Goal: Task Accomplishment & Management: Complete application form

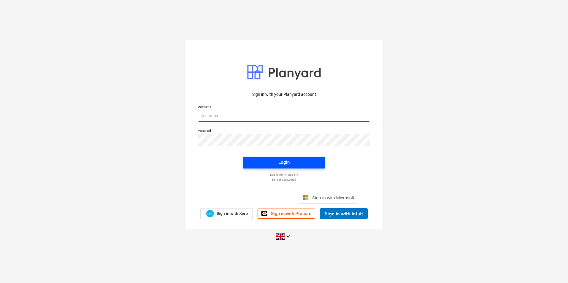
type input "[EMAIL_ADDRESS][DOMAIN_NAME]"
click at [261, 166] on span "Login" at bounding box center [284, 163] width 68 height 8
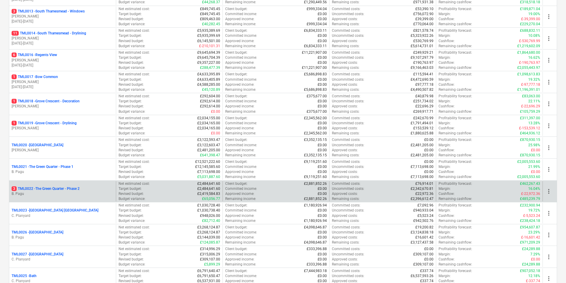
scroll to position [265, 0]
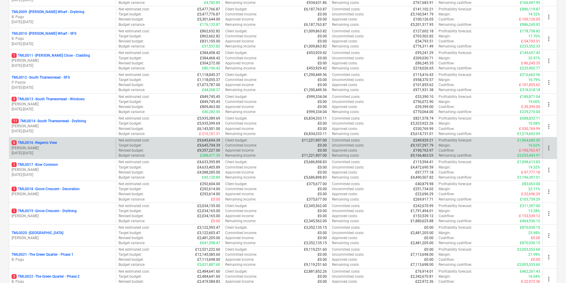
click at [49, 143] on p "6 TML0016 - Regents View" at bounding box center [34, 143] width 45 height 5
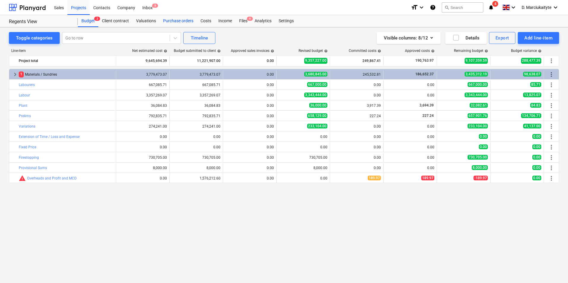
click at [187, 21] on div "Purchase orders" at bounding box center [178, 21] width 37 height 12
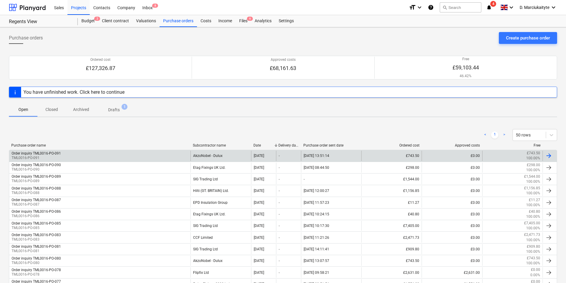
click at [182, 155] on div "Order inquiry TML0016-PO-091 TML0016-PO-091" at bounding box center [99, 156] width 181 height 10
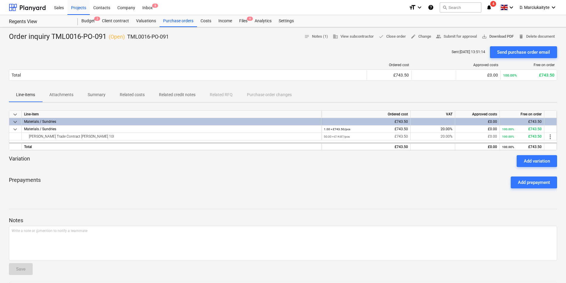
click at [493, 37] on span "save_alt Download PDF" at bounding box center [498, 36] width 32 height 7
click at [183, 18] on div "Purchase orders" at bounding box center [178, 21] width 37 height 12
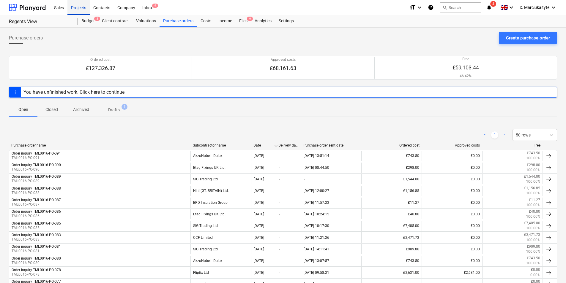
click at [87, 10] on div "Projects" at bounding box center [78, 7] width 22 height 15
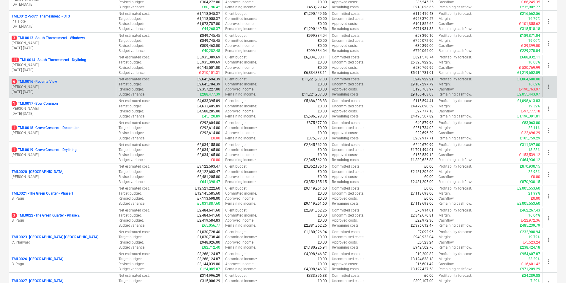
scroll to position [327, 0]
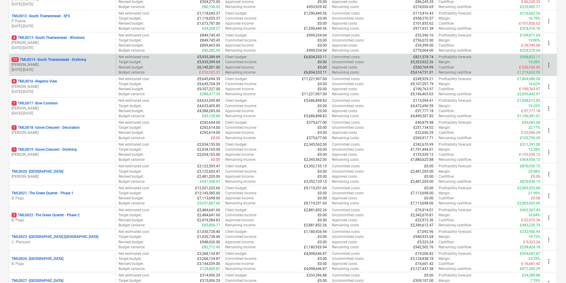
click at [55, 66] on p "[PERSON_NAME]" at bounding box center [63, 64] width 102 height 5
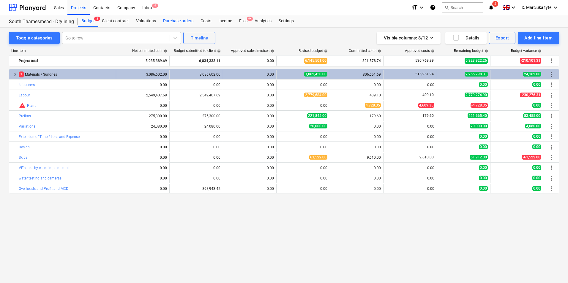
click at [173, 24] on div "Purchase orders" at bounding box center [178, 21] width 37 height 12
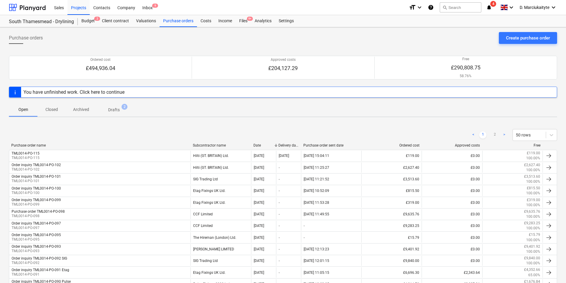
click at [528, 45] on div "Purchase orders Create purchase order" at bounding box center [283, 40] width 548 height 17
click at [523, 33] on button "Create purchase order" at bounding box center [528, 38] width 58 height 12
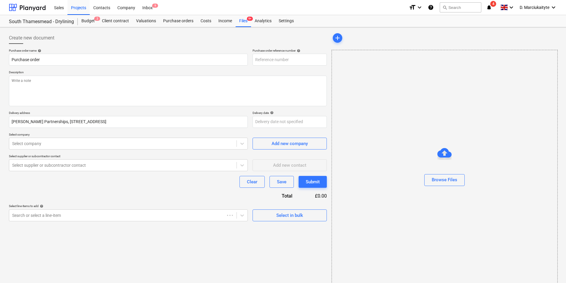
type textarea "x"
type input "TML0014-PO-116"
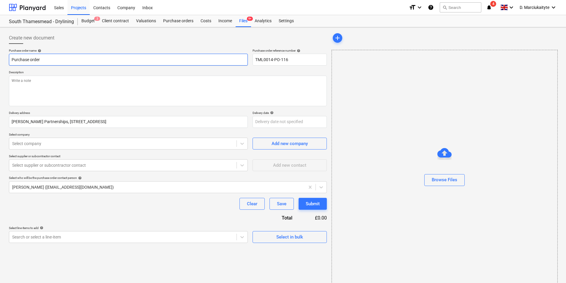
drag, startPoint x: 72, startPoint y: 60, endPoint x: -1, endPoint y: 51, distance: 74.2
click at [0, 51] on html "Sales Projects Contacts Company Inbox format_size keyboard_arrow_down help sear…" at bounding box center [283, 141] width 566 height 283
type textarea "x"
type input "O"
type textarea "x"
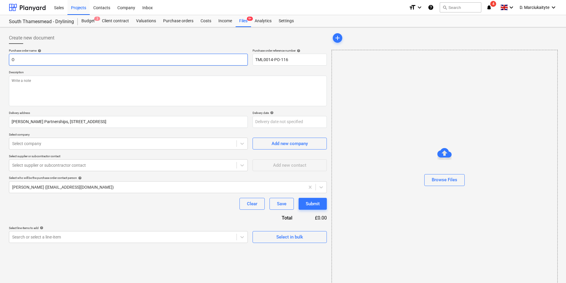
type input "Or"
type textarea "x"
type input "Ord"
type textarea "x"
type input "Orde"
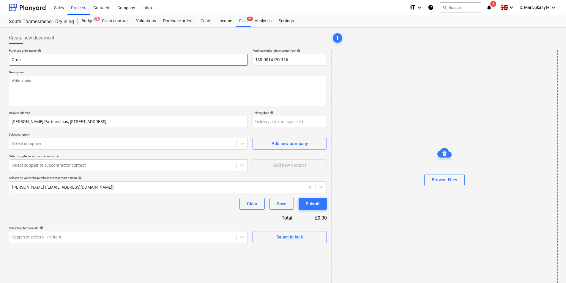
type textarea "x"
type input "Order"
type textarea "x"
type input "Order"
type textarea "x"
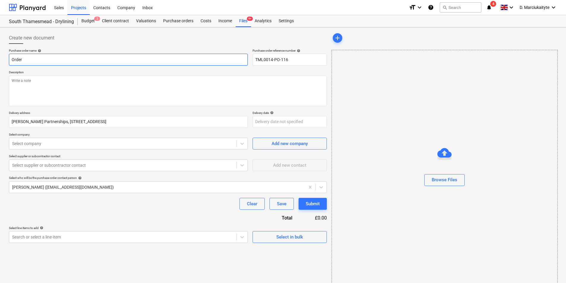
type input "Order i"
type textarea "x"
type input "Order in"
type textarea "x"
type input "Order inq"
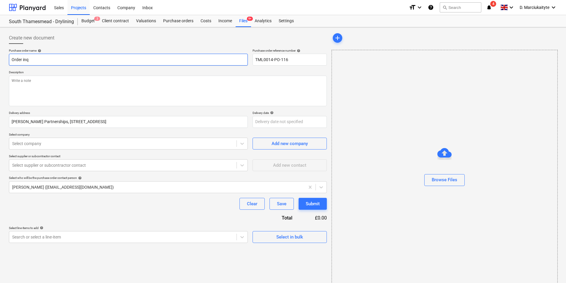
type textarea "x"
type input "Order inqu"
type textarea "x"
type input "Order inqui"
type textarea "x"
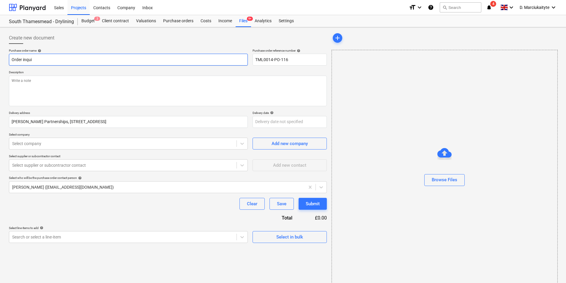
type input "Order inquir"
type textarea "x"
type input "Order inquiry"
type textarea "x"
type input "Order inquiry"
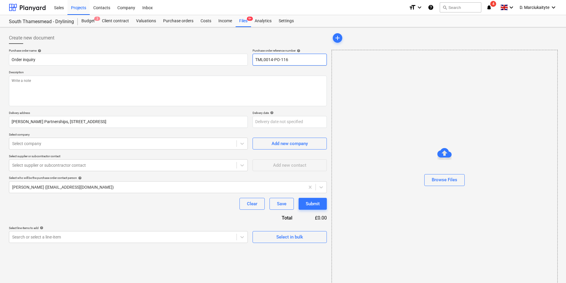
click at [294, 56] on input "TML0014-PO-116" at bounding box center [290, 60] width 74 height 12
drag, startPoint x: 297, startPoint y: 59, endPoint x: 247, endPoint y: 59, distance: 49.9
click at [248, 59] on div "Purchase order name help Order inquiry Purchase order reference number help TML…" at bounding box center [168, 57] width 318 height 17
click at [81, 62] on input "Order inquiry" at bounding box center [128, 60] width 239 height 12
paste input "TML0014-PO-116"
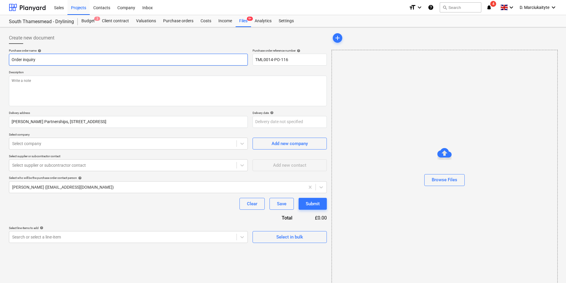
type textarea "x"
type input "Order inquiry TML0014-PO-116"
click at [57, 88] on textarea at bounding box center [168, 91] width 318 height 31
type textarea "x"
type textarea "G"
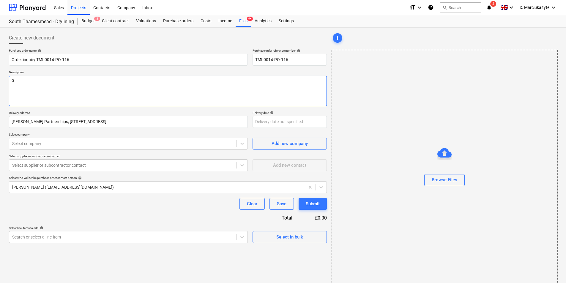
type textarea "x"
type textarea "Go"
type textarea "x"
type textarea "Goo"
type textarea "x"
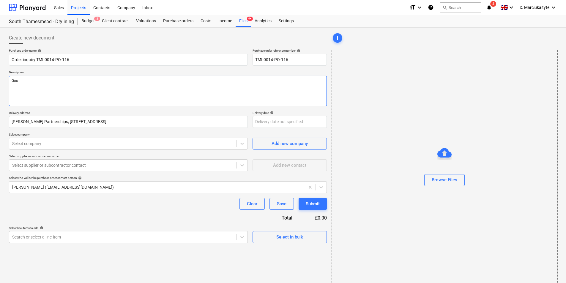
type textarea "Good"
type textarea "x"
type textarea "Good"
type textarea "x"
type textarea "Good m"
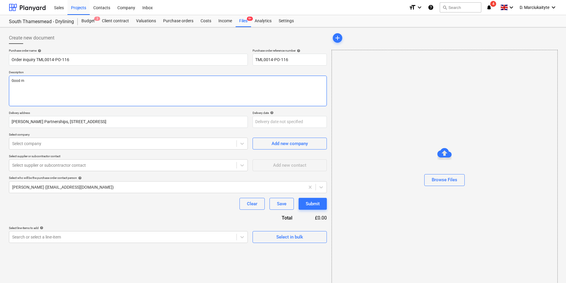
type textarea "x"
type textarea "Good mo"
type textarea "x"
type textarea "Good mor"
type textarea "x"
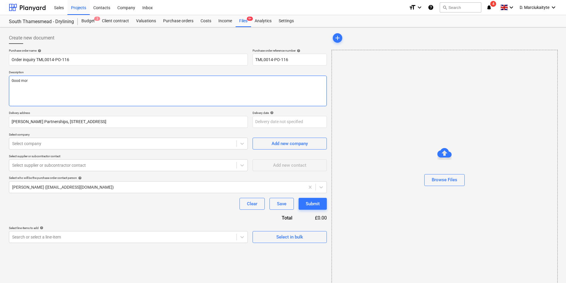
type textarea "Good morn"
type textarea "x"
type textarea "Good morni"
type textarea "x"
type textarea "Good mornin"
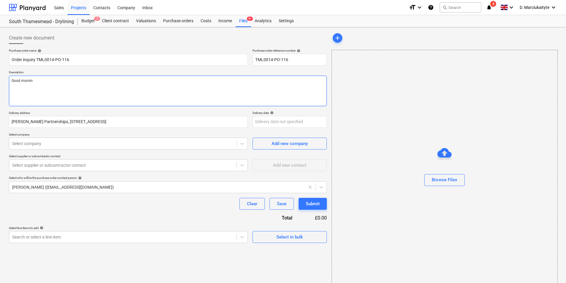
type textarea "x"
type textarea "Good morning"
type textarea "x"
type textarea "Good morning,"
type textarea "x"
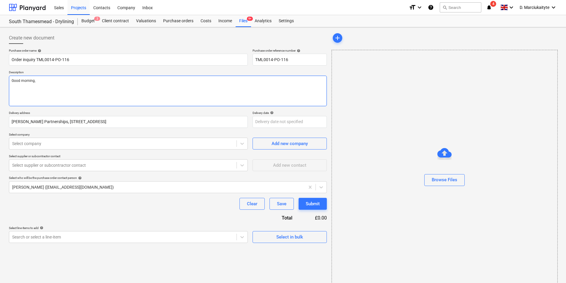
type textarea "Good morning,"
type textarea "x"
type textarea "Good morning, O"
type textarea "x"
type textarea "Good morning, OP"
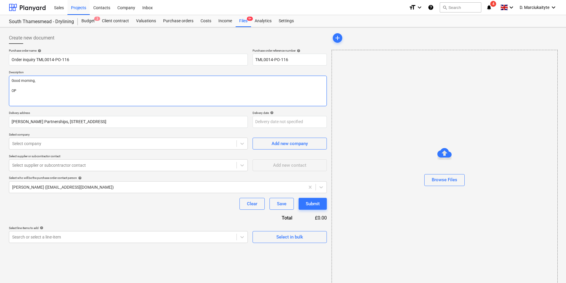
type textarea "x"
type textarea "Good morning, OPl"
type textarea "x"
type textarea "Good morning, OP"
type textarea "x"
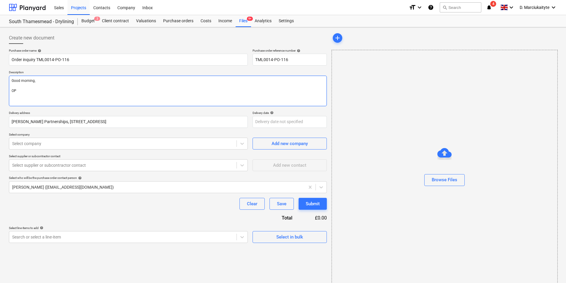
type textarea "Good morning, O"
type textarea "x"
type textarea "Good morning,"
type textarea "x"
type textarea "Good morning, p"
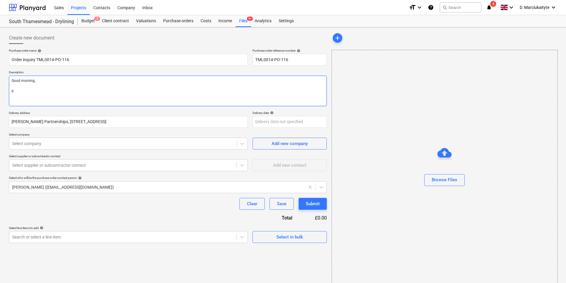
type textarea "x"
type textarea "Good morning, pl"
type textarea "x"
type textarea "Good morning, ple"
type textarea "x"
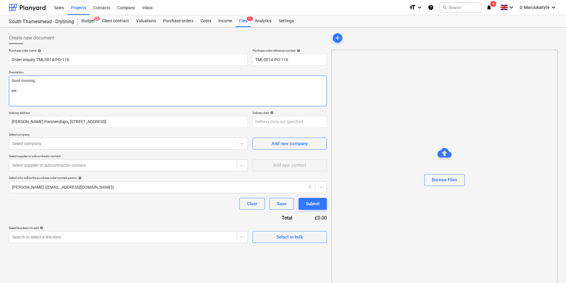
type textarea "Good morning, plea"
type textarea "x"
type textarea "Good morning, [GEOGRAPHIC_DATA]"
type textarea "x"
type textarea "Good morning, please"
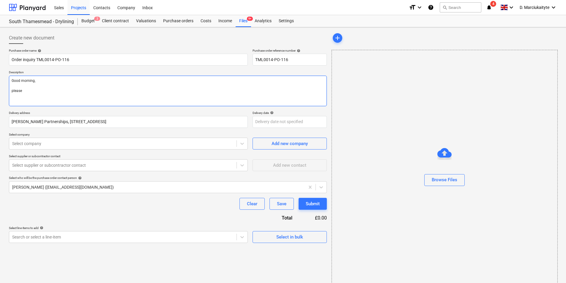
type textarea "x"
type textarea "Good morning, please"
type textarea "x"
type textarea "Good morning, please p"
type textarea "x"
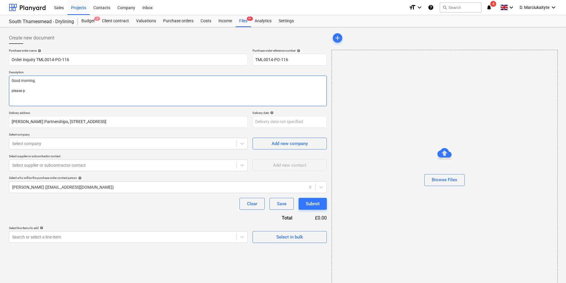
type textarea "Good morning, please pr"
type textarea "x"
type textarea "Good morning, please pro"
type textarea "x"
type textarea "Good morning, please proc"
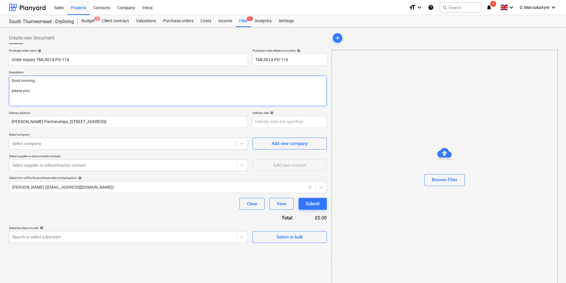
type textarea "x"
type textarea "Good morning, please proce"
type textarea "x"
type textarea "Good morning, please procee"
type textarea "x"
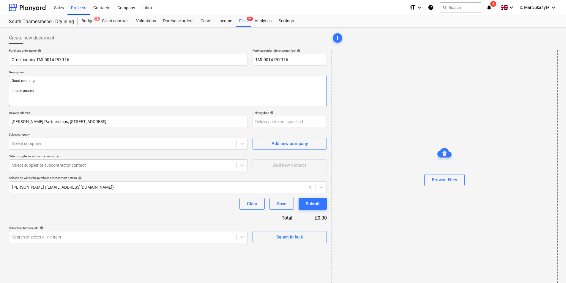
type textarea "Good morning, please proceed"
type textarea "x"
type textarea "Good morning, please proceed"
type textarea "x"
type textarea "Good morning, please proceed w"
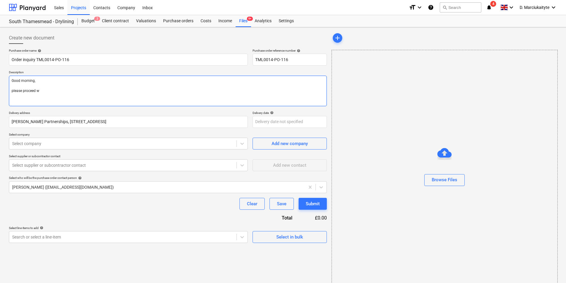
type textarea "x"
type textarea "Good morning, please proceed wi"
type textarea "x"
type textarea "Good morning, please proceed wit"
type textarea "x"
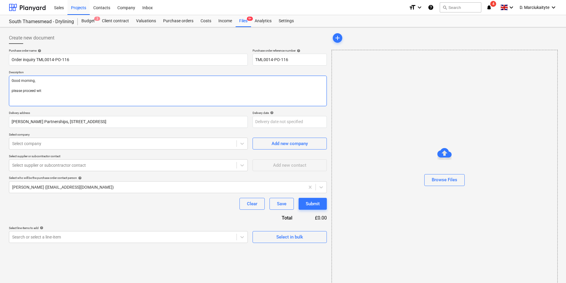
type textarea "Good morning, please proceed with"
type textarea "x"
type textarea "Good morning, please proceed with"
type textarea "x"
type textarea "Good morning, please proceed with a"
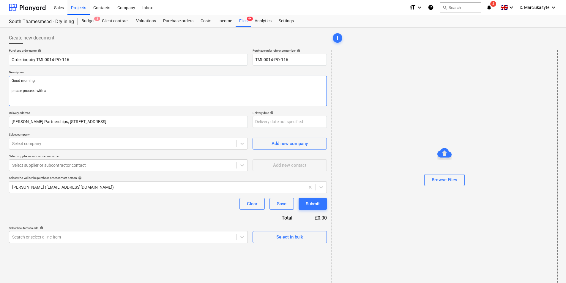
type textarea "x"
type textarea "Good morning, please proceed with at"
type textarea "x"
type textarea "Good morning, please proceed with att"
type textarea "x"
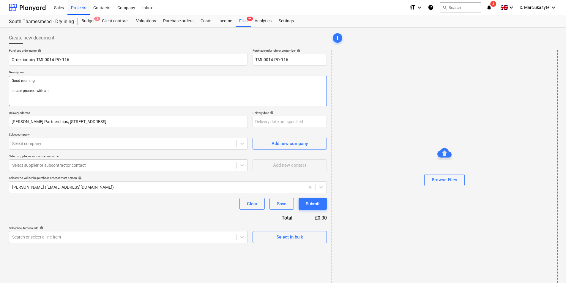
type textarea "Good morning, please proceed with atta"
type textarea "x"
type textarea "Good morning, please proceed with attac"
type textarea "x"
type textarea "Good morning, please proceed with attach"
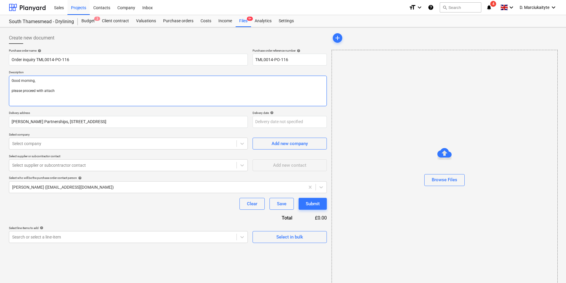
type textarea "x"
type textarea "Good morning, please proceed with attache"
type textarea "x"
type textarea "Good morning, please proceed with attached"
type textarea "x"
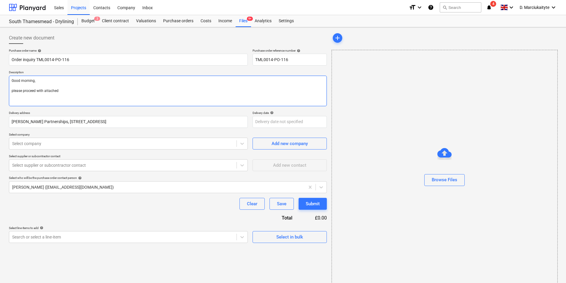
type textarea "Good morning, please proceed with attached"
type textarea "x"
type textarea "Good morning, please proceed with attached o"
type textarea "x"
type textarea "Good morning, please proceed with attached or"
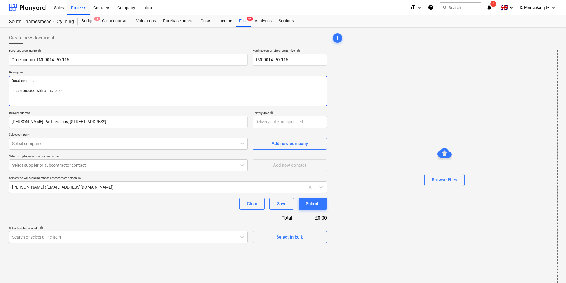
type textarea "x"
type textarea "Good morning, please proceed with attached ord"
type textarea "x"
type textarea "Good morning, please proceed with attached orde"
type textarea "x"
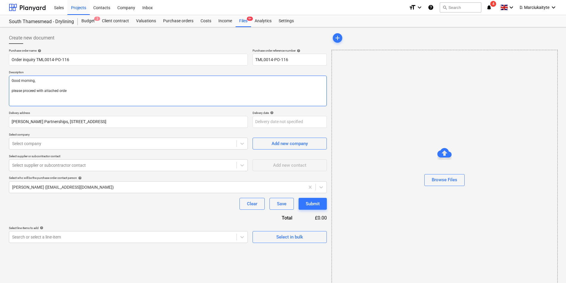
type textarea "Good morning, please proceed with attached order"
type textarea "x"
type textarea "Good morning, please proceed with attached order."
type textarea "x"
type textarea "Good morning, please proceed with attached order."
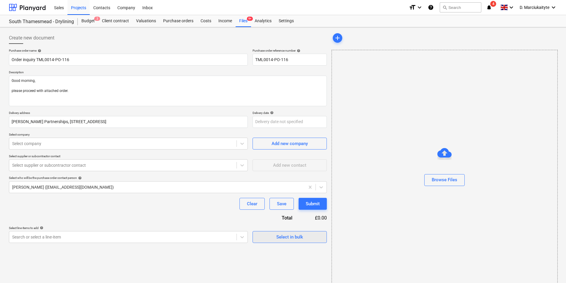
click at [311, 234] on span "Select in bulk" at bounding box center [289, 237] width 59 height 8
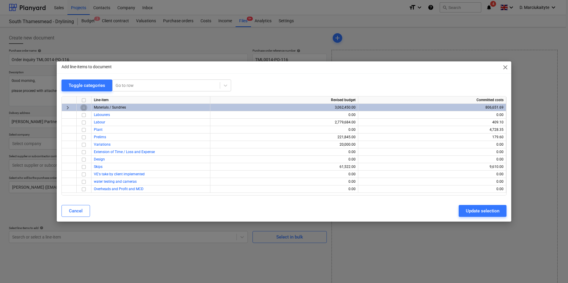
click at [83, 108] on input "checkbox" at bounding box center [83, 107] width 7 height 7
click at [480, 209] on div "Update selection" at bounding box center [483, 211] width 34 height 8
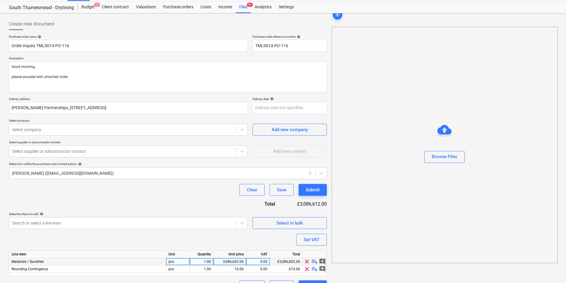
scroll to position [28, 0]
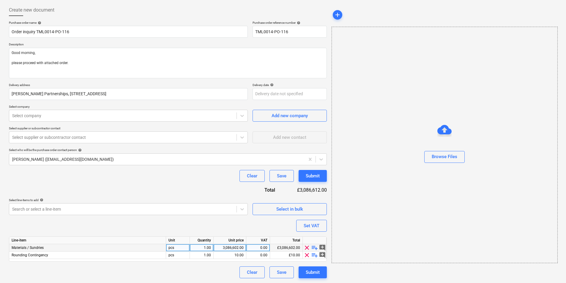
click at [315, 247] on div "clear playlist_add add_comment" at bounding box center [315, 247] width 24 height 7
click at [315, 247] on span "playlist_add" at bounding box center [314, 247] width 7 height 7
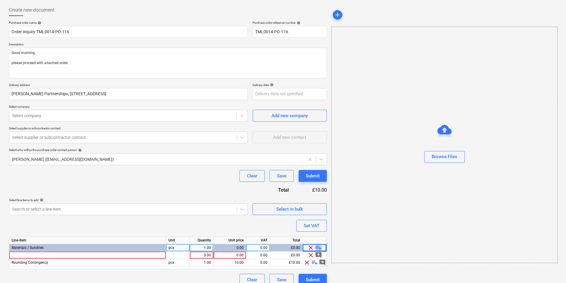
click at [316, 247] on span "playlist_add" at bounding box center [318, 247] width 7 height 7
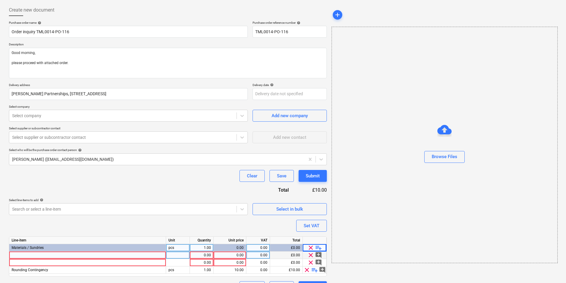
click at [81, 255] on div at bounding box center [87, 255] width 157 height 7
type textarea "x"
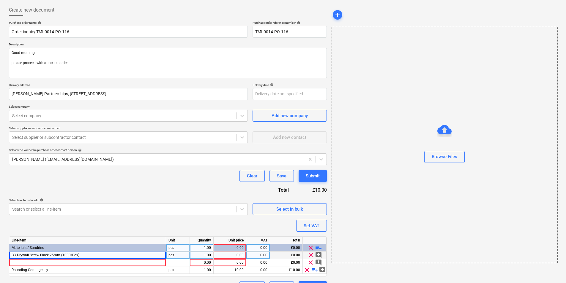
click at [173, 253] on div "pcs" at bounding box center [178, 255] width 24 height 7
type input "box"
type textarea "x"
type input "20"
type textarea "x"
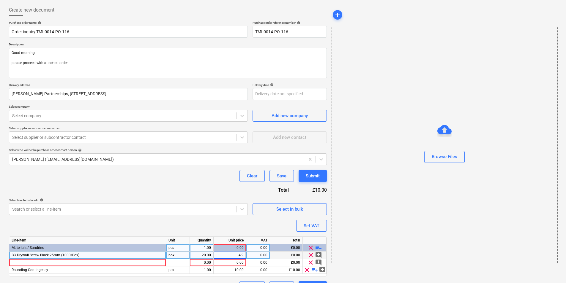
type input "4.92"
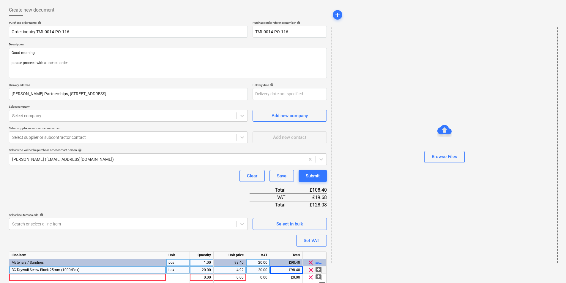
scroll to position [58, 0]
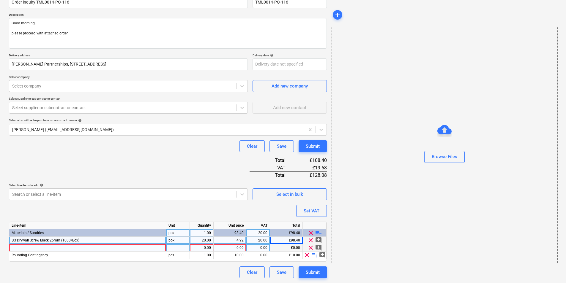
type textarea "x"
click at [83, 248] on div at bounding box center [87, 247] width 157 height 7
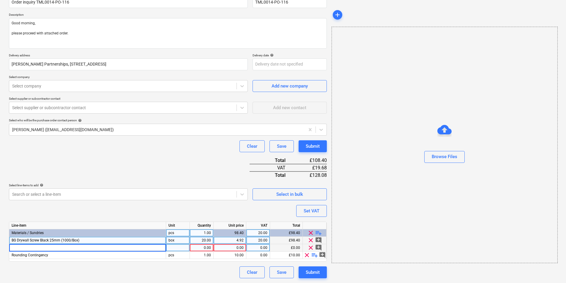
type input "Blade Cement Board 160mm x 20mm Bore Diamond 4 Teeth"
type textarea "x"
click at [186, 247] on div at bounding box center [178, 247] width 24 height 7
click at [204, 249] on div "1.00" at bounding box center [201, 247] width 19 height 7
type input "25.60"
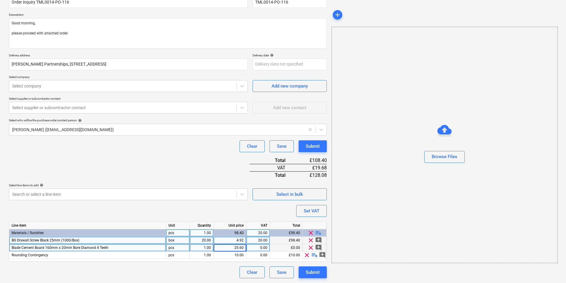
type textarea "x"
type input "20"
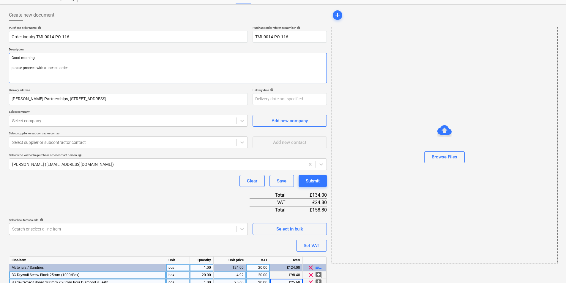
scroll to position [0, 0]
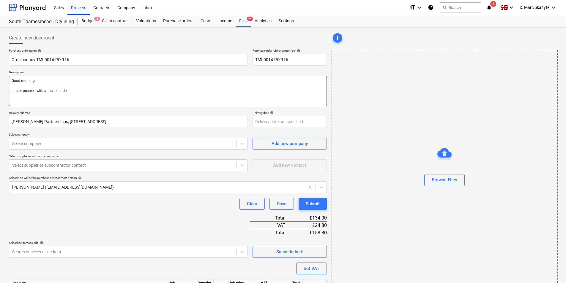
click at [66, 101] on textarea "Good morning, please proceed with attached order." at bounding box center [168, 91] width 318 height 31
click at [55, 97] on textarea "Good morning, please proceed with attached order." at bounding box center [168, 91] width 318 height 31
click at [118, 91] on textarea "Good morning, please proceed with attached order." at bounding box center [168, 91] width 318 height 31
type textarea "x"
type textarea "Good morning, please proceed with attached order."
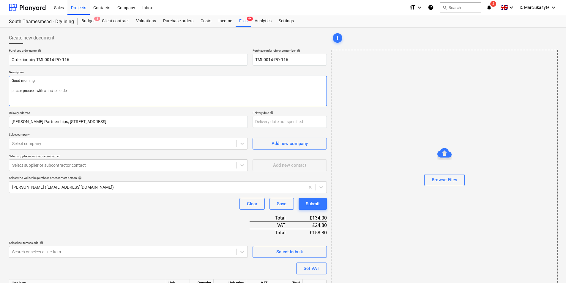
type textarea "x"
type textarea "Good morning, please proceed with attached order."
paste textarea "Site contact : [PERSON_NAME] [PHONE_NUMBER] Thank you Regards, Demi"
type textarea "x"
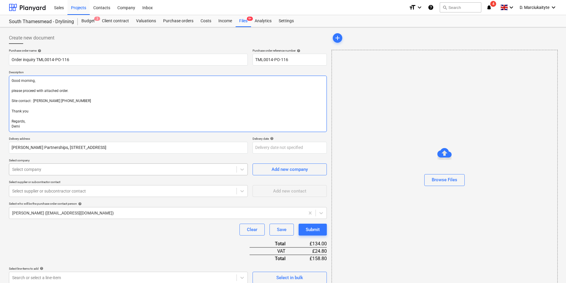
type textarea "Good morning, please proceed with attached order. Site contact : [PERSON_NAME] …"
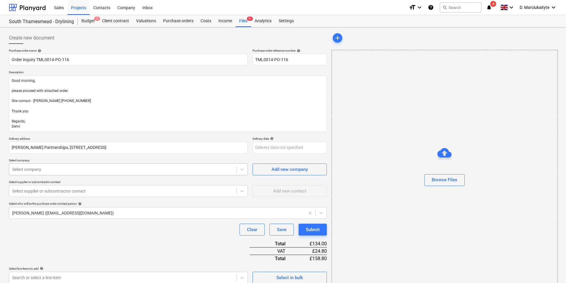
type textarea "x"
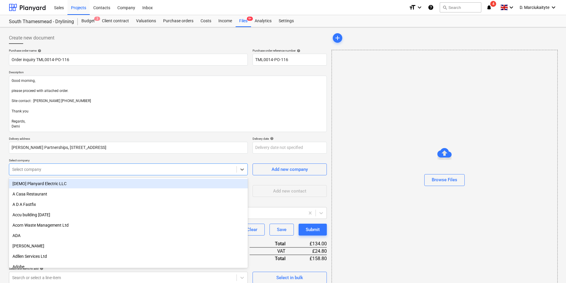
click at [141, 172] on div at bounding box center [122, 170] width 221 height 6
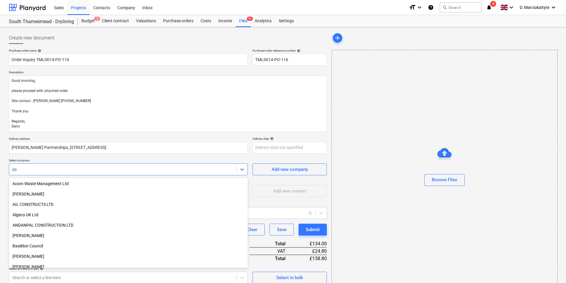
type input "c"
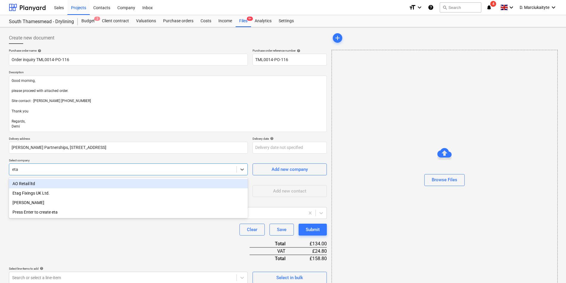
type input "etag"
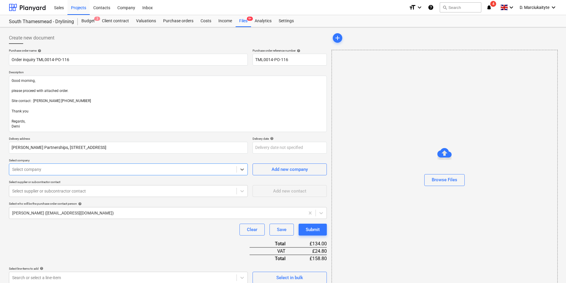
type textarea "x"
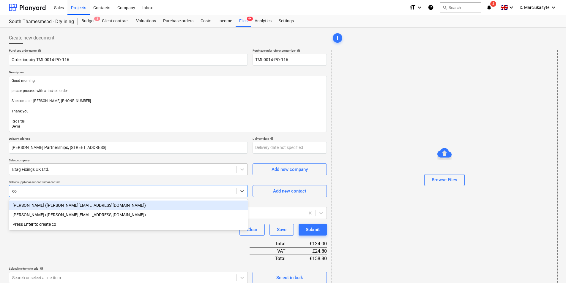
type input "cor"
type textarea "x"
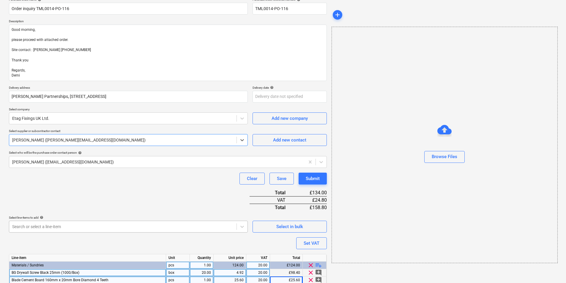
scroll to position [83, 0]
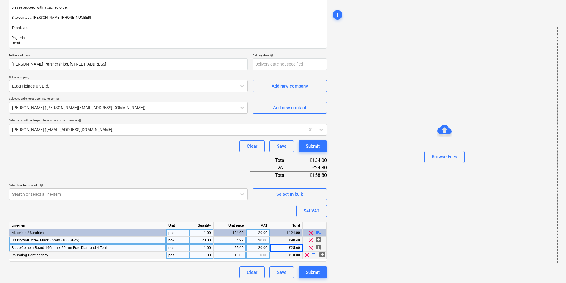
click at [307, 255] on span "clear" at bounding box center [306, 255] width 7 height 7
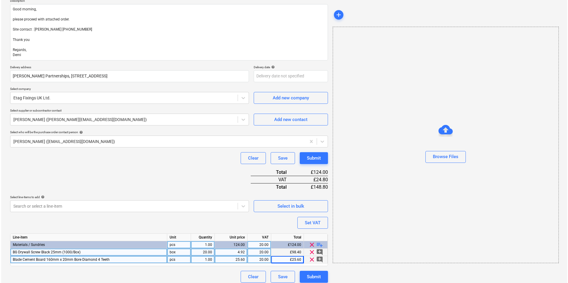
scroll to position [76, 0]
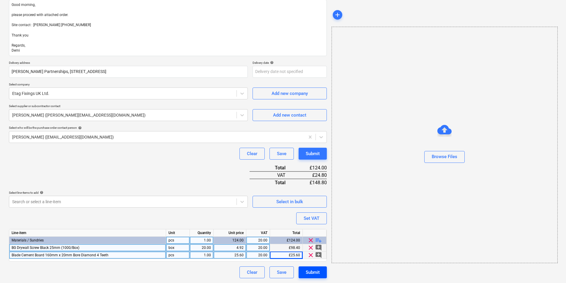
click at [310, 274] on div "Submit" at bounding box center [313, 273] width 14 height 8
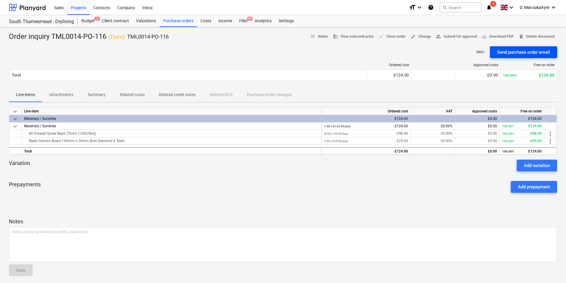
click at [512, 53] on div "Send purchase order email" at bounding box center [523, 52] width 53 height 8
click at [168, 21] on div "Purchase orders" at bounding box center [178, 21] width 37 height 12
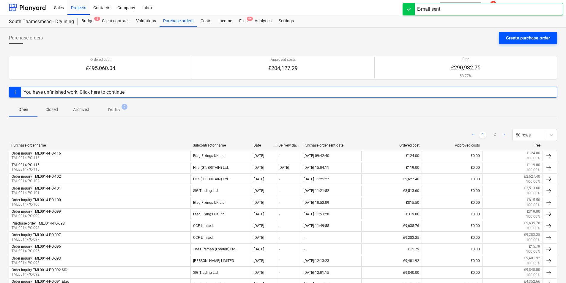
click at [536, 39] on div "Create purchase order" at bounding box center [528, 38] width 44 height 8
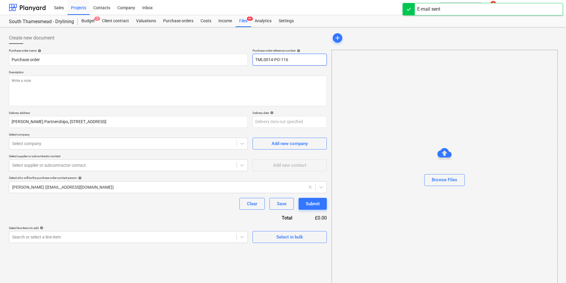
click at [307, 61] on input "TML0014-PO-116" at bounding box center [290, 60] width 74 height 12
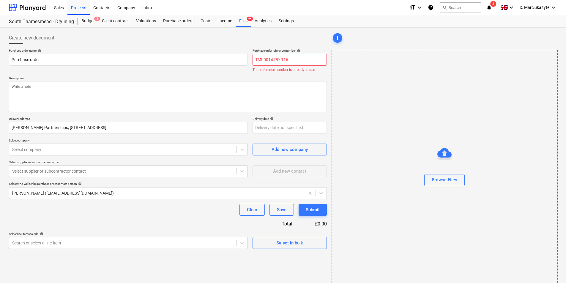
type textarea "x"
type input "TML0014-PO-11"
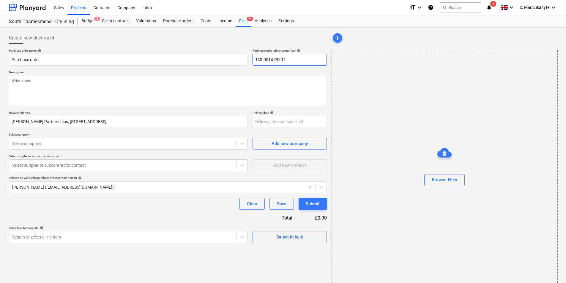
type textarea "x"
type input "TML0014-PO-117"
drag, startPoint x: 75, startPoint y: 59, endPoint x: 0, endPoint y: 38, distance: 78.1
click at [0, 38] on html "Sales Projects Contacts Company Inbox format_size keyboard_arrow_down help sear…" at bounding box center [283, 141] width 566 height 283
type textarea "x"
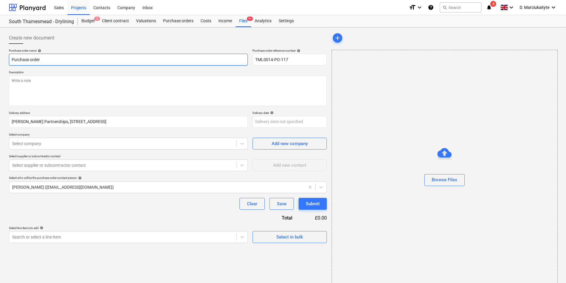
type input "o"
type textarea "x"
type input "or"
type textarea "x"
type input "ord"
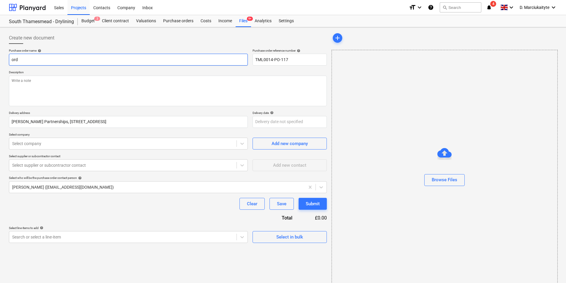
type textarea "x"
type input "orde"
type textarea "x"
type input "order"
type textarea "x"
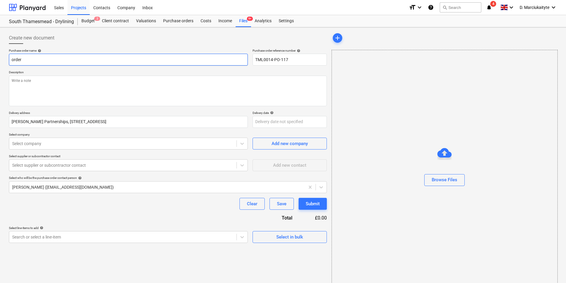
type input "order"
type textarea "x"
type input "order i"
type textarea "x"
type input "order in"
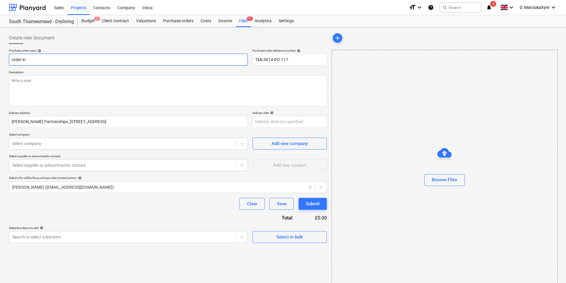
type textarea "x"
type input "order inq"
type textarea "x"
type input "order inqu"
type textarea "x"
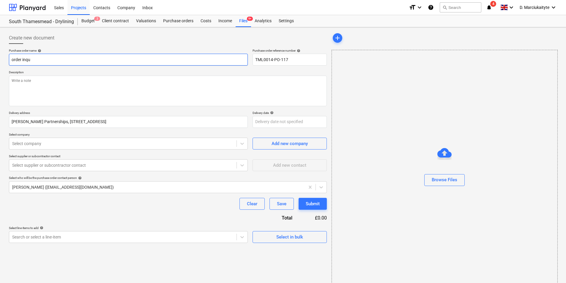
type input "order inqui"
type textarea "x"
drag, startPoint x: 300, startPoint y: 57, endPoint x: 235, endPoint y: 54, distance: 64.8
click at [235, 54] on div "Purchase order name help order inquiry Purchase order reference number help TML…" at bounding box center [168, 57] width 318 height 17
click at [153, 57] on input "order inquiry" at bounding box center [128, 60] width 239 height 12
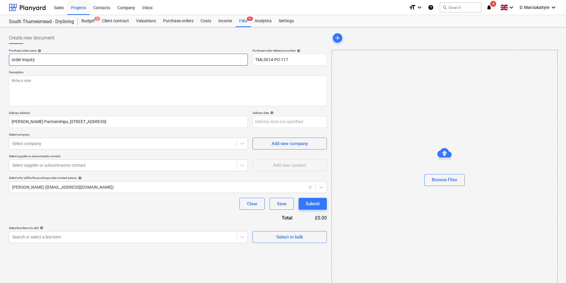
paste input "TML0014-PO-117"
click at [83, 79] on textarea at bounding box center [168, 91] width 318 height 31
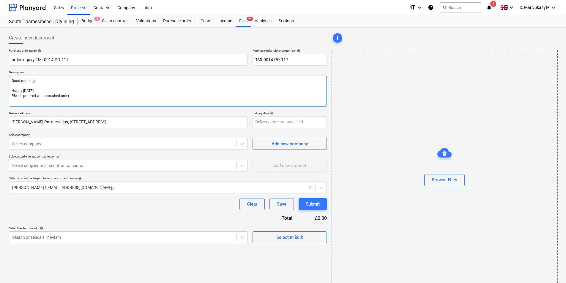
click at [45, 97] on textarea "Good morning, Happy [DATE] ! Please proceed withbattcahed order." at bounding box center [168, 91] width 318 height 31
click at [112, 95] on textarea "Good morning, Happy [DATE] ! Please proceed with attached order." at bounding box center [168, 91] width 318 height 31
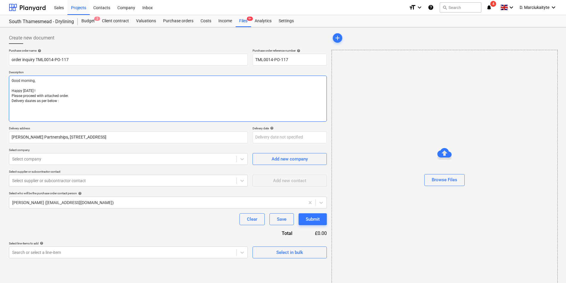
click at [30, 101] on textarea "Good morning, Happy [DATE] ! Please proceed with attached order. Delivery daate…" at bounding box center [168, 99] width 318 height 46
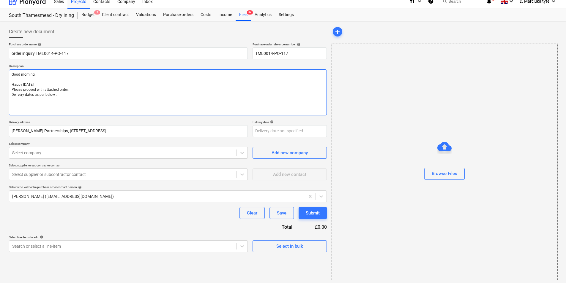
scroll to position [8, 0]
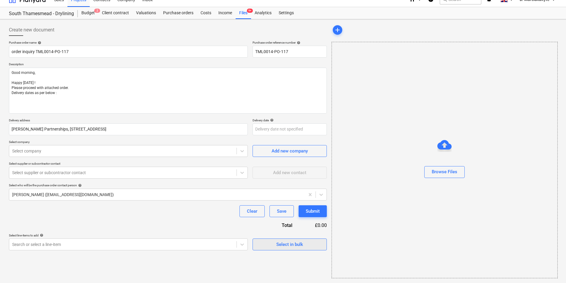
click at [300, 246] on div "Select in bulk" at bounding box center [289, 245] width 27 height 8
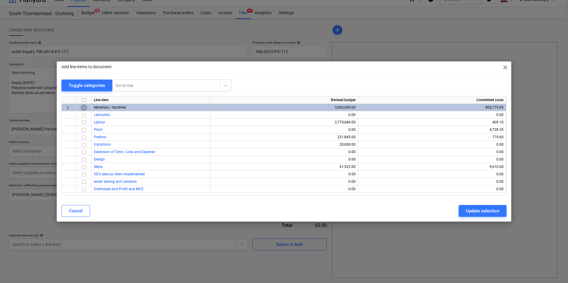
click at [87, 109] on input "checkbox" at bounding box center [83, 107] width 7 height 7
click at [470, 210] on div "Update selection" at bounding box center [483, 211] width 34 height 8
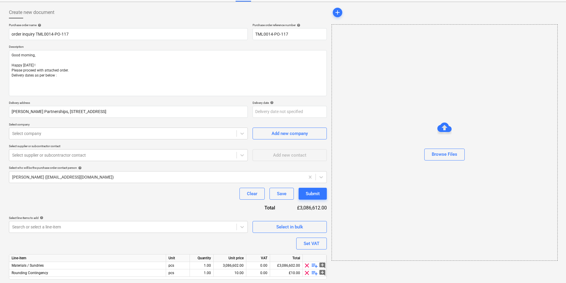
scroll to position [43, 0]
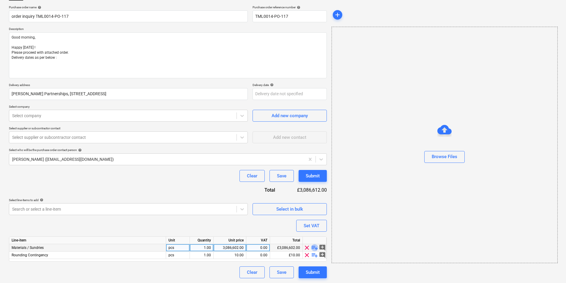
click at [314, 248] on span "playlist_add" at bounding box center [314, 247] width 7 height 7
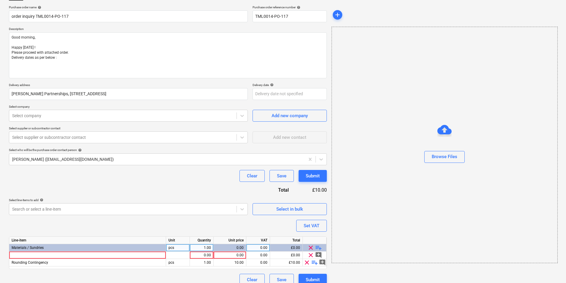
click at [317, 249] on span "playlist_add" at bounding box center [318, 247] width 7 height 7
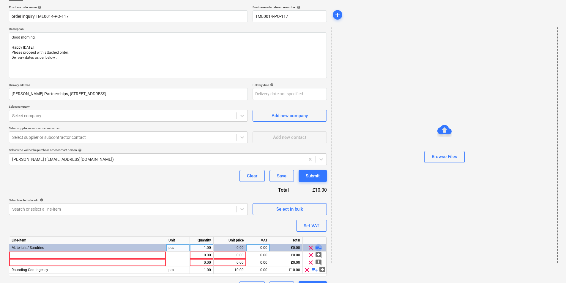
click at [319, 248] on span "playlist_add" at bounding box center [318, 247] width 7 height 7
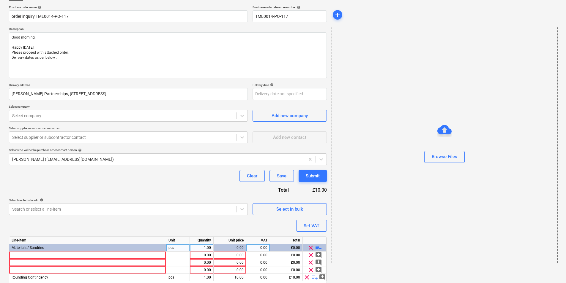
click at [319, 248] on span "playlist_add" at bounding box center [318, 247] width 7 height 7
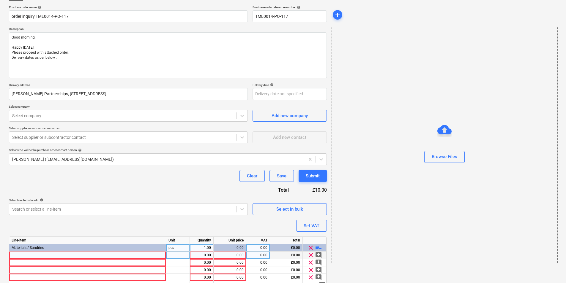
click at [79, 257] on div at bounding box center [87, 255] width 157 height 7
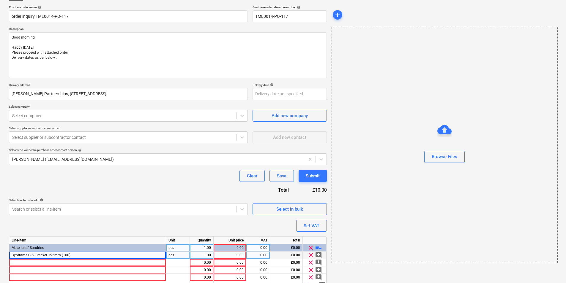
click at [182, 256] on div "pcs" at bounding box center [178, 255] width 24 height 7
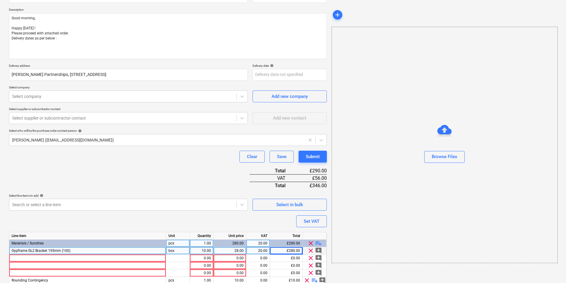
scroll to position [73, 0]
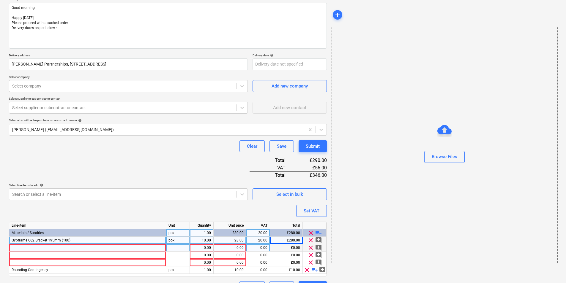
click at [138, 250] on div at bounding box center [87, 247] width 157 height 7
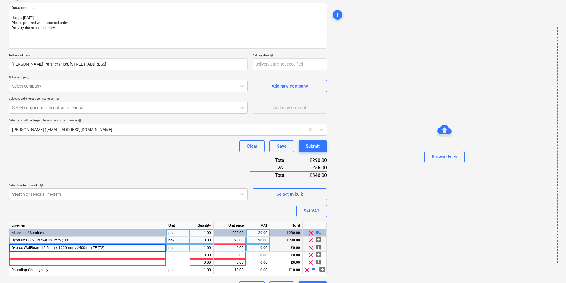
click at [201, 247] on div "1.00" at bounding box center [201, 247] width 19 height 7
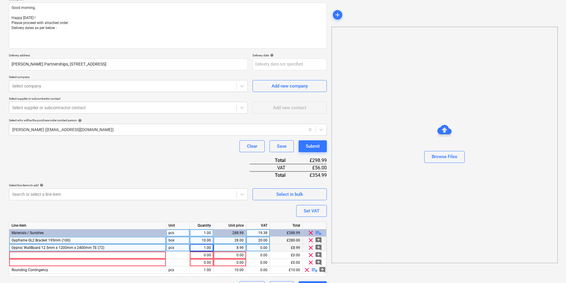
click at [203, 248] on div "1.00" at bounding box center [201, 247] width 19 height 7
click at [46, 254] on div at bounding box center [87, 255] width 157 height 7
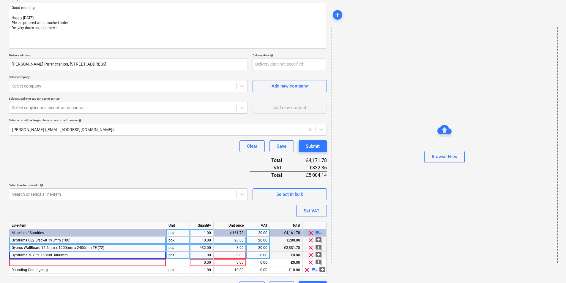
click at [181, 254] on div "pcs" at bounding box center [178, 255] width 24 height 7
click at [207, 254] on div "1.00" at bounding box center [201, 255] width 19 height 7
click at [239, 254] on div "0.00" at bounding box center [230, 255] width 28 height 7
click at [264, 255] on div "2.00" at bounding box center [258, 255] width 19 height 7
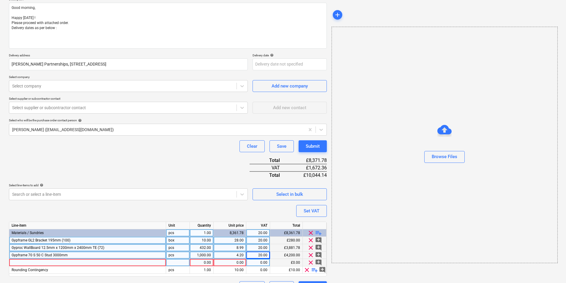
click at [82, 261] on div at bounding box center [87, 262] width 157 height 7
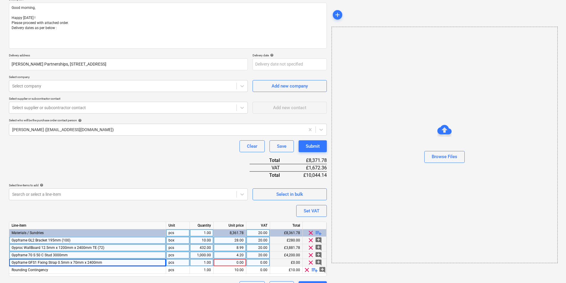
click at [183, 264] on div "pcs" at bounding box center [178, 262] width 24 height 7
click at [205, 262] on div "1.00" at bounding box center [201, 262] width 19 height 7
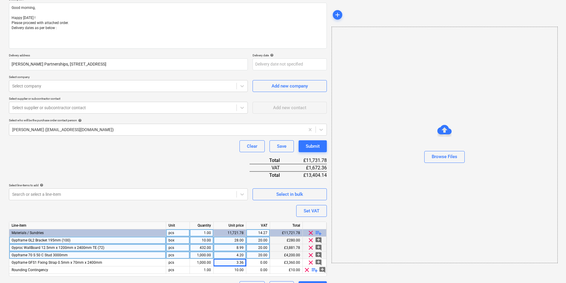
click at [256, 259] on div "20.00" at bounding box center [258, 255] width 19 height 7
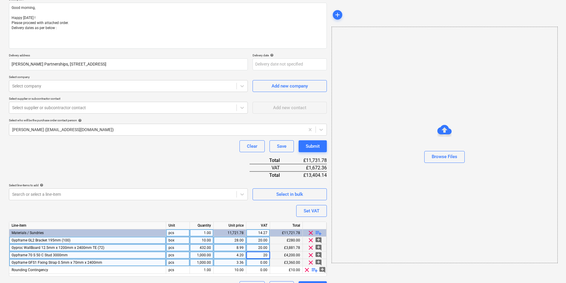
click at [258, 262] on div "0.00" at bounding box center [258, 262] width 19 height 7
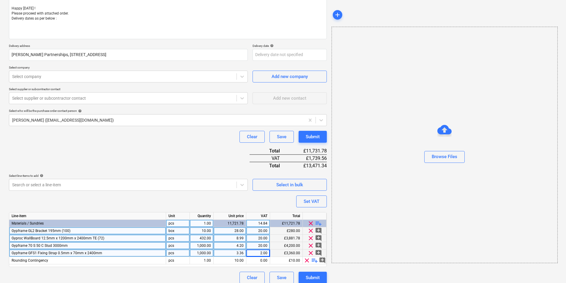
scroll to position [88, 0]
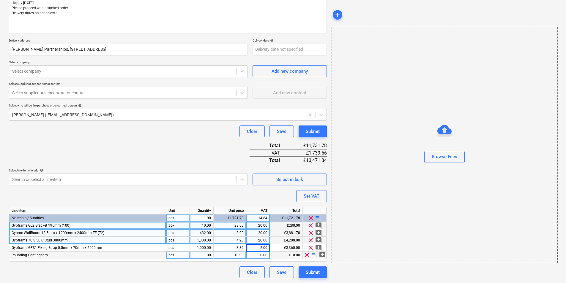
click at [306, 255] on span "clear" at bounding box center [306, 255] width 7 height 7
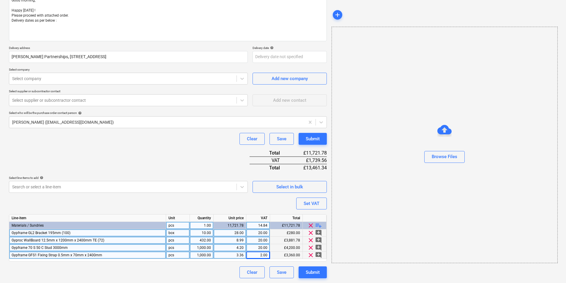
scroll to position [81, 0]
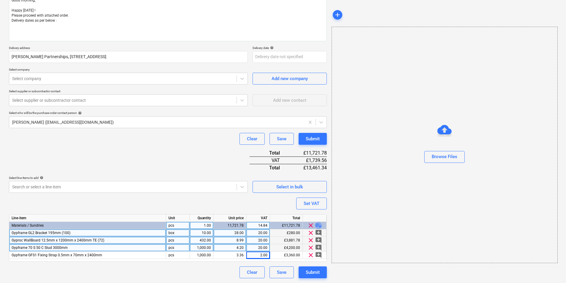
click at [315, 225] on span "playlist_add" at bounding box center [318, 225] width 7 height 7
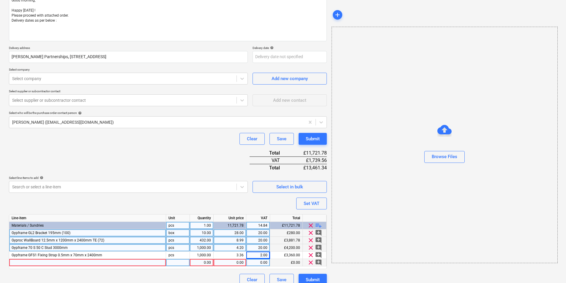
click at [111, 262] on div at bounding box center [87, 262] width 157 height 7
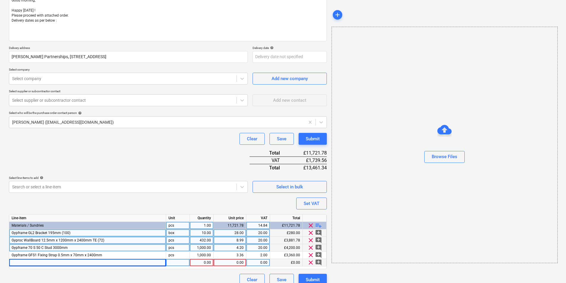
click at [75, 265] on div at bounding box center [87, 262] width 157 height 7
drag, startPoint x: 48, startPoint y: 263, endPoint x: 25, endPoint y: 262, distance: 23.5
click at [25, 262] on input "Isover 5200625577 [DATE] 25mm x 2/600mm x 20m (1pk/24pt)" at bounding box center [87, 262] width 157 height 7
click at [170, 263] on div at bounding box center [178, 262] width 24 height 7
click at [198, 264] on div "1.00" at bounding box center [201, 262] width 19 height 7
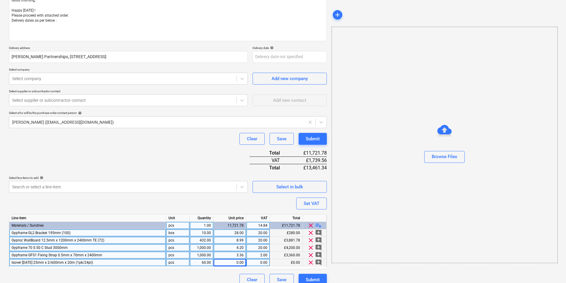
scroll to position [88, 0]
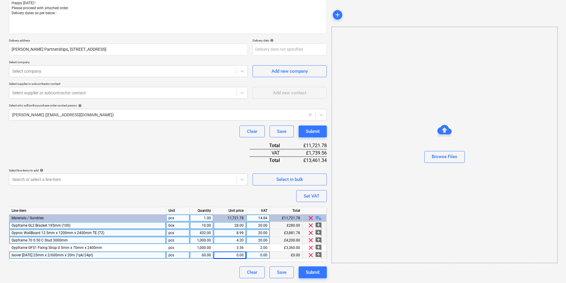
click at [234, 254] on div "0.00" at bounding box center [230, 255] width 28 height 7
click at [317, 217] on span "playlist_add" at bounding box center [318, 218] width 7 height 7
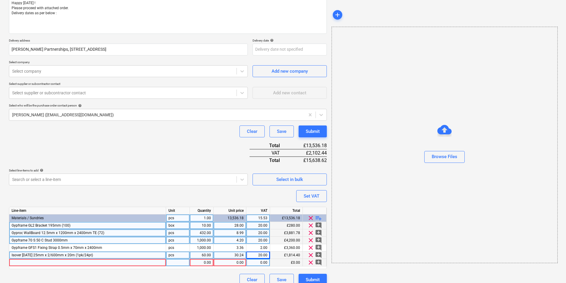
click at [75, 261] on div at bounding box center [87, 262] width 157 height 7
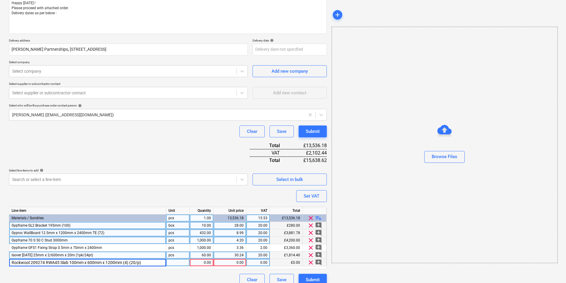
drag, startPoint x: 45, startPoint y: 265, endPoint x: 31, endPoint y: 263, distance: 14.1
click at [31, 263] on input "Rockwool 209274 RWA45 Slab 100mm x 600mm x 1200mm (4) (20/p)" at bounding box center [87, 262] width 157 height 7
drag, startPoint x: 139, startPoint y: 262, endPoint x: 120, endPoint y: 269, distance: 20.6
click at [110, 266] on input "Rockwool RWA45 Slab 100mm x 600mm x 1200mm (4) (20/p)" at bounding box center [87, 262] width 157 height 7
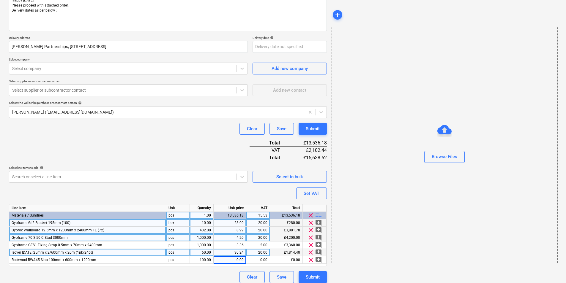
scroll to position [95, 0]
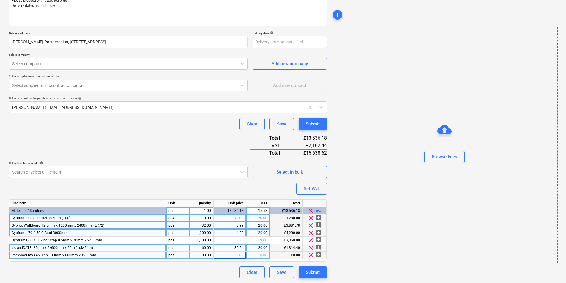
click at [223, 255] on div "0.00" at bounding box center [230, 255] width 28 height 7
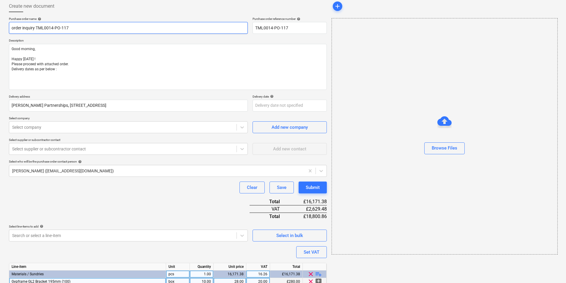
scroll to position [0, 0]
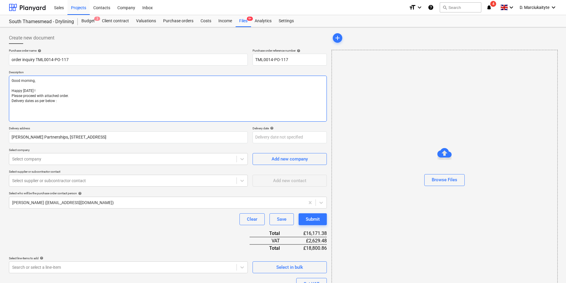
click at [54, 108] on textarea "Good morning, Happy [DATE] ! Please proceed with attached order. Delivery dates…" at bounding box center [168, 99] width 318 height 46
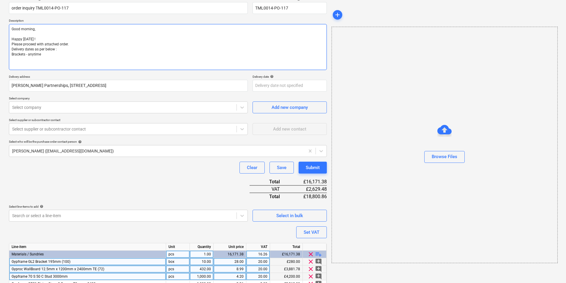
scroll to position [59, 0]
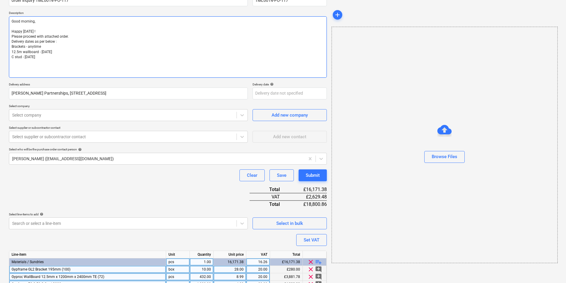
click at [22, 56] on textarea "Good morning, Happy [DATE] ! Please proceed with attached order. Delivery dates…" at bounding box center [168, 46] width 318 height 61
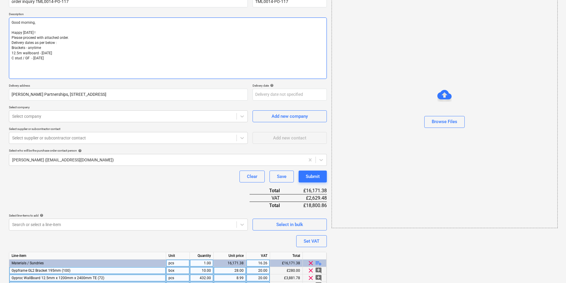
scroll to position [0, 0]
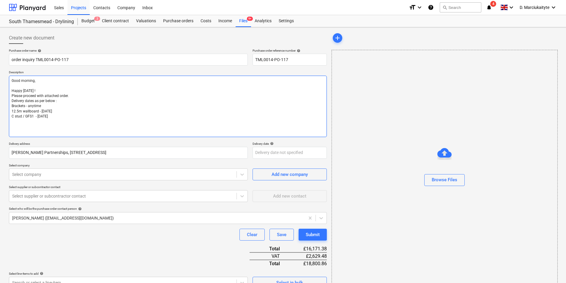
drag, startPoint x: 59, startPoint y: 119, endPoint x: 84, endPoint y: 118, distance: 25.0
click at [78, 119] on textarea "Good morning, Happy [DATE] ! Please proceed with attached order. Delivery dates…" at bounding box center [168, 106] width 318 height 61
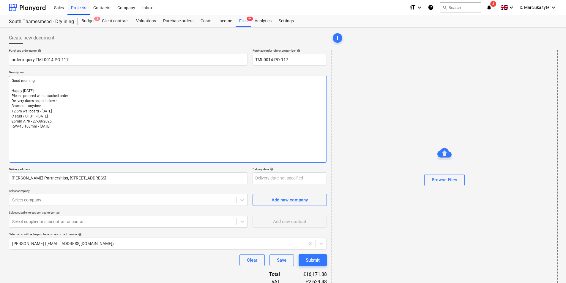
click at [64, 100] on textarea "Good morning, Happy [DATE] ! Please proceed with attached order. Delivery dates…" at bounding box center [168, 119] width 318 height 87
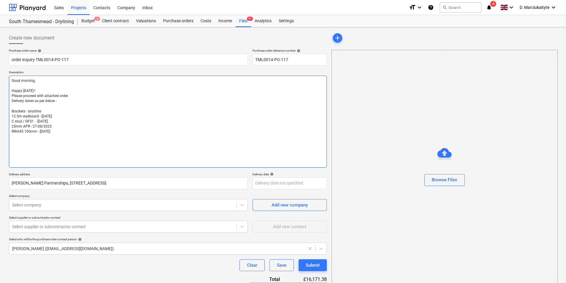
click at [59, 145] on textarea "Good morning, Happy [DATE] ! Please proceed with attached order. Delivery dates…" at bounding box center [168, 122] width 318 height 92
paste textarea "Site contact : [PERSON_NAME] [PHONE_NUMBER] Thank you Regards, Demi"
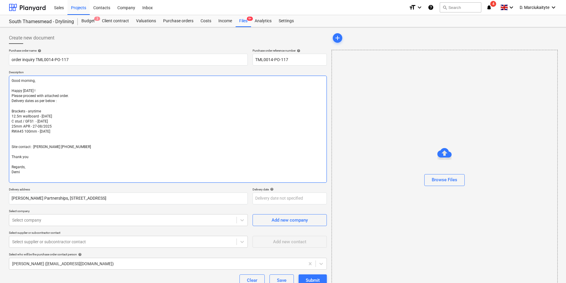
drag, startPoint x: 83, startPoint y: 178, endPoint x: 81, endPoint y: 182, distance: 3.8
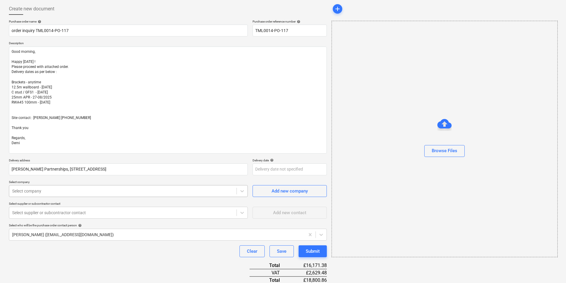
click at [85, 217] on body "Sales Projects Contacts Company Inbox format_size keyboard_arrow_down help sear…" at bounding box center [283, 112] width 566 height 283
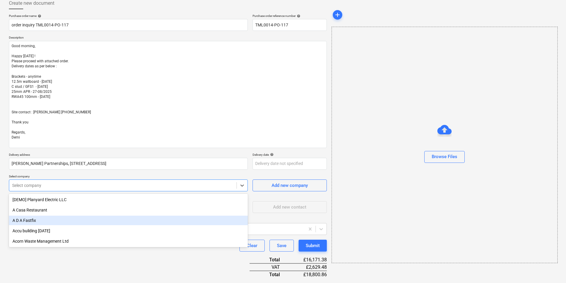
scroll to position [38, 0]
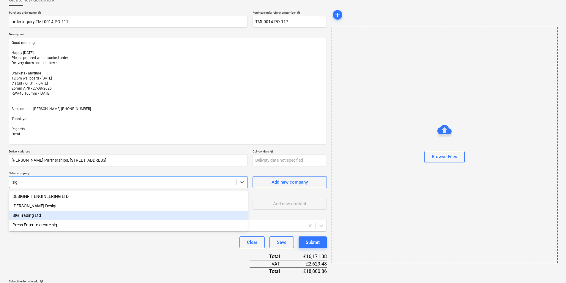
click at [68, 212] on div "SIG Trading Ltd" at bounding box center [128, 216] width 239 height 10
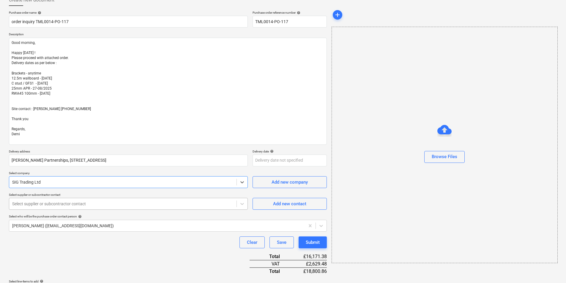
click at [100, 206] on div at bounding box center [122, 204] width 221 height 6
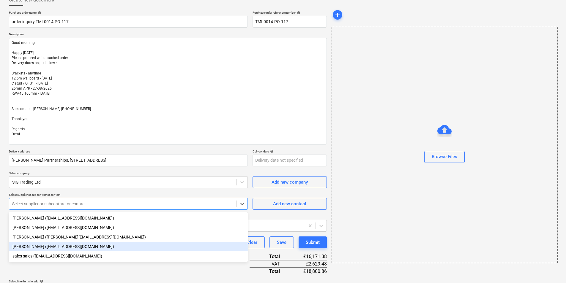
click at [56, 248] on div "[PERSON_NAME] ([EMAIL_ADDRESS][DOMAIN_NAME])" at bounding box center [128, 247] width 239 height 10
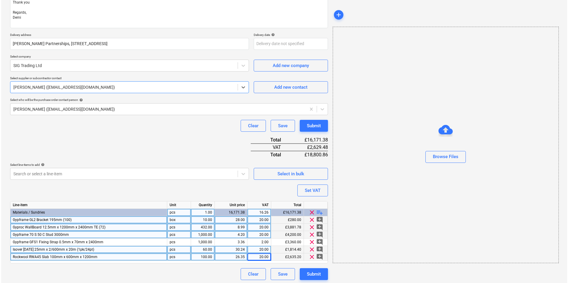
scroll to position [157, 0]
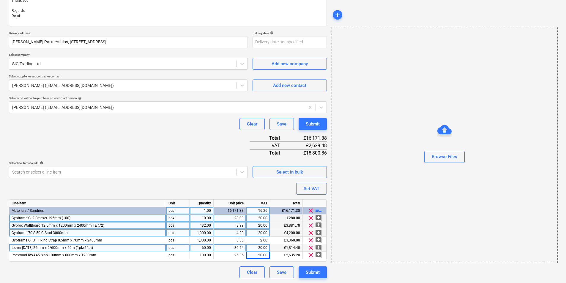
click at [266, 237] on div "20.00" at bounding box center [258, 233] width 19 height 7
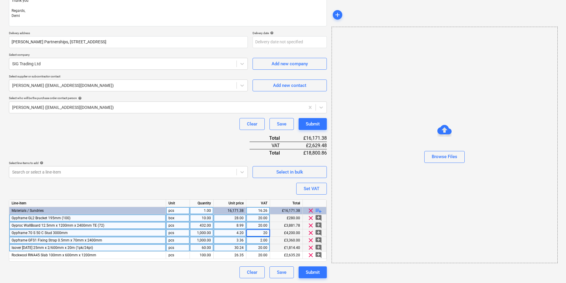
click at [266, 242] on div "2.00" at bounding box center [258, 240] width 19 height 7
click at [266, 241] on div "200.00" at bounding box center [258, 240] width 19 height 7
click at [313, 274] on div "Submit" at bounding box center [313, 273] width 14 height 8
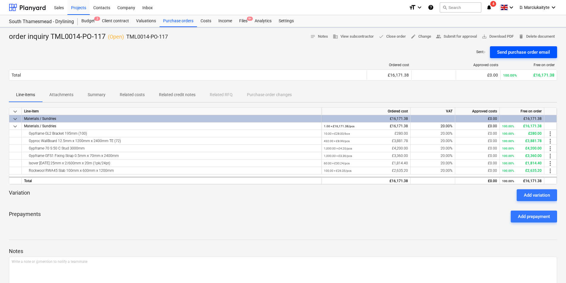
click at [516, 51] on div "Send purchase order email" at bounding box center [523, 52] width 53 height 8
click at [182, 24] on div "Purchase orders" at bounding box center [178, 21] width 37 height 12
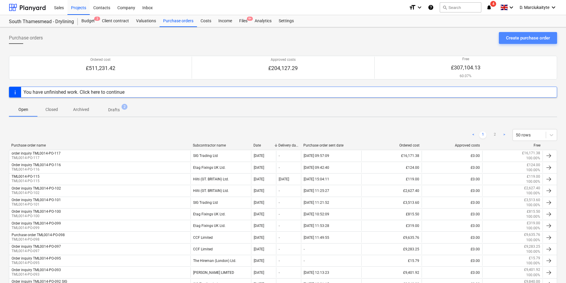
click at [523, 36] on div "Create purchase order" at bounding box center [528, 38] width 44 height 8
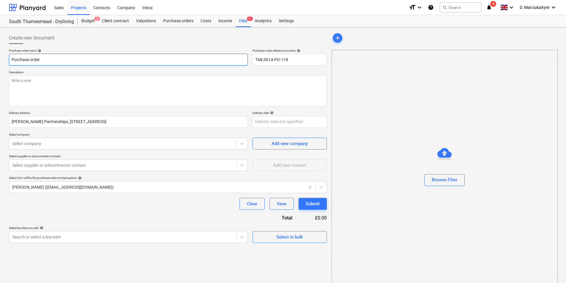
drag, startPoint x: 174, startPoint y: 62, endPoint x: -1, endPoint y: 61, distance: 175.0
click at [0, 61] on html "Sales Projects Contacts Company Inbox format_size keyboard_arrow_down help sear…" at bounding box center [283, 141] width 566 height 283
drag, startPoint x: 304, startPoint y: 56, endPoint x: 244, endPoint y: 53, distance: 60.4
click at [244, 53] on div "Purchase order name help order inquiry Purchase order reference number help TML…" at bounding box center [168, 57] width 318 height 17
click at [97, 60] on input "order inquiry" at bounding box center [128, 60] width 239 height 12
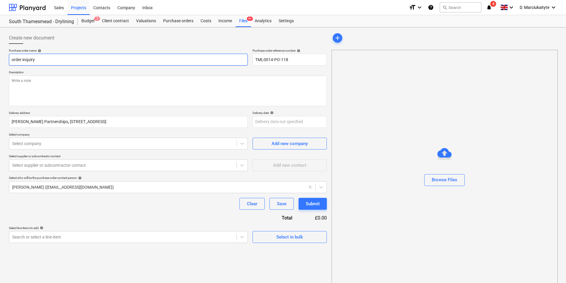
paste input "TML0014-PO-118"
click at [51, 76] on textarea at bounding box center [168, 91] width 318 height 31
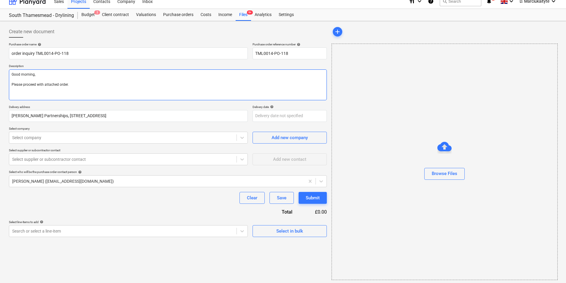
scroll to position [8, 0]
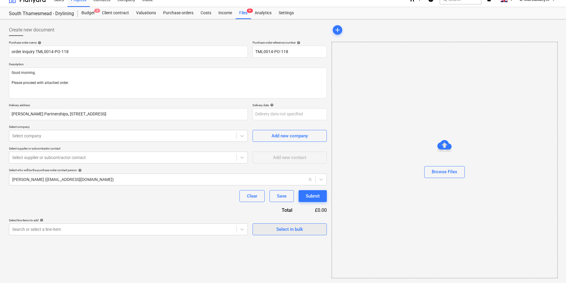
click at [296, 230] on div "Select in bulk" at bounding box center [289, 230] width 27 height 8
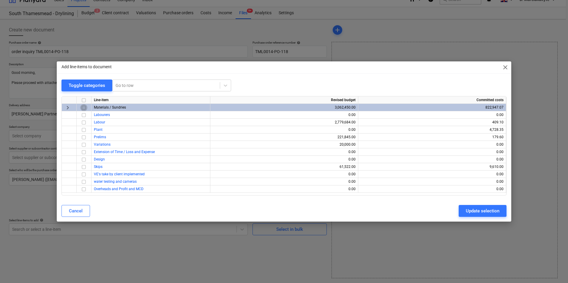
click at [87, 108] on input "checkbox" at bounding box center [83, 107] width 7 height 7
click at [476, 211] on div "Update selection" at bounding box center [483, 211] width 34 height 8
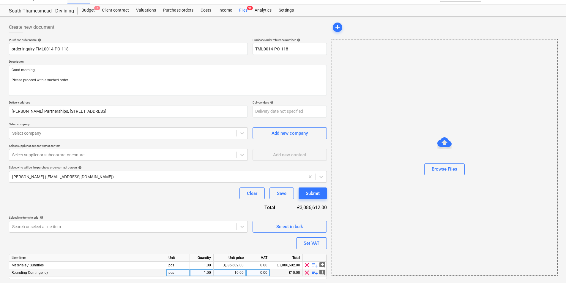
scroll to position [28, 0]
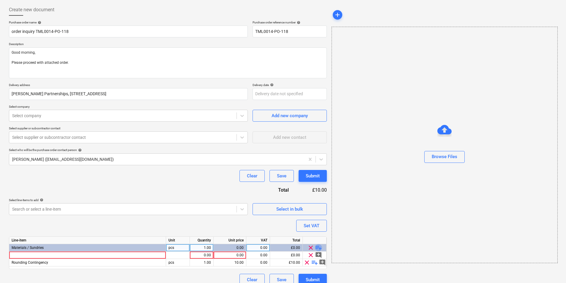
click at [316, 247] on span "playlist_add" at bounding box center [318, 247] width 7 height 7
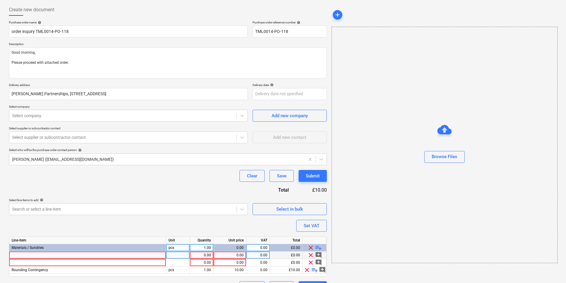
click at [126, 256] on div at bounding box center [87, 255] width 157 height 7
click at [183, 256] on div at bounding box center [178, 255] width 24 height 7
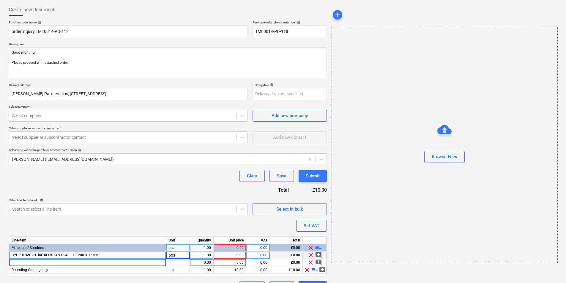
click at [201, 254] on div "1.00" at bounding box center [201, 255] width 19 height 7
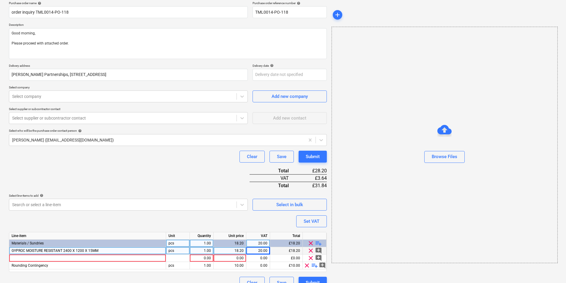
scroll to position [58, 0]
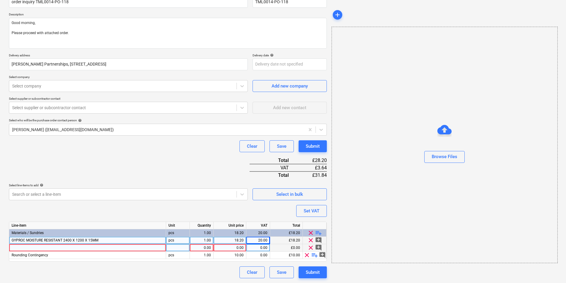
click at [132, 247] on div at bounding box center [87, 247] width 157 height 7
click at [182, 248] on div at bounding box center [178, 247] width 24 height 7
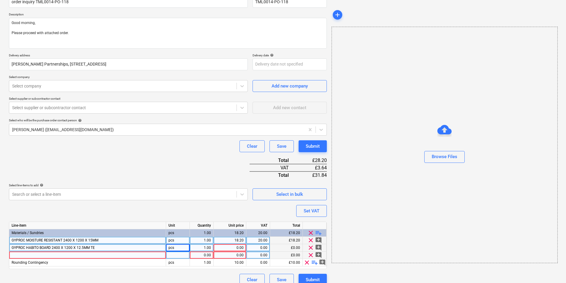
click at [154, 255] on div at bounding box center [87, 255] width 157 height 7
drag, startPoint x: 44, startPoint y: 255, endPoint x: 27, endPoint y: 257, distance: 16.7
click at [27, 257] on input "ISOVER 770764 - ACOUSTIC PARTITION ROLL 50MM 15.6" at bounding box center [87, 255] width 157 height 7
click at [168, 256] on div at bounding box center [178, 255] width 24 height 7
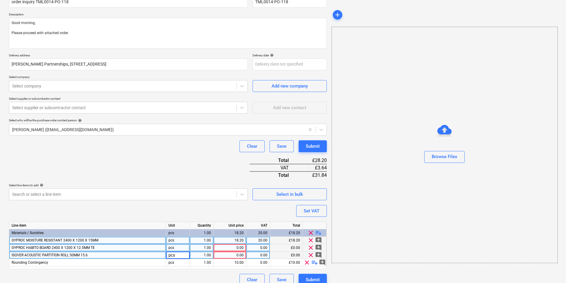
click at [206, 253] on div "1.00" at bounding box center [201, 255] width 19 height 7
click at [230, 256] on div "0.00" at bounding box center [230, 255] width 28 height 7
click at [236, 247] on div "0.00" at bounding box center [230, 247] width 28 height 7
click at [265, 249] on div "0.00" at bounding box center [258, 247] width 19 height 7
click at [203, 240] on div "1.00" at bounding box center [201, 240] width 19 height 7
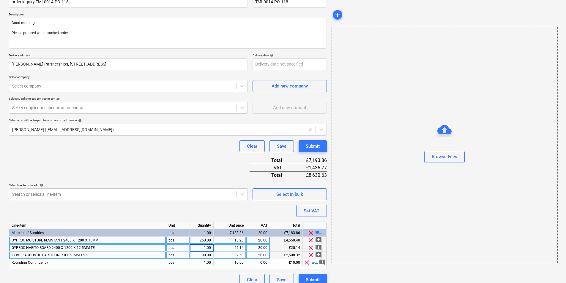
click at [207, 247] on div "1.00" at bounding box center [201, 247] width 19 height 7
click at [305, 263] on span "clear" at bounding box center [306, 262] width 7 height 7
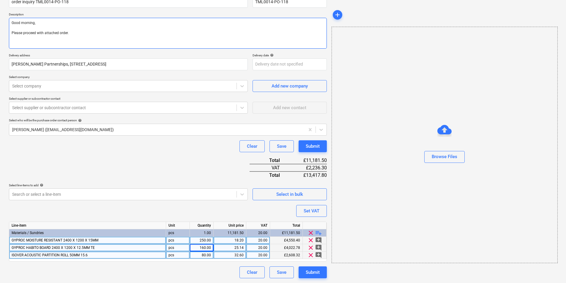
click at [72, 41] on textarea "Good morning, Please proceed with attached order." at bounding box center [168, 33] width 318 height 31
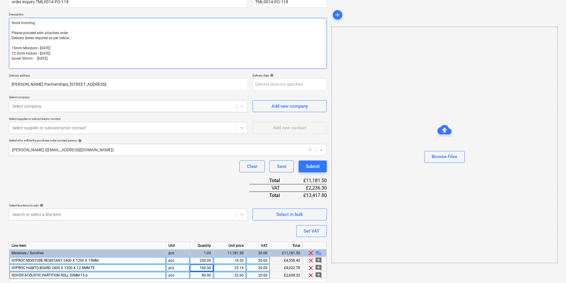
paste textarea "Site contact : [PERSON_NAME] [PHONE_NUMBER] Thank you Regards, Demi"
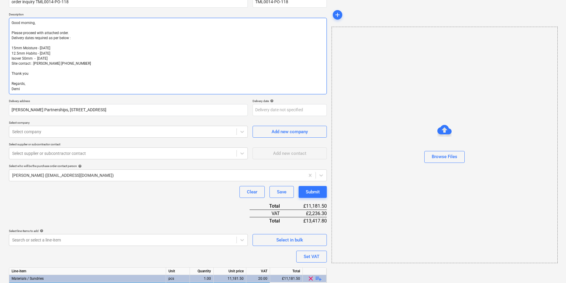
click at [12, 65] on textarea "Good morning, Please proceed with attached order. Delivery dates required as pe…" at bounding box center [168, 56] width 318 height 77
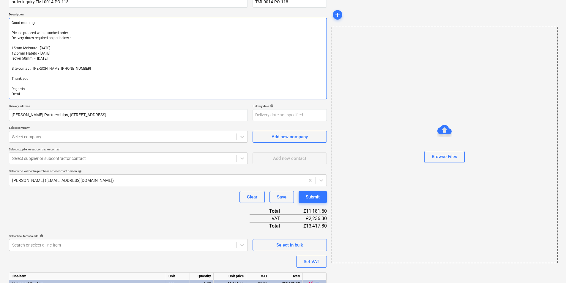
drag, startPoint x: 80, startPoint y: 40, endPoint x: 4, endPoint y: 33, distance: 76.4
click at [5, 33] on div "Create new document Purchase order name help order inquiry TML0014-PO-118 Purch…" at bounding box center [283, 151] width 566 height 365
paste textarea "the attached order. Delivery dates are required as per the details below"
click at [129, 83] on textarea "Good morning, Please proceed with the attached order. Delivery dates are requir…" at bounding box center [168, 59] width 318 height 82
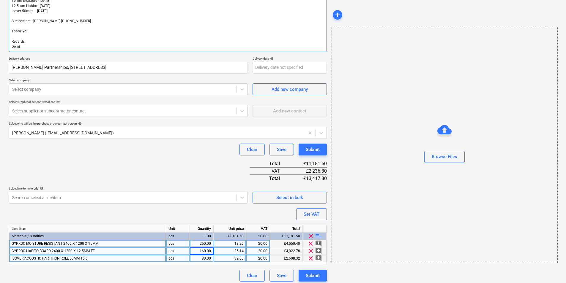
scroll to position [109, 0]
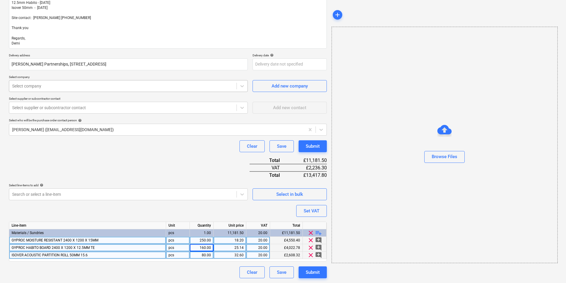
click at [140, 83] on div at bounding box center [122, 86] width 221 height 6
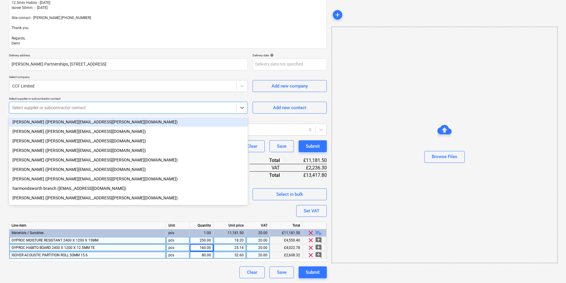
click at [224, 104] on div "Select supplier or subcontractor contact" at bounding box center [122, 108] width 227 height 8
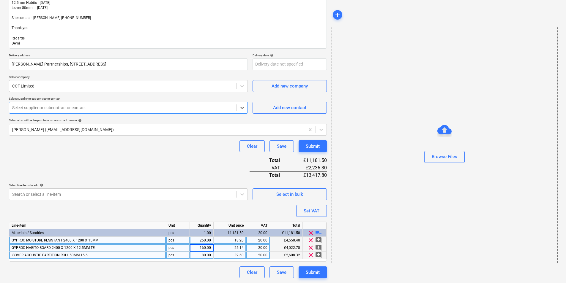
click at [231, 104] on div "Select supplier or subcontractor contact" at bounding box center [122, 108] width 227 height 8
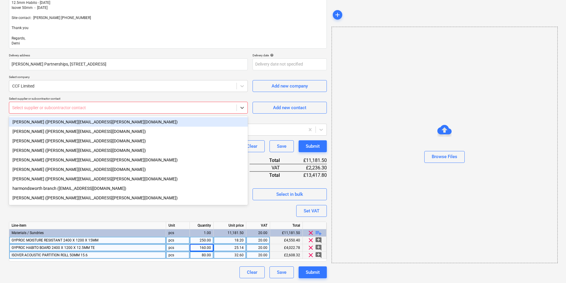
drag, startPoint x: 69, startPoint y: 106, endPoint x: 72, endPoint y: 104, distance: 3.9
click at [69, 107] on div at bounding box center [122, 108] width 221 height 6
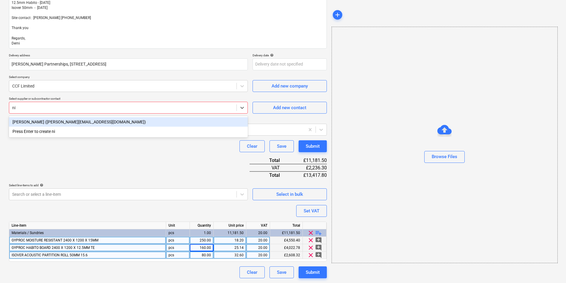
click at [91, 121] on div "[PERSON_NAME] ([PERSON_NAME][EMAIL_ADDRESS][DOMAIN_NAME])" at bounding box center [128, 122] width 239 height 10
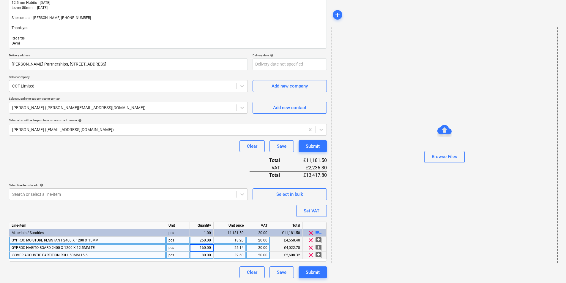
click at [160, 184] on div "Select line-items to add help" at bounding box center [128, 186] width 239 height 4
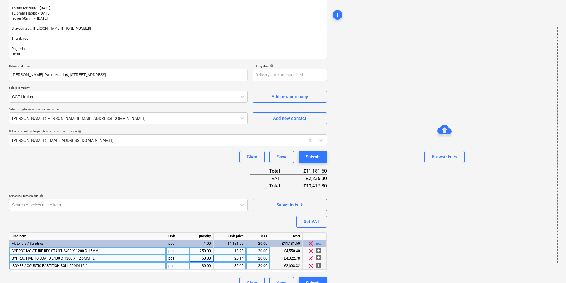
scroll to position [109, 0]
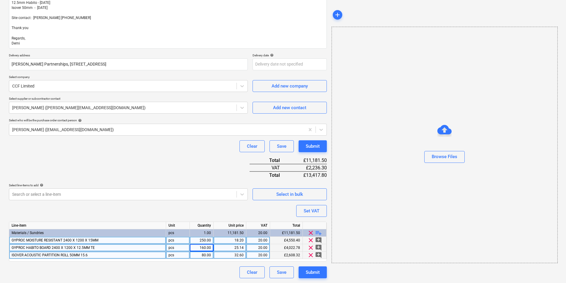
click at [116, 168] on div "Purchase order name help order inquiry TML0014-PO-118 Purchase order reference …" at bounding box center [168, 109] width 318 height 339
click at [310, 272] on div "Submit" at bounding box center [313, 273] width 14 height 8
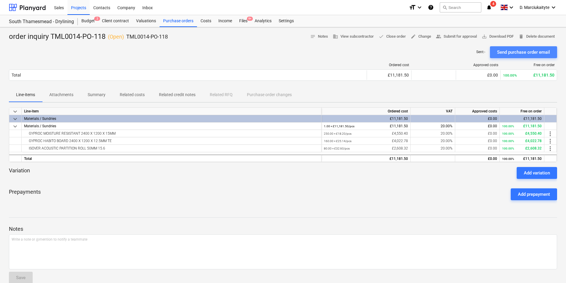
click at [517, 49] on div "Send purchase order email" at bounding box center [523, 52] width 53 height 8
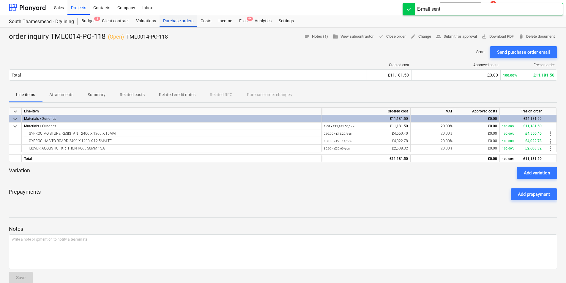
click at [185, 25] on div "Purchase orders" at bounding box center [178, 21] width 37 height 12
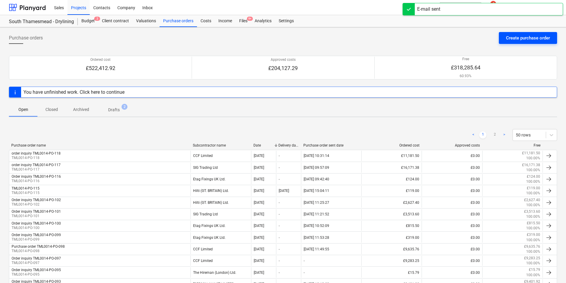
click at [526, 40] on div "Create purchase order" at bounding box center [528, 38] width 44 height 8
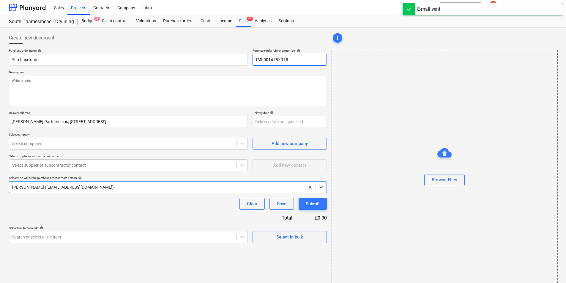
click at [305, 63] on input "TML0014-PO-118" at bounding box center [290, 60] width 74 height 12
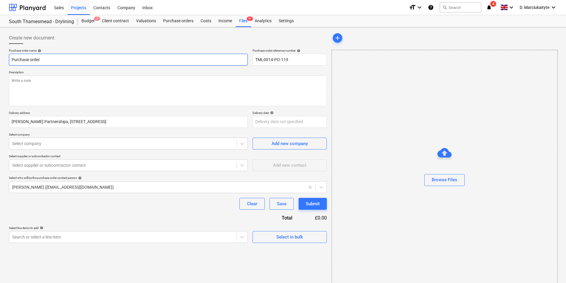
click at [99, 62] on input "Purchase order" at bounding box center [128, 60] width 239 height 12
drag, startPoint x: 107, startPoint y: 58, endPoint x: 0, endPoint y: 45, distance: 107.4
click at [0, 46] on html "Sales Projects Contacts Company Inbox format_size keyboard_arrow_down help sear…" at bounding box center [283, 141] width 566 height 283
drag, startPoint x: 300, startPoint y: 61, endPoint x: 233, endPoint y: 54, distance: 67.8
click at [232, 55] on div "Purchase order name help Order inquiry Purchase order reference number help TML…" at bounding box center [168, 57] width 318 height 17
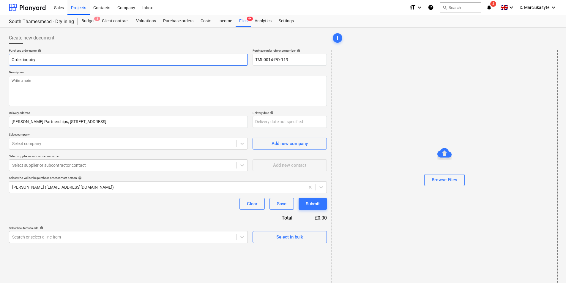
click at [153, 56] on input "Order inquiry" at bounding box center [128, 60] width 239 height 12
paste input "TML0014-PO-119"
click at [50, 83] on textarea at bounding box center [168, 91] width 318 height 31
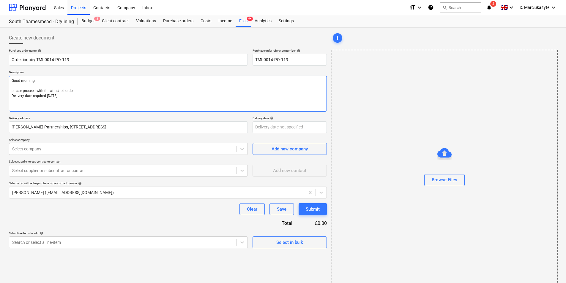
paste textarea "TML0014-PO-119"
drag, startPoint x: 58, startPoint y: 105, endPoint x: -1, endPoint y: 96, distance: 59.7
click at [0, 96] on html "Sales Projects Contacts Company Inbox format_size keyboard_arrow_down help sear…" at bounding box center [283, 141] width 566 height 283
drag, startPoint x: 53, startPoint y: 108, endPoint x: 0, endPoint y: 98, distance: 53.5
click at [8, 103] on div "Create new document Purchase order name help Order inquiry TML0014-PO-119 Purch…" at bounding box center [168, 159] width 323 height 259
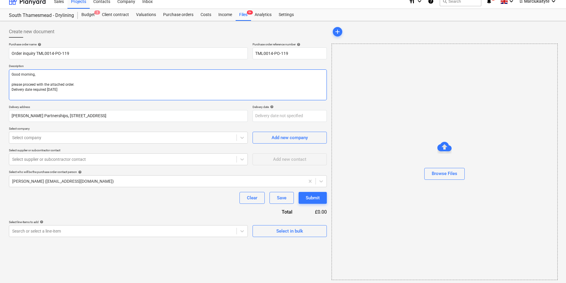
scroll to position [8, 0]
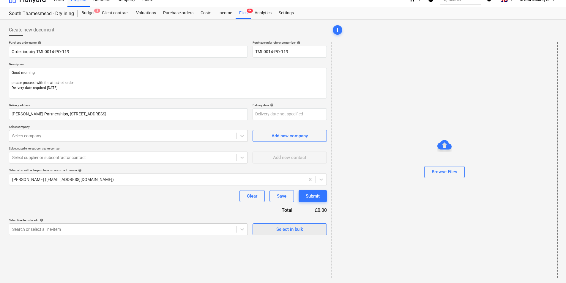
click at [288, 228] on div "Select in bulk" at bounding box center [289, 230] width 27 height 8
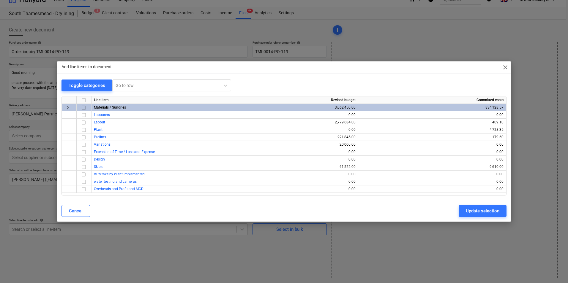
click at [83, 107] on input "checkbox" at bounding box center [83, 107] width 7 height 7
click at [475, 211] on div "Update selection" at bounding box center [483, 211] width 34 height 8
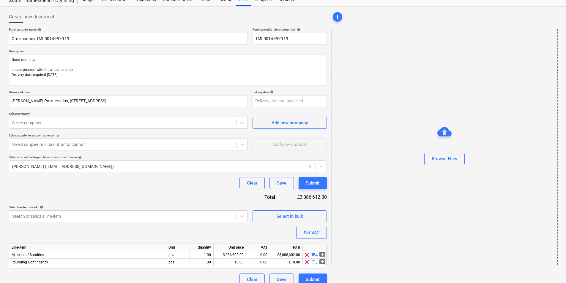
scroll to position [28, 0]
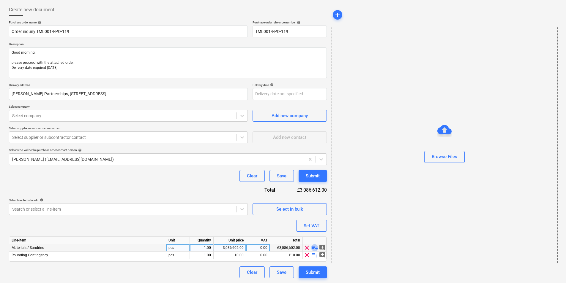
click at [315, 247] on span "playlist_add" at bounding box center [314, 247] width 7 height 7
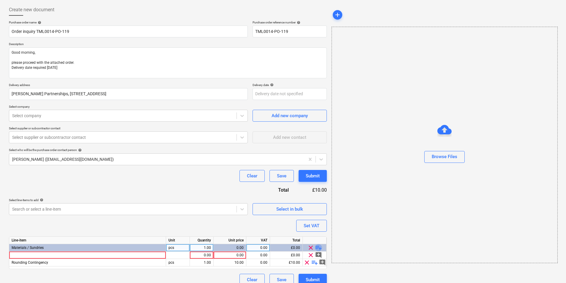
click at [317, 247] on span "playlist_add" at bounding box center [318, 247] width 7 height 7
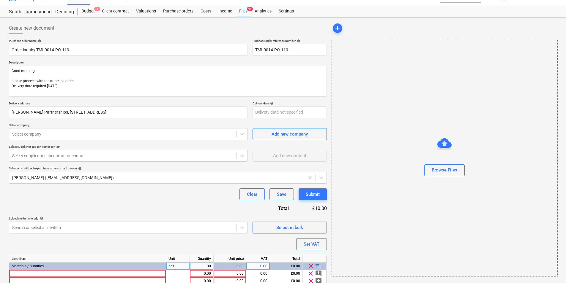
scroll to position [0, 0]
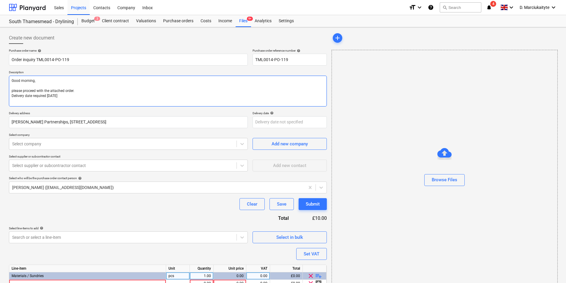
click at [70, 106] on textarea "Good morning, please proceed with the attached order. Delivery date required [D…" at bounding box center [168, 91] width 318 height 31
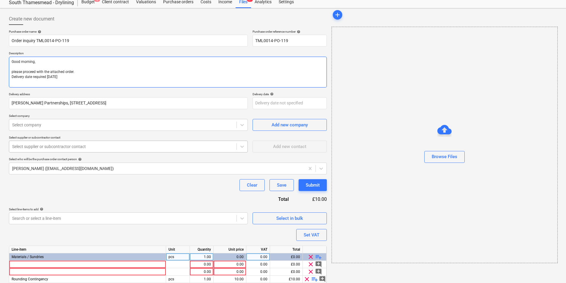
scroll to position [30, 0]
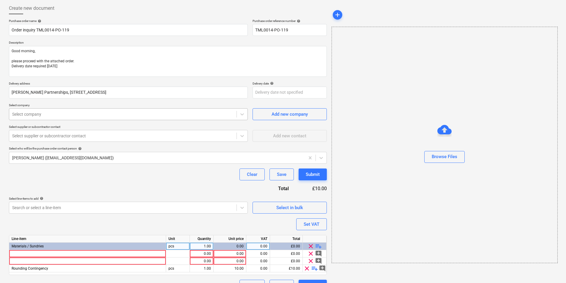
click at [70, 111] on div at bounding box center [122, 114] width 221 height 6
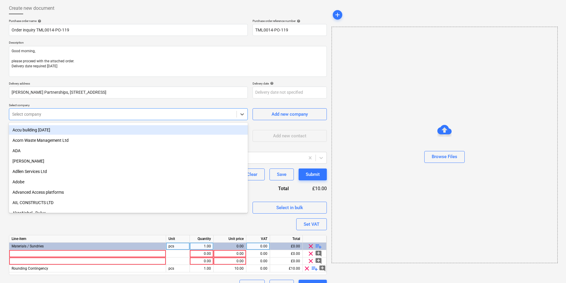
click at [26, 114] on div at bounding box center [122, 114] width 221 height 6
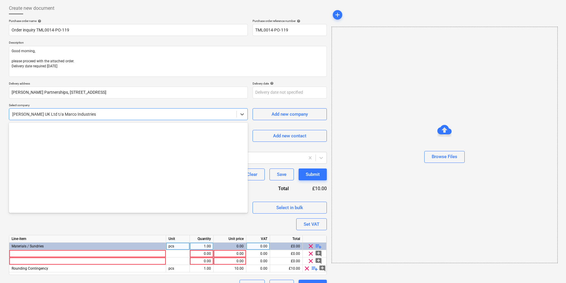
click at [105, 116] on div at bounding box center [122, 114] width 221 height 6
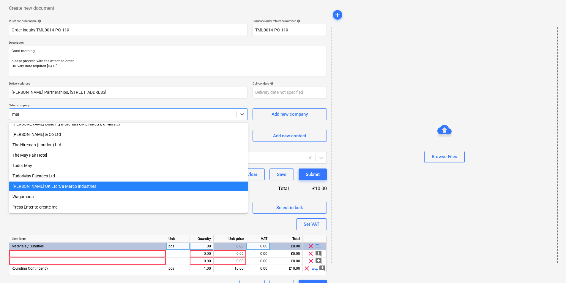
scroll to position [119, 0]
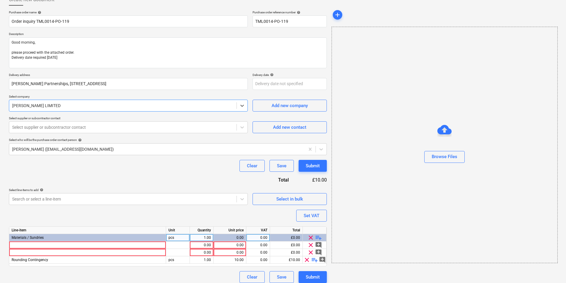
scroll to position [43, 0]
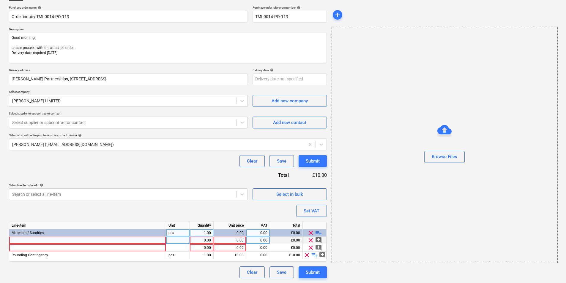
click at [58, 240] on div at bounding box center [87, 240] width 157 height 7
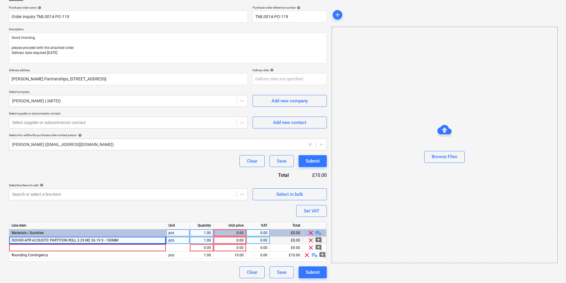
click at [180, 239] on div "pcs" at bounding box center [178, 240] width 24 height 7
click at [205, 239] on div "1.00" at bounding box center [201, 240] width 19 height 7
click at [226, 240] on div "0.00" at bounding box center [230, 240] width 28 height 7
click at [254, 242] on div "0.00" at bounding box center [258, 240] width 19 height 7
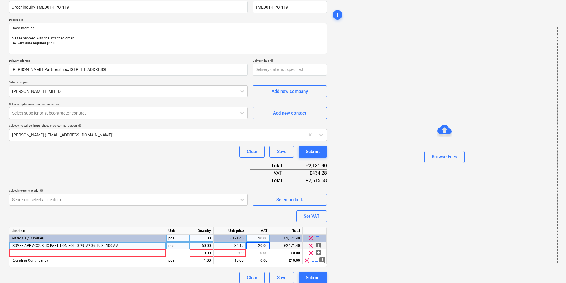
scroll to position [58, 0]
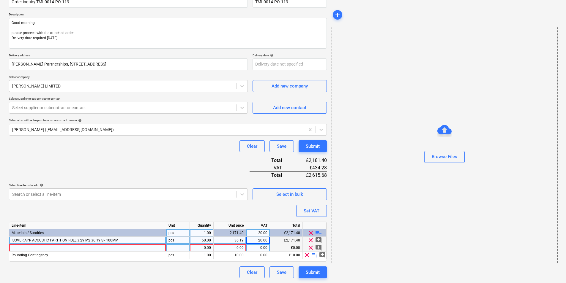
click at [311, 247] on span "clear" at bounding box center [310, 247] width 7 height 7
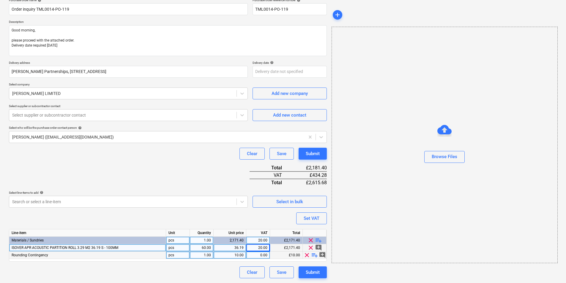
scroll to position [51, 0]
click at [305, 255] on span "clear" at bounding box center [306, 255] width 7 height 7
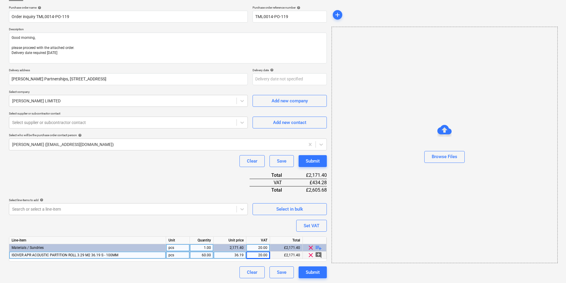
scroll to position [0, 0]
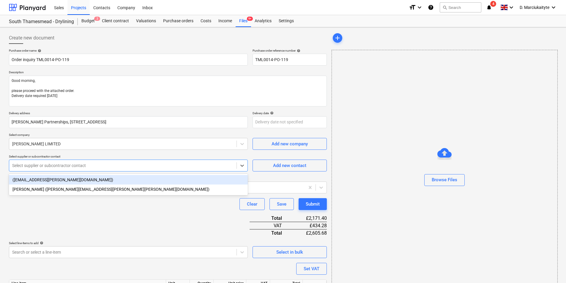
click at [215, 163] on div at bounding box center [122, 166] width 221 height 6
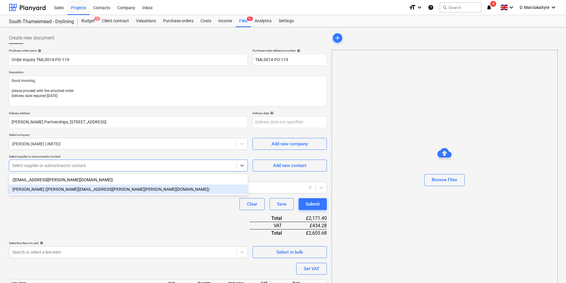
click at [109, 190] on div "[PERSON_NAME] ([PERSON_NAME][EMAIL_ADDRESS][PERSON_NAME][PERSON_NAME][DOMAIN_NA…" at bounding box center [128, 190] width 239 height 10
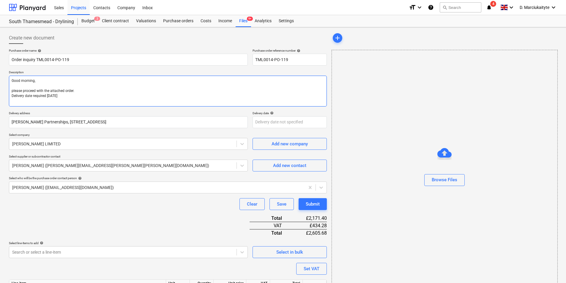
click at [72, 100] on textarea "Good morning, please proceed with the attached order. Delivery date required [D…" at bounding box center [168, 91] width 318 height 31
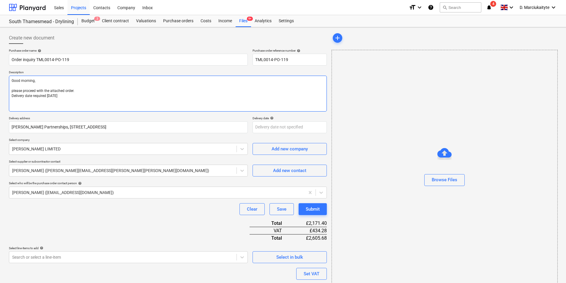
paste textarea "Site contact : [PERSON_NAME] [PHONE_NUMBER] Thank you Regards, Demi"
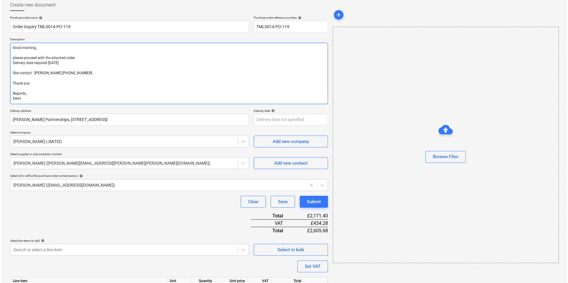
scroll to position [74, 0]
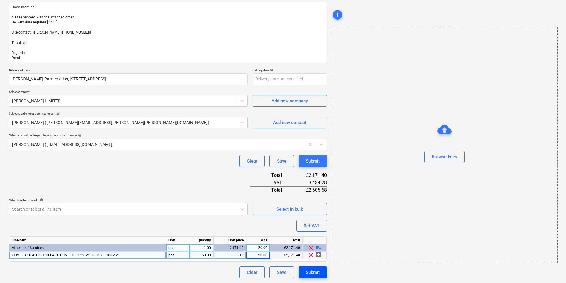
click at [316, 274] on div "Submit" at bounding box center [313, 273] width 14 height 8
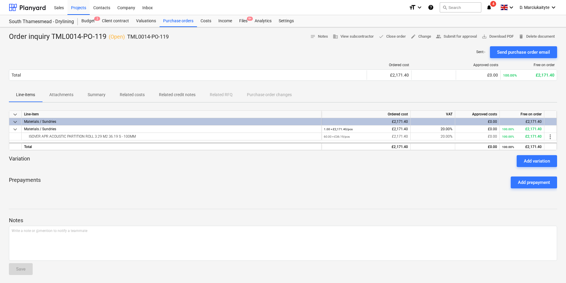
click at [519, 56] on div "Send purchase order email" at bounding box center [523, 52] width 53 height 8
click at [85, 5] on div "Projects" at bounding box center [78, 7] width 22 height 15
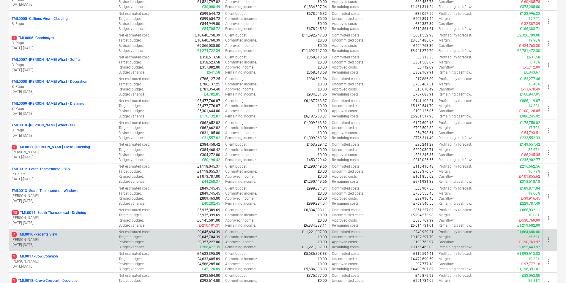
scroll to position [208, 0]
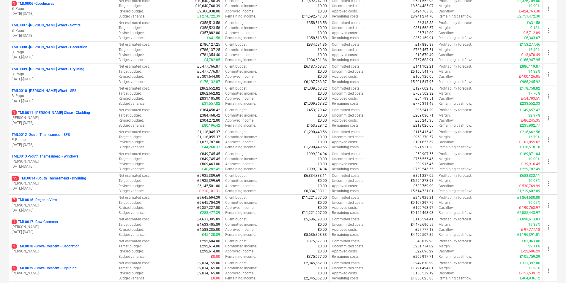
click at [66, 134] on p "TML0012 - [GEOGRAPHIC_DATA] - [GEOGRAPHIC_DATA]" at bounding box center [41, 134] width 58 height 5
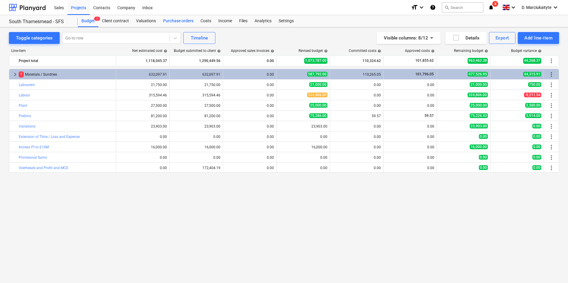
click at [185, 22] on div "Purchase orders" at bounding box center [178, 21] width 37 height 12
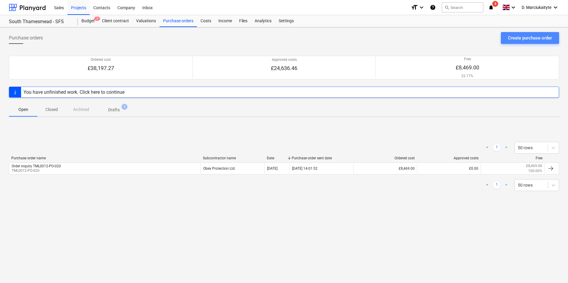
click at [542, 38] on div "Create purchase order" at bounding box center [530, 38] width 44 height 8
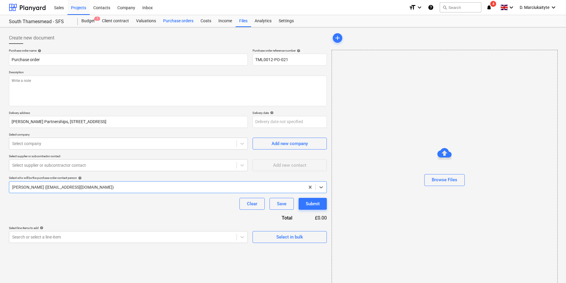
click at [184, 20] on div "Purchase orders" at bounding box center [178, 21] width 37 height 12
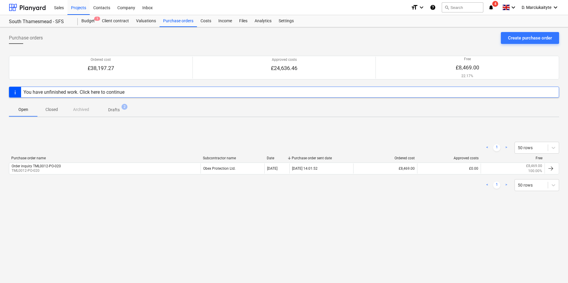
click at [49, 107] on p "Closed" at bounding box center [52, 110] width 14 height 6
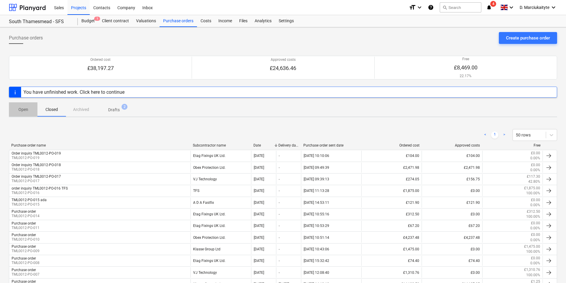
click at [34, 109] on span "Open" at bounding box center [23, 110] width 29 height 10
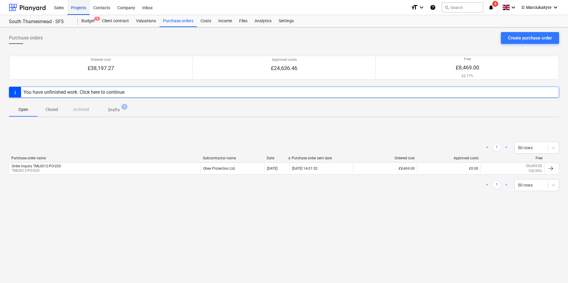
click at [81, 6] on div "Projects" at bounding box center [78, 7] width 22 height 15
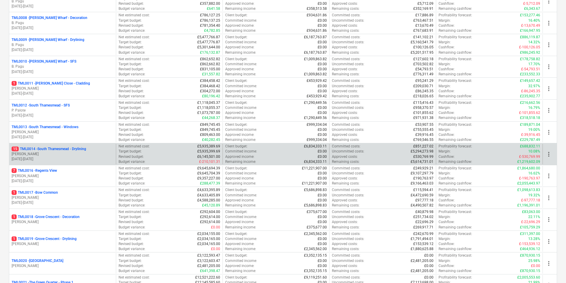
scroll to position [238, 0]
click at [47, 148] on p "15 TML0014 - [GEOGRAPHIC_DATA] - Drylining" at bounding box center [49, 148] width 75 height 5
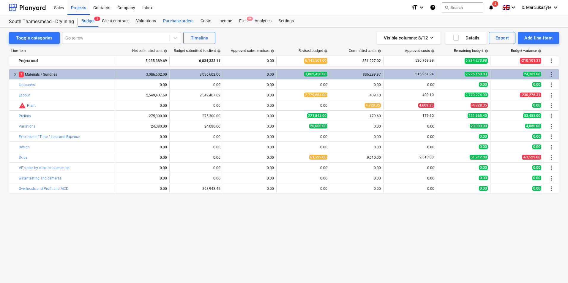
click at [169, 23] on div "Purchase orders" at bounding box center [178, 21] width 37 height 12
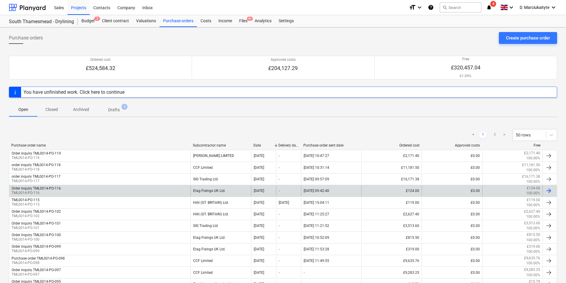
click at [160, 190] on div "Order inquiry TML0014-PO-116 TML0014-PO-116" at bounding box center [99, 191] width 181 height 10
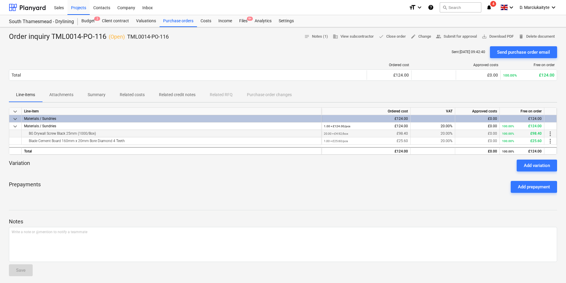
drag, startPoint x: 102, startPoint y: 133, endPoint x: 29, endPoint y: 134, distance: 73.1
click at [29, 134] on div "BG Drywall Screw Black 25mm (1000/Box)" at bounding box center [171, 133] width 295 height 7
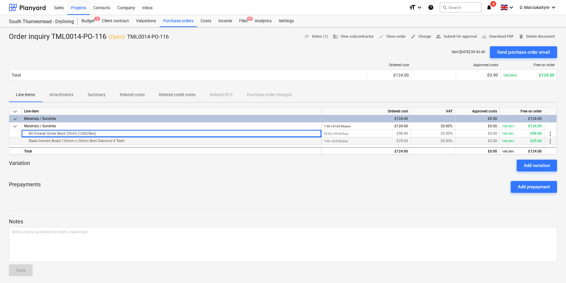
copy div "BG Drywall Screw Black 25mm (1000/Box)"
click at [142, 143] on div "Blade Cement Board 160mm x 20mm Bore Diamond 4 Teeth" at bounding box center [171, 141] width 295 height 7
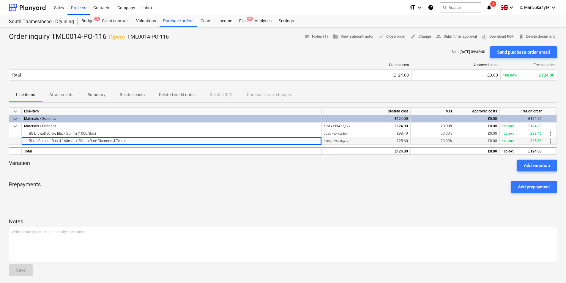
drag, startPoint x: 138, startPoint y: 143, endPoint x: 27, endPoint y: 139, distance: 110.9
click at [27, 139] on div "Blade Cement Board 160mm x 20mm Bore Diamond 4 Teeth" at bounding box center [171, 141] width 295 height 7
copy div "Blade Cement Board 160mm x 20mm Bore Diamond 4 Teeth"
drag, startPoint x: 108, startPoint y: 39, endPoint x: 52, endPoint y: 37, distance: 56.2
click at [52, 37] on div "Order inquiry TML0014-PO-116 ( Open ) TML0014-PO-116" at bounding box center [89, 37] width 160 height 10
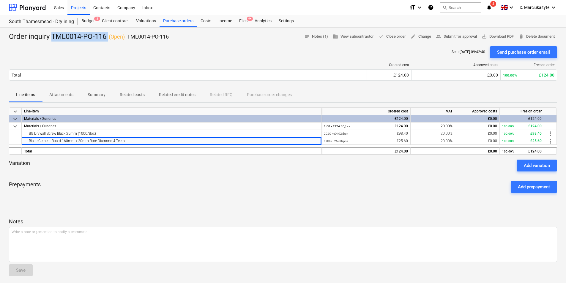
copy div "TML0014-PO-116"
click at [177, 20] on div "Purchase orders" at bounding box center [178, 21] width 37 height 12
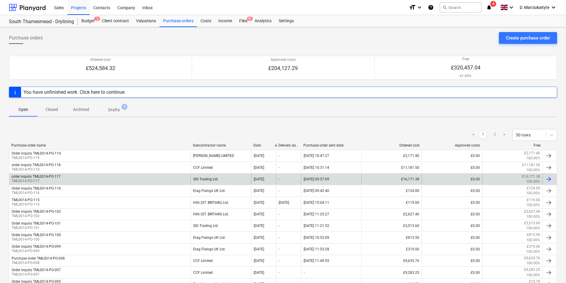
click at [121, 176] on div "order inquiry TML0014-PO-117 TML0014-PO-117" at bounding box center [99, 179] width 181 height 10
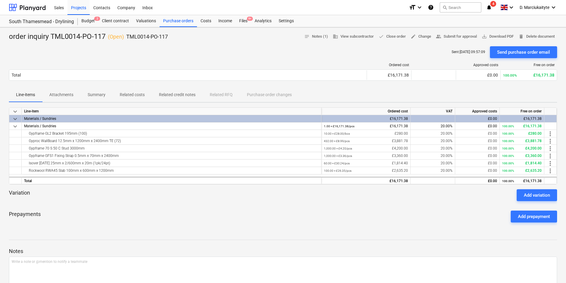
click at [97, 97] on p "Summary" at bounding box center [97, 95] width 18 height 6
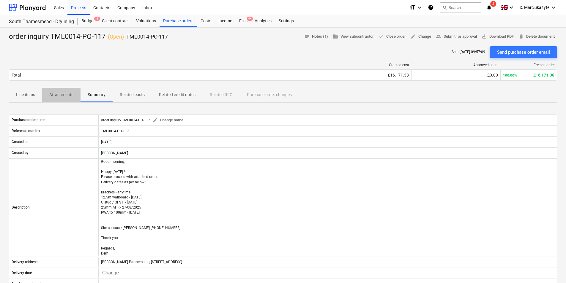
click at [64, 96] on p "Attachments" at bounding box center [61, 95] width 24 height 6
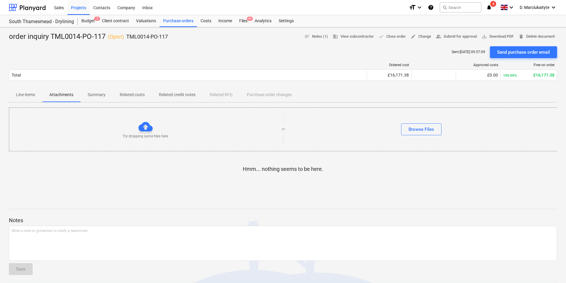
click at [20, 94] on p "Line-items" at bounding box center [25, 95] width 19 height 6
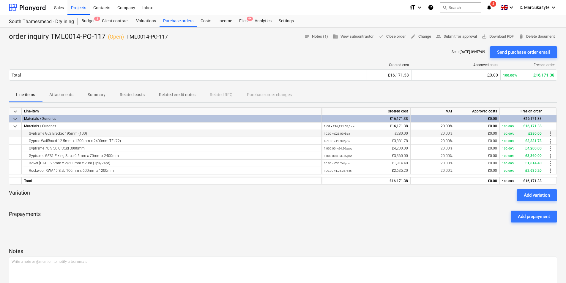
drag, startPoint x: 93, startPoint y: 132, endPoint x: 26, endPoint y: 135, distance: 66.3
click at [26, 135] on div "Gypframe GL2 Bracket 195mm (100)" at bounding box center [171, 133] width 295 height 7
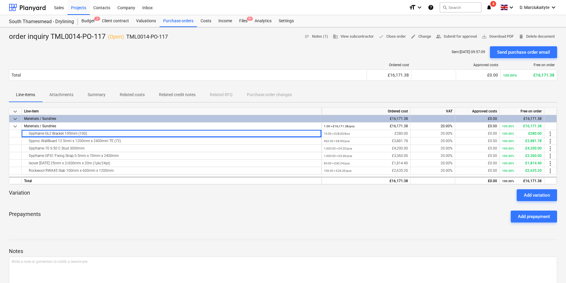
copy div "Gypframe GL2 Bracket 195mm (100)"
drag, startPoint x: 122, startPoint y: 141, endPoint x: 20, endPoint y: 142, distance: 101.9
click at [0, 0] on div "Gyproc WallBoard 12.5mm x 1200mm x 2400mm TE (72) 432.00 × £8.99 / pcs £3,881.7…" at bounding box center [0, 0] width 0 height 0
copy div "Gyproc WallBoard 12.5mm x 1200mm x 2400mm TE (72)"
drag, startPoint x: 86, startPoint y: 149, endPoint x: 21, endPoint y: 149, distance: 64.8
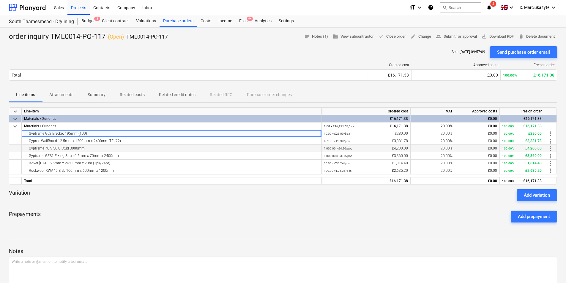
click at [0, 0] on div "Gypframe 70 S 50 C Stud 3000mm 1,000.00 × £4.20 / pcs £4,200.00 20.00% £0.00 10…" at bounding box center [0, 0] width 0 height 0
copy div "Gypframe 70 S 50 C Stud 3000mm"
drag, startPoint x: 118, startPoint y: 157, endPoint x: 27, endPoint y: 157, distance: 90.6
click at [27, 157] on div "Gypframe GFS1 Fixing Strap 0.5mm x 70mm x 2400mm" at bounding box center [171, 155] width 295 height 7
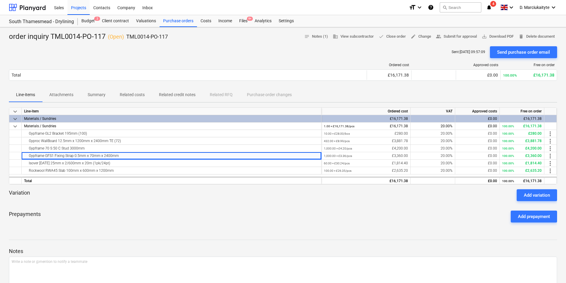
copy div "Gypframe GFS1 Fixing Strap 0.5mm x 70mm x 2400mm"
click at [142, 163] on div "Isover [DATE] 25mm x 2/600mm x 20m (1pk/24pt)" at bounding box center [171, 163] width 295 height 7
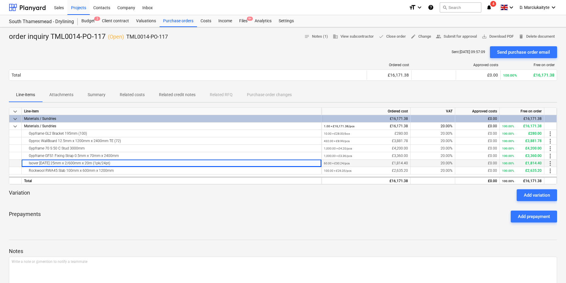
drag, startPoint x: 126, startPoint y: 165, endPoint x: 22, endPoint y: 165, distance: 104.0
click at [23, 165] on div "Isover [DATE] 25mm x 2/600mm x 20m (1pk/24pt)" at bounding box center [172, 163] width 300 height 7
copy div "Isover [DATE] 25mm x 2/600mm x 20m (1pk/24pt)"
drag, startPoint x: 113, startPoint y: 169, endPoint x: 117, endPoint y: 171, distance: 4.6
click at [113, 169] on div "Rockwool RWA45 Slab 100mm x 600mm x 1200mm" at bounding box center [171, 170] width 295 height 7
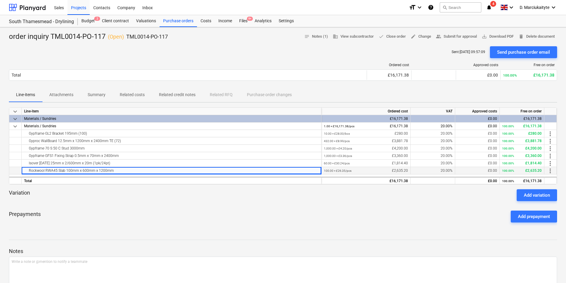
drag, startPoint x: 100, startPoint y: 171, endPoint x: 10, endPoint y: 173, distance: 90.6
click at [0, 0] on div "Rockwool RWA45 Slab 100mm x 600mm x 1200mm 100.00 × £26.35 / pcs £2,635.20 20.0…" at bounding box center [0, 0] width 0 height 0
copy div "Rockwool RWA45 Slab 100mm x 600mm x 1200mm"
drag, startPoint x: 174, startPoint y: 37, endPoint x: 128, endPoint y: 33, distance: 46.8
click at [128, 33] on div "order inquiry TML0014-PO-117 ( Open ) TML0014-PO-117 notes Notes (1) business V…" at bounding box center [283, 37] width 548 height 10
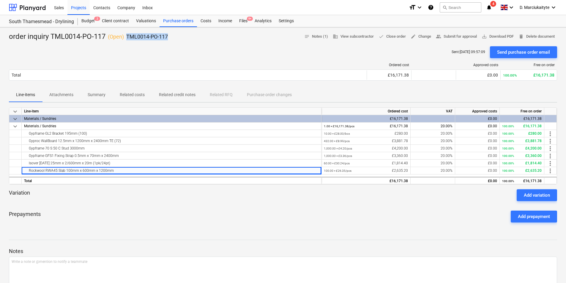
copy p "TML0014-PO-117"
click at [94, 95] on p "Summary" at bounding box center [97, 95] width 18 height 6
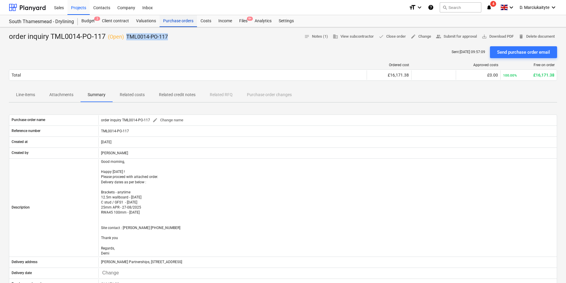
click at [178, 18] on div "Purchase orders" at bounding box center [178, 21] width 37 height 12
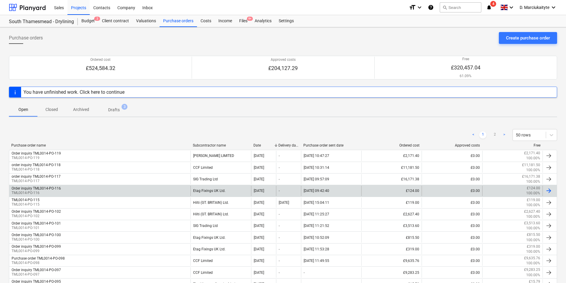
click at [179, 192] on div "Order inquiry TML0014-PO-116 TML0014-PO-116" at bounding box center [99, 191] width 181 height 10
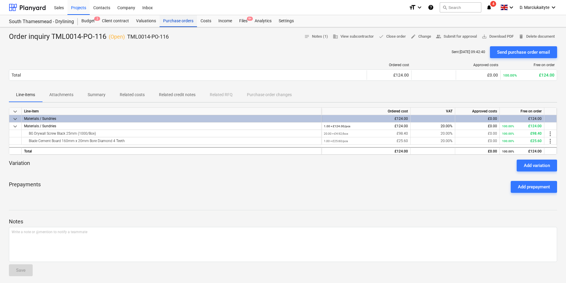
click at [172, 23] on div "Purchase orders" at bounding box center [178, 21] width 37 height 12
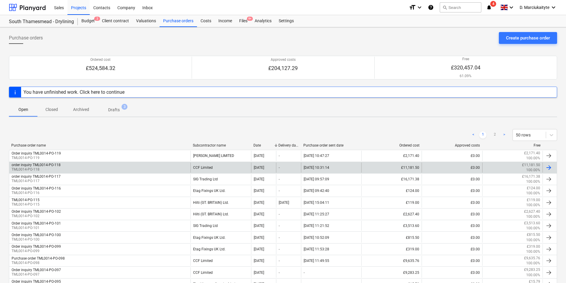
click at [171, 172] on div "order inquiry TML0014-PO-118 TML0014-PO-118" at bounding box center [99, 168] width 181 height 10
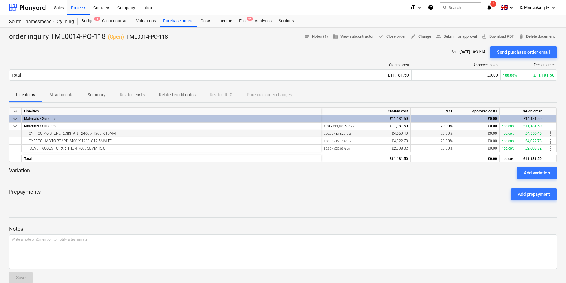
drag, startPoint x: 113, startPoint y: 135, endPoint x: 24, endPoint y: 135, distance: 88.8
click at [24, 135] on div "GYPROC MOISTURE RESISTANT 2400 X 1200 X 15MM" at bounding box center [171, 133] width 295 height 7
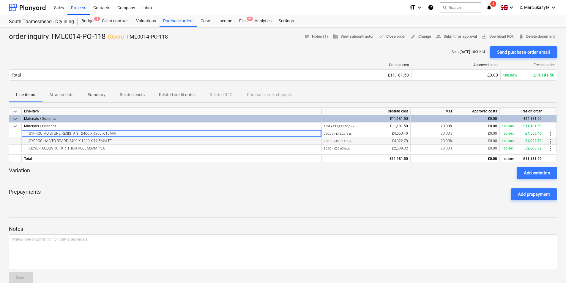
drag, startPoint x: 112, startPoint y: 141, endPoint x: 28, endPoint y: 141, distance: 84.4
click at [28, 141] on div "GYPROC HABITO BOARD 2400 X 1200 X 12.5MM TE" at bounding box center [171, 141] width 295 height 7
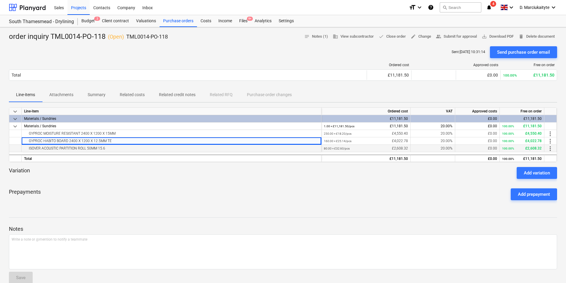
click at [137, 152] on div "keyboard_arrow_down Line-item Ordered cost VAT Approved costs Free on order key…" at bounding box center [283, 135] width 548 height 55
drag, startPoint x: 137, startPoint y: 152, endPoint x: 132, endPoint y: 149, distance: 5.3
click at [132, 149] on div "ISOVER ACOUSTIC PARTITION ROLL 50MM 15.6" at bounding box center [171, 148] width 295 height 7
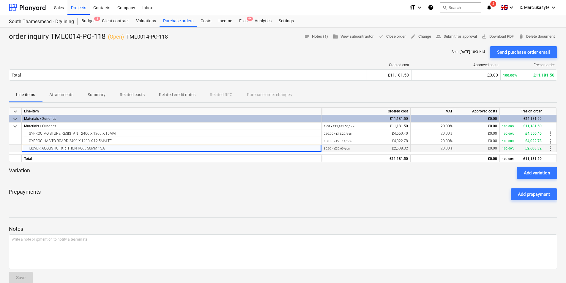
drag, startPoint x: 122, startPoint y: 148, endPoint x: 25, endPoint y: 149, distance: 96.8
click at [25, 149] on div "ISOVER ACOUSTIC PARTITION ROLL 50MM 15.6" at bounding box center [171, 148] width 295 height 7
drag, startPoint x: 168, startPoint y: 41, endPoint x: 127, endPoint y: 38, distance: 41.4
click at [127, 38] on div "order inquiry TML0014-PO-118 ( Open ) TML0014-PO-118" at bounding box center [88, 37] width 159 height 10
click at [186, 21] on div "Purchase orders" at bounding box center [178, 21] width 37 height 12
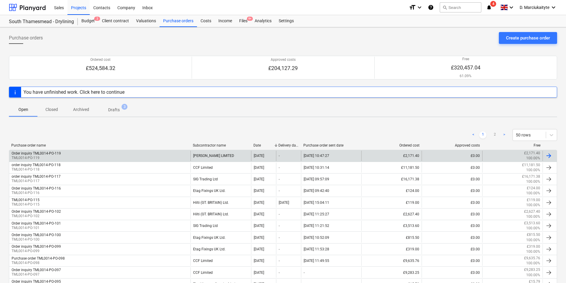
click at [135, 153] on div "Order inquiry TML0014-PO-119 TML0014-PO-119" at bounding box center [99, 156] width 181 height 10
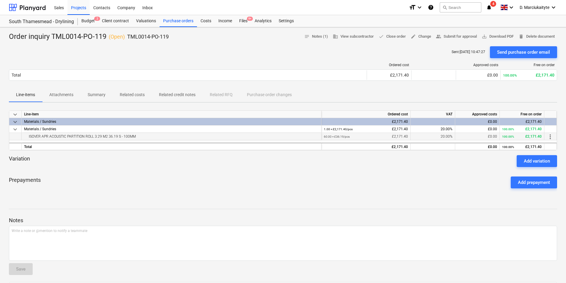
drag, startPoint x: 139, startPoint y: 136, endPoint x: 26, endPoint y: 138, distance: 112.6
click at [28, 138] on div "ISOVER APR ACOUSTIC PARTITION ROLL 3.29 M2 36.19 S - 100MM" at bounding box center [171, 136] width 295 height 7
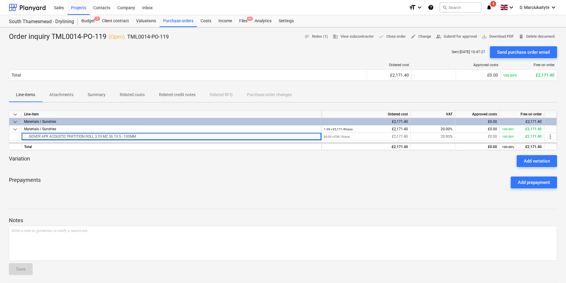
click at [106, 94] on span "Summary" at bounding box center [97, 95] width 32 height 10
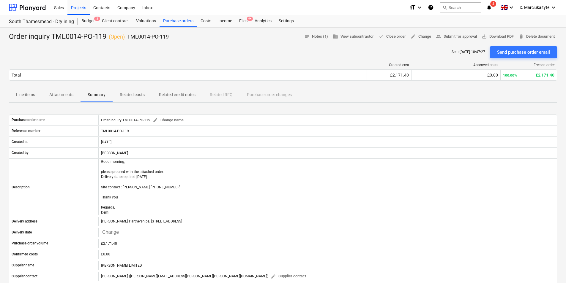
click at [61, 95] on p "Attachments" at bounding box center [61, 95] width 24 height 6
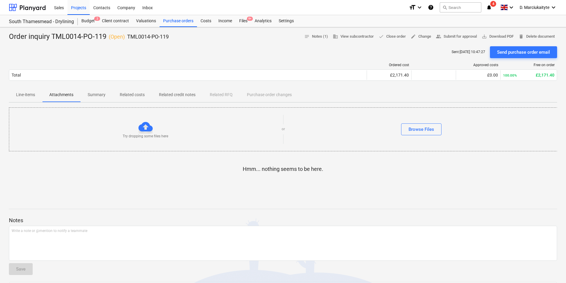
click at [25, 96] on p "Line-items" at bounding box center [25, 95] width 19 height 6
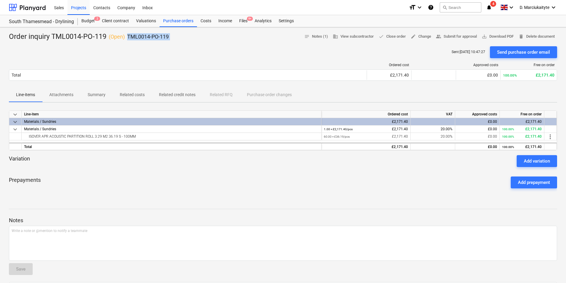
drag, startPoint x: 173, startPoint y: 42, endPoint x: 126, endPoint y: 37, distance: 47.0
click at [126, 37] on div "Order inquiry TML0014-PO-119 ( Open ) TML0014-PO-119 notes Notes (1) business V…" at bounding box center [283, 188] width 566 height 323
click at [177, 21] on div "Purchase orders" at bounding box center [178, 21] width 37 height 12
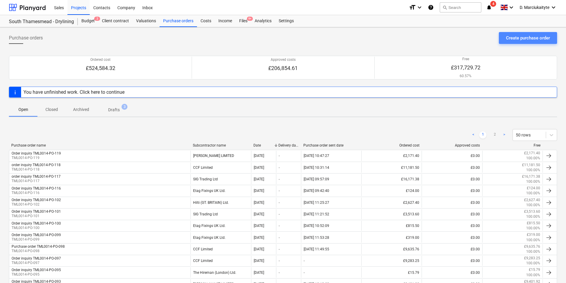
click at [526, 39] on div "Create purchase order" at bounding box center [528, 38] width 44 height 8
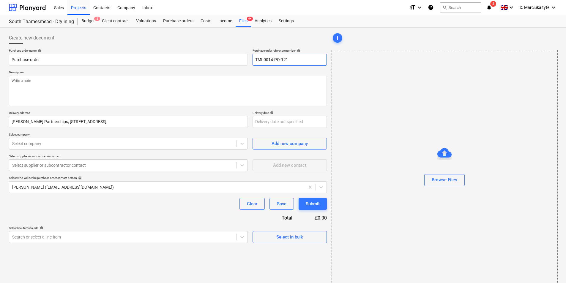
click at [293, 59] on input "TML0014-PO-121" at bounding box center [290, 60] width 74 height 12
drag, startPoint x: 298, startPoint y: 56, endPoint x: 217, endPoint y: 51, distance: 81.6
click at [218, 51] on div "Purchase order name help Purchase order Purchase order reference number help TM…" at bounding box center [168, 57] width 318 height 17
click at [131, 58] on input "Purchase order" at bounding box center [128, 60] width 239 height 12
paste input "TML0014-PO-120"
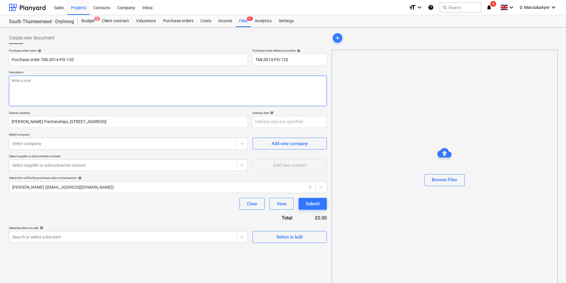
click at [116, 82] on textarea at bounding box center [168, 91] width 318 height 31
click at [46, 92] on textarea "Good morning. Please proceed with attached order. Delibver" at bounding box center [168, 91] width 318 height 31
click at [44, 92] on textarea "Good morning. Please proceed with attached order. Delibver" at bounding box center [168, 91] width 318 height 31
paste textarea "Site contact : [PERSON_NAME] [PHONE_NUMBER] Thank you Regards, Demi"
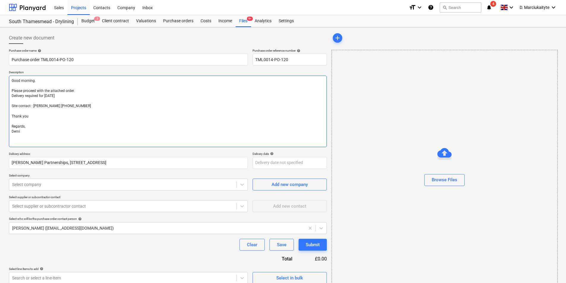
click at [36, 143] on textarea "Good morning. Please proceed with the attached order. Delivery required for [DA…" at bounding box center [168, 112] width 318 height 72
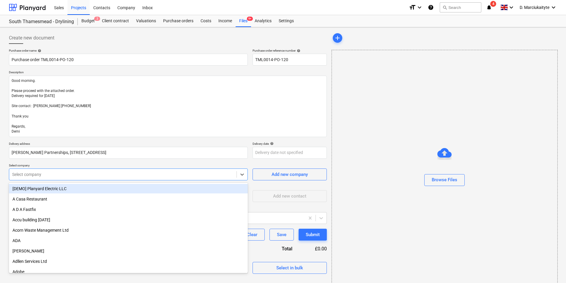
click at [61, 177] on div at bounding box center [122, 175] width 221 height 6
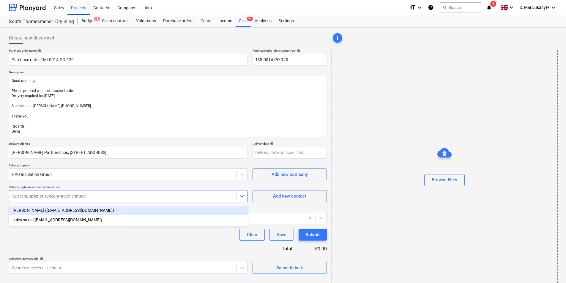
drag, startPoint x: 67, startPoint y: 194, endPoint x: 63, endPoint y: 201, distance: 8.3
click at [67, 197] on div at bounding box center [122, 196] width 221 height 6
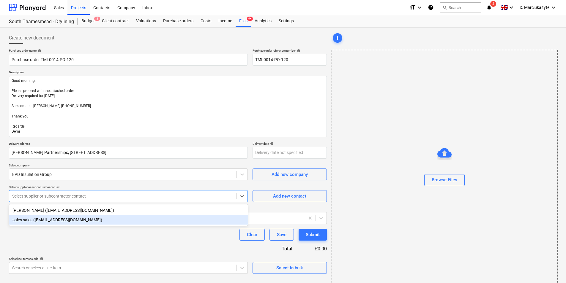
click at [107, 217] on div "sales sales ([EMAIL_ADDRESS][DOMAIN_NAME])" at bounding box center [128, 220] width 239 height 10
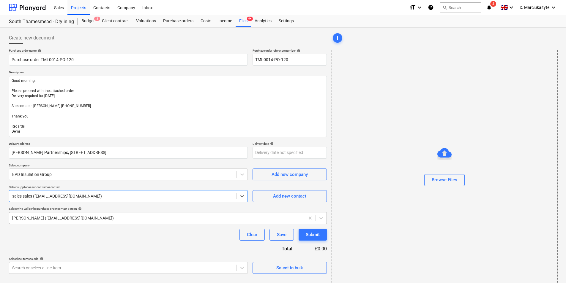
scroll to position [8, 0]
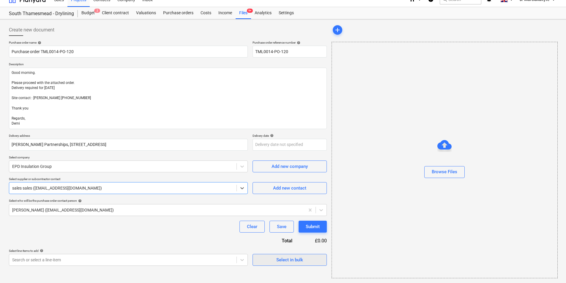
click at [279, 258] on div "Select in bulk" at bounding box center [289, 260] width 27 height 8
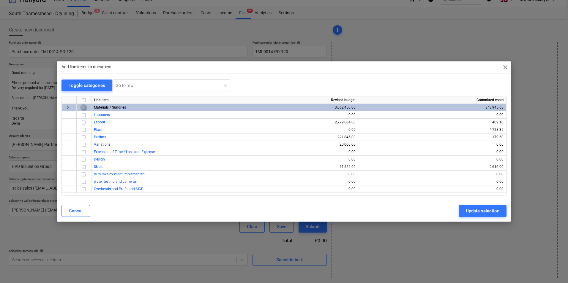
click at [82, 109] on input "checkbox" at bounding box center [83, 107] width 7 height 7
drag, startPoint x: 481, startPoint y: 214, endPoint x: 465, endPoint y: 210, distance: 16.1
click at [481, 212] on div "Update selection" at bounding box center [483, 211] width 34 height 8
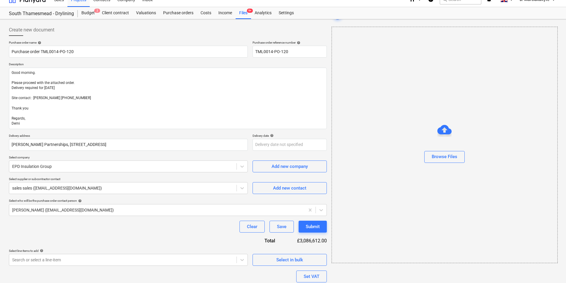
scroll to position [59, 0]
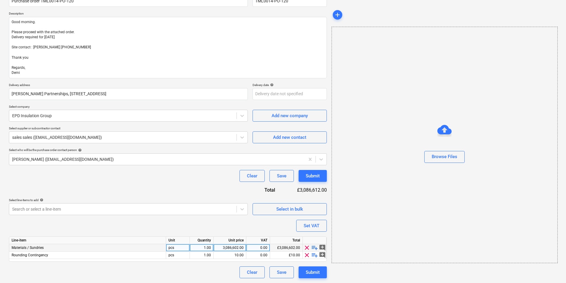
click at [315, 248] on span "playlist_add" at bounding box center [314, 247] width 7 height 7
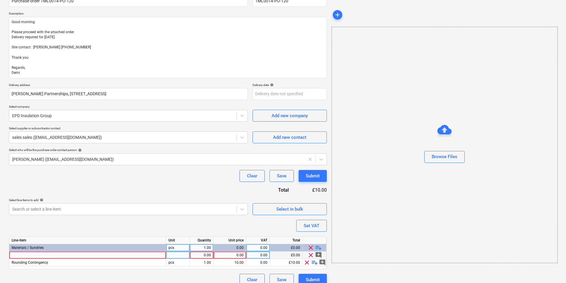
click at [76, 256] on div at bounding box center [87, 255] width 157 height 7
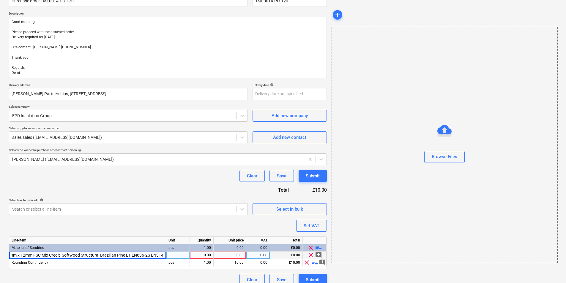
click at [187, 255] on div at bounding box center [178, 255] width 24 height 7
click at [210, 255] on div "1.00" at bounding box center [201, 255] width 19 height 7
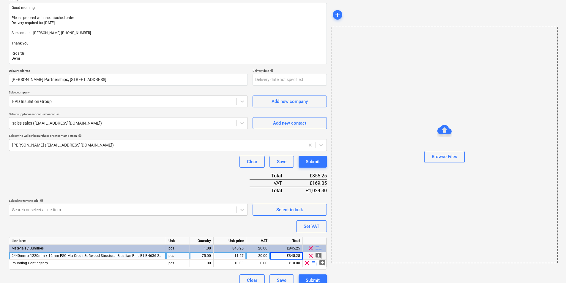
scroll to position [81, 0]
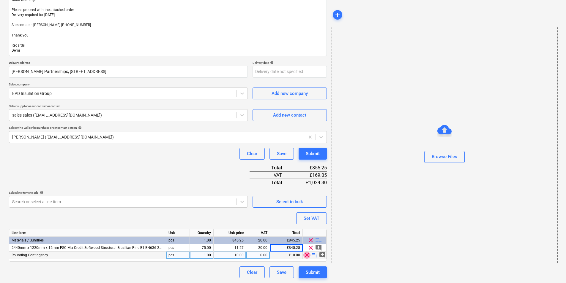
click at [306, 257] on span "clear" at bounding box center [306, 255] width 7 height 7
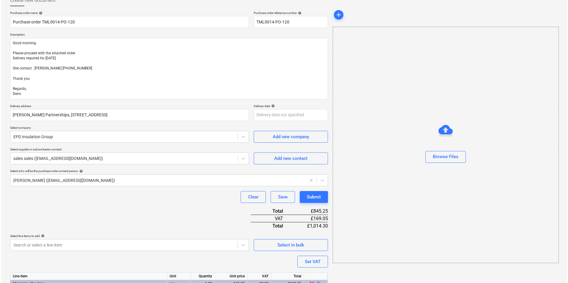
scroll to position [74, 0]
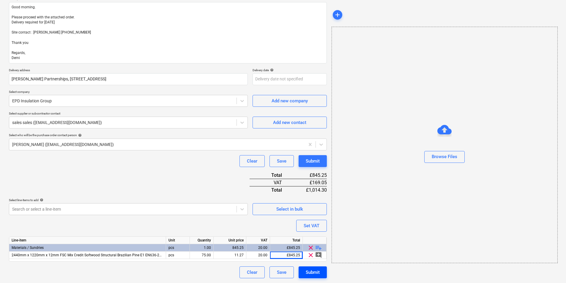
click at [320, 273] on button "Submit" at bounding box center [313, 273] width 28 height 12
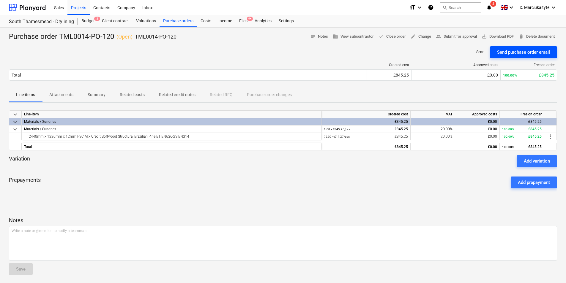
click at [525, 53] on div "Send purchase order email" at bounding box center [523, 52] width 53 height 8
click at [171, 92] on p "Related credit notes" at bounding box center [177, 95] width 37 height 6
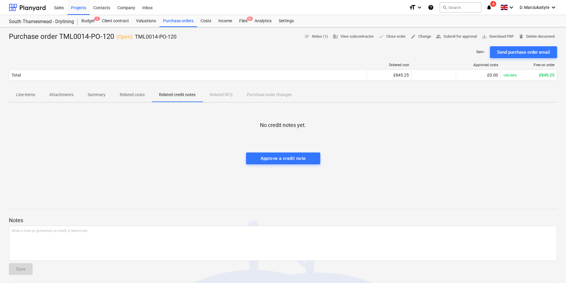
drag, startPoint x: 103, startPoint y: 90, endPoint x: 86, endPoint y: 96, distance: 18.5
click at [103, 90] on span "Summary" at bounding box center [97, 95] width 32 height 10
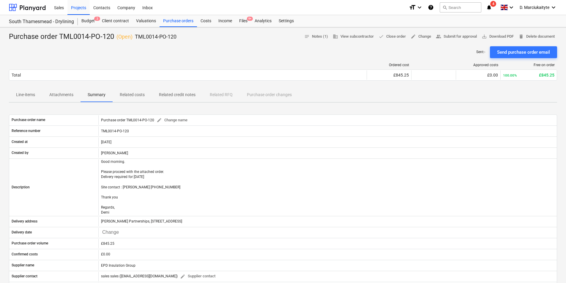
drag, startPoint x: 131, startPoint y: 94, endPoint x: 68, endPoint y: 94, distance: 62.7
click at [130, 94] on p "Related costs" at bounding box center [132, 95] width 25 height 6
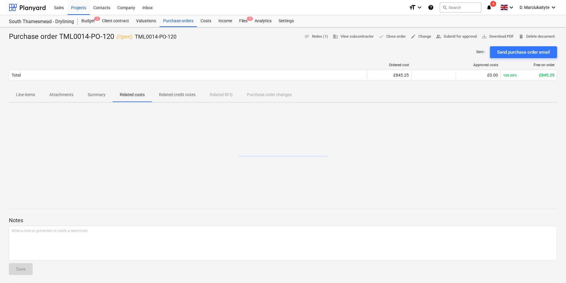
click at [64, 93] on p "Attachments" at bounding box center [61, 95] width 24 height 6
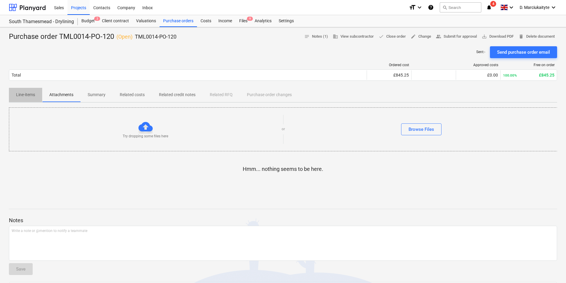
click at [25, 93] on p "Line-items" at bounding box center [25, 95] width 19 height 6
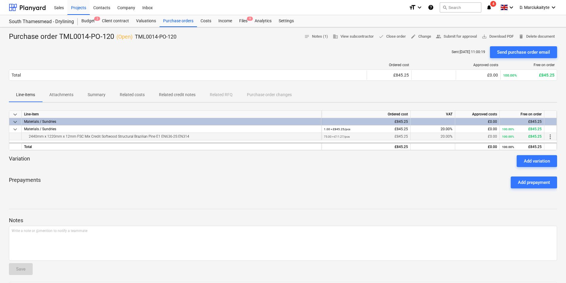
drag, startPoint x: 192, startPoint y: 137, endPoint x: 23, endPoint y: 138, distance: 169.0
click at [23, 138] on div "2440mm x 1220mm x 12mm FSC Mix Credit Softwood Structural Brazilian Pine E1 EN6…" at bounding box center [172, 136] width 300 height 7
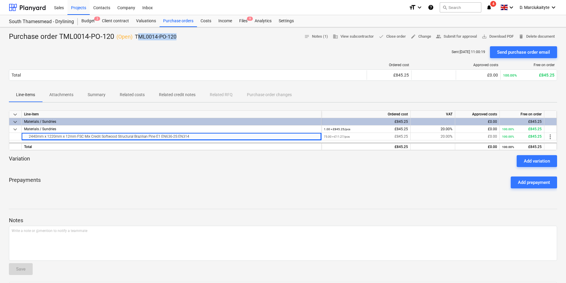
drag, startPoint x: 184, startPoint y: 39, endPoint x: 137, endPoint y: 39, distance: 46.3
click at [137, 39] on div "Purchase order TML0014-PO-120 ( Open ) TML0014-PO-120 notes Notes (1) business …" at bounding box center [283, 37] width 548 height 10
click at [136, 39] on p "TML0014-PO-120" at bounding box center [156, 36] width 42 height 7
drag, startPoint x: 135, startPoint y: 37, endPoint x: 184, endPoint y: 37, distance: 49.0
click at [184, 37] on div "Purchase order TML0014-PO-120 ( Open ) TML0014-PO-120 notes Notes (1) business …" at bounding box center [283, 37] width 548 height 10
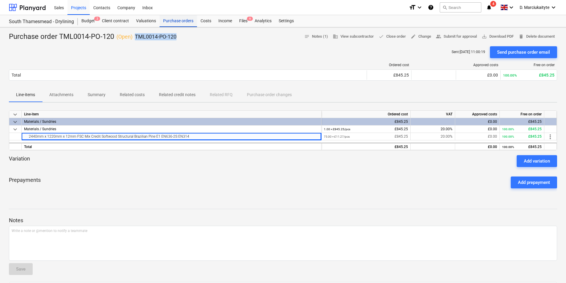
click at [175, 16] on div "Purchase orders" at bounding box center [178, 21] width 37 height 12
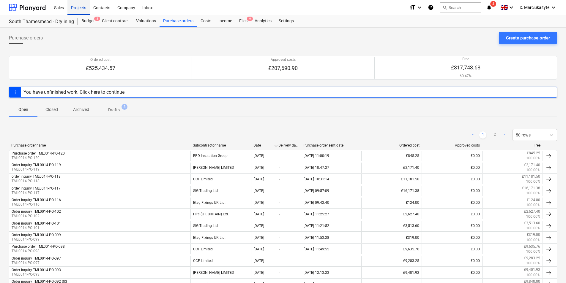
click at [75, 1] on div "Projects" at bounding box center [78, 7] width 22 height 15
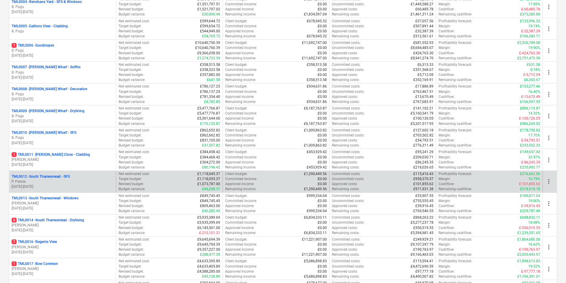
scroll to position [208, 0]
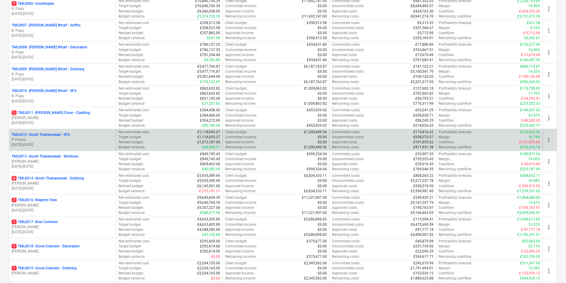
click at [70, 138] on p "P. Palote" at bounding box center [63, 140] width 102 height 5
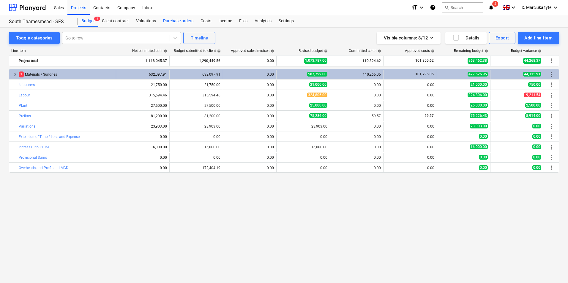
click at [180, 21] on div "Purchase orders" at bounding box center [178, 21] width 37 height 12
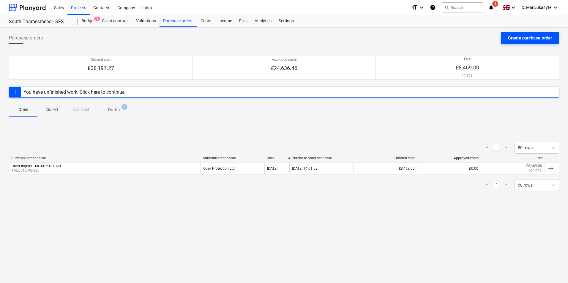
click at [523, 37] on div "Create purchase order" at bounding box center [530, 38] width 44 height 8
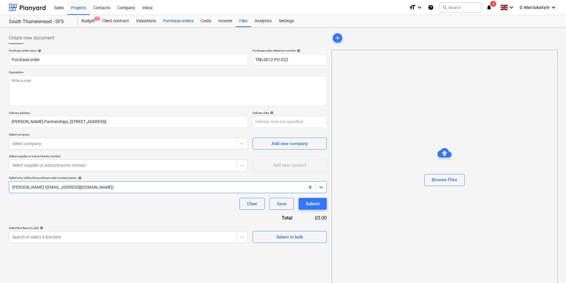
click at [186, 21] on div "Purchase orders" at bounding box center [178, 21] width 37 height 12
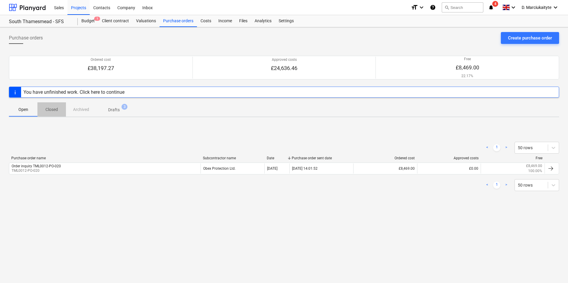
click at [51, 108] on p "Closed" at bounding box center [52, 110] width 14 height 6
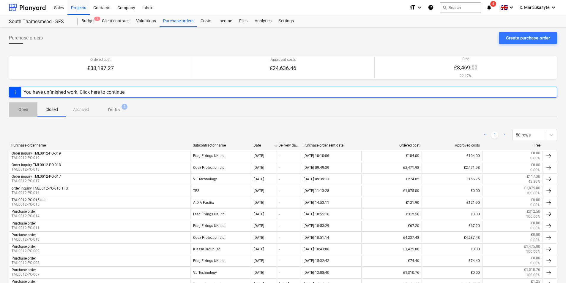
click at [31, 107] on span "Open" at bounding box center [23, 110] width 29 height 10
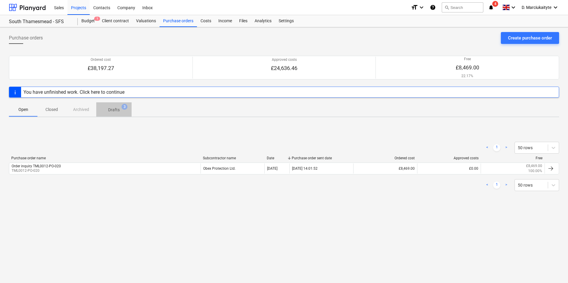
click at [127, 109] on span "Drafts 3" at bounding box center [113, 109] width 35 height 11
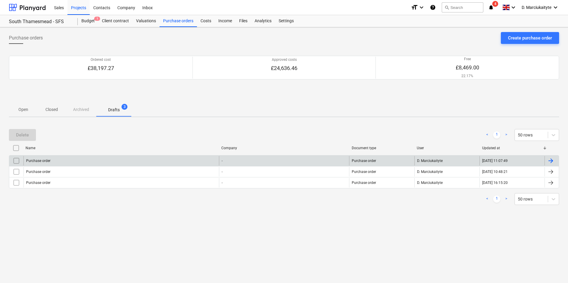
click at [65, 162] on div "Purchase order" at bounding box center [120, 161] width 195 height 10
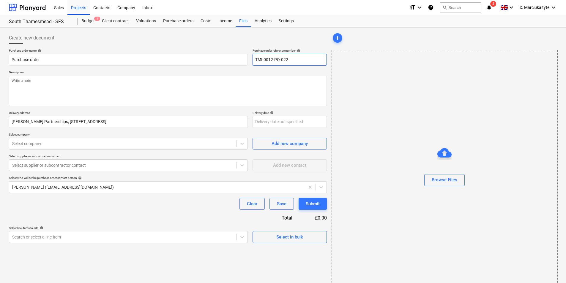
click at [304, 60] on input "TML0012-PO-022" at bounding box center [290, 60] width 74 height 12
drag, startPoint x: 305, startPoint y: 60, endPoint x: 192, endPoint y: 61, distance: 113.2
click at [192, 61] on div "Purchase order name help Purchase order Purchase order reference number help TM…" at bounding box center [168, 57] width 318 height 17
click at [168, 62] on input "Purchase order" at bounding box center [128, 60] width 239 height 12
paste input "TML0012-PO-021"
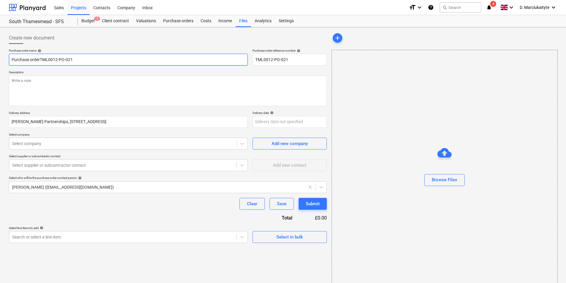
click at [42, 59] on input "Purchase orderTML0012-PO-021" at bounding box center [128, 60] width 239 height 12
click at [40, 59] on input "Purchase orderTML0012-PO-021" at bounding box center [128, 60] width 239 height 12
click at [48, 82] on textarea at bounding box center [168, 91] width 318 height 31
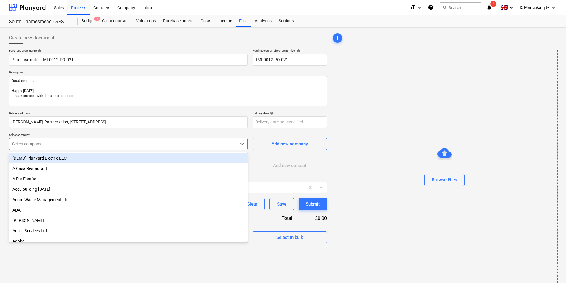
click at [113, 141] on div at bounding box center [122, 144] width 221 height 6
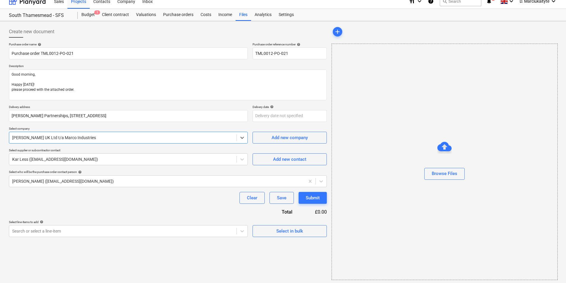
scroll to position [8, 0]
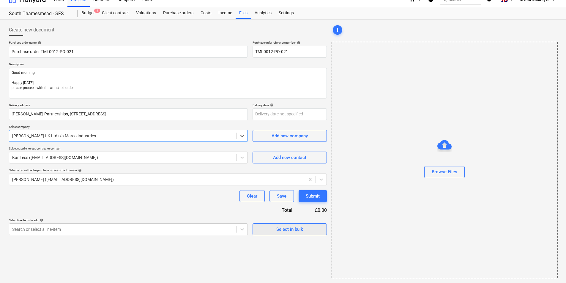
click at [282, 231] on div "Select in bulk" at bounding box center [289, 230] width 27 height 8
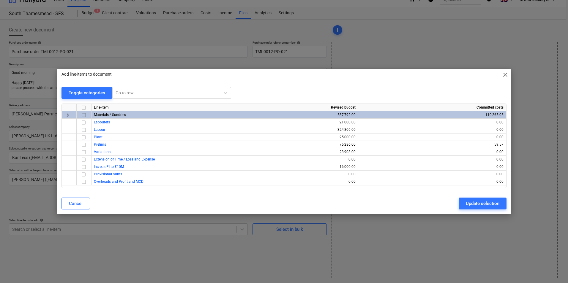
click at [85, 116] on input "checkbox" at bounding box center [83, 115] width 7 height 7
click at [487, 202] on div "Update selection" at bounding box center [483, 204] width 34 height 8
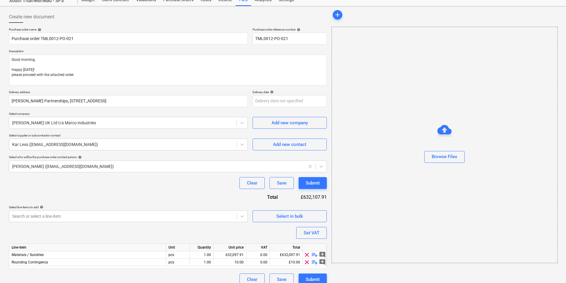
scroll to position [28, 0]
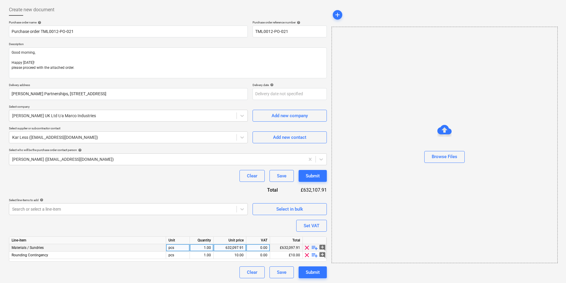
click at [314, 247] on span "playlist_add" at bounding box center [314, 247] width 7 height 7
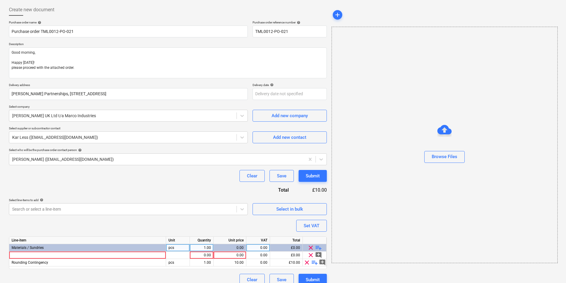
click at [314, 247] on span "clear" at bounding box center [310, 247] width 7 height 7
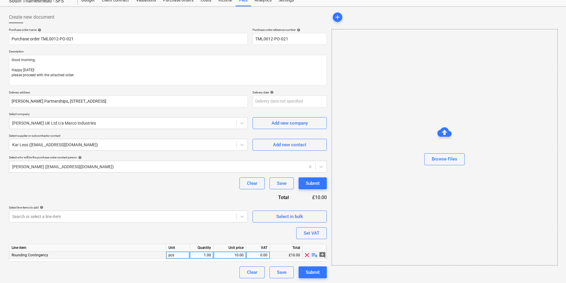
click at [315, 255] on span "playlist_add" at bounding box center [314, 255] width 7 height 7
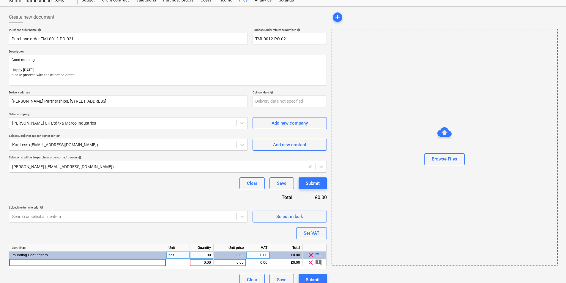
click at [315, 255] on span "playlist_add" at bounding box center [318, 255] width 7 height 7
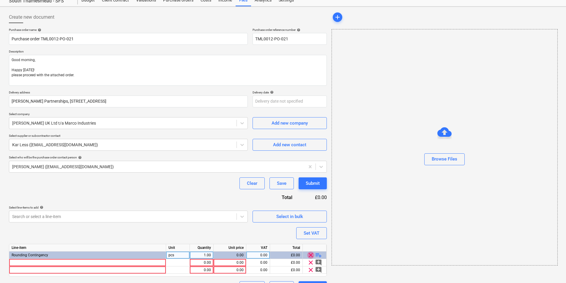
click at [312, 255] on span "clear" at bounding box center [310, 255] width 7 height 7
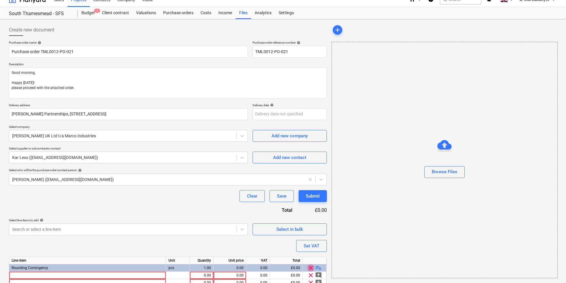
click at [311, 255] on div "Create new document Purchase order name help Purchase order TML0012-PO-021 Purc…" at bounding box center [168, 165] width 323 height 287
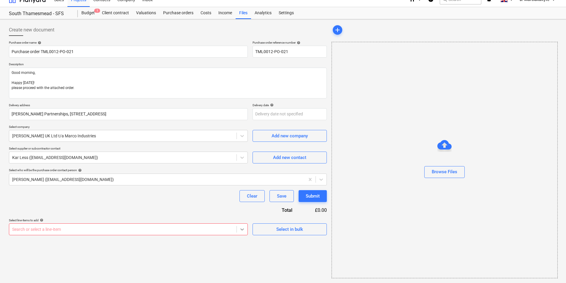
scroll to position [52, 0]
click at [239, 229] on body "Sales Projects Contacts Company Inbox format_size keyboard_arrow_down help sear…" at bounding box center [283, 133] width 566 height 283
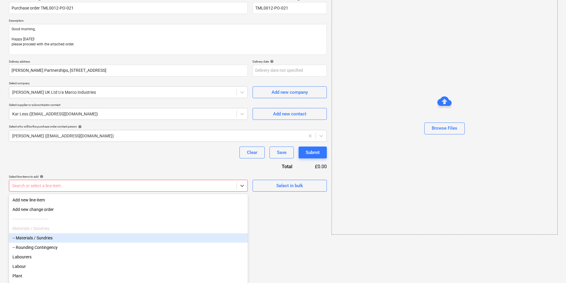
click at [45, 243] on div "-- Materials / Sundries" at bounding box center [128, 238] width 239 height 10
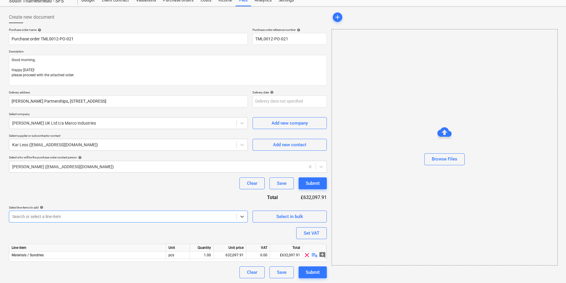
scroll to position [21, 0]
click at [313, 255] on span "playlist_add" at bounding box center [314, 255] width 7 height 7
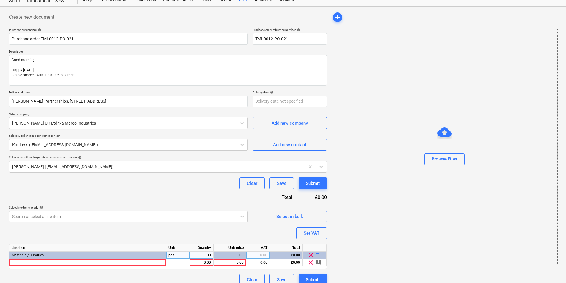
click at [318, 255] on span "playlist_add" at bounding box center [318, 255] width 7 height 7
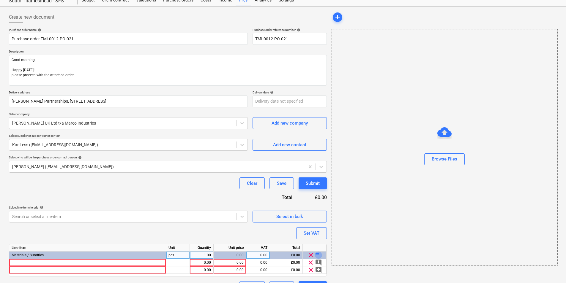
click at [318, 255] on span "playlist_add" at bounding box center [318, 255] width 7 height 7
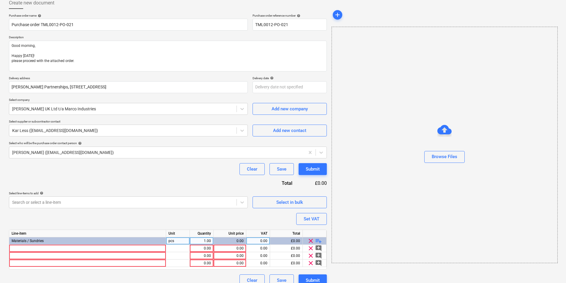
scroll to position [43, 0]
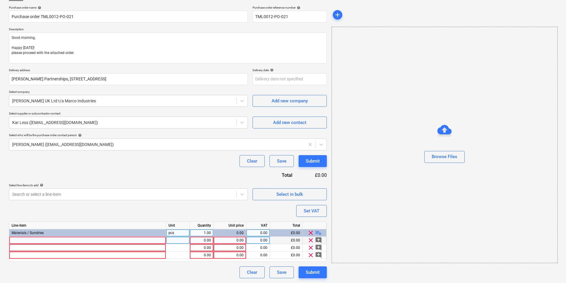
click at [74, 242] on div at bounding box center [87, 240] width 157 height 7
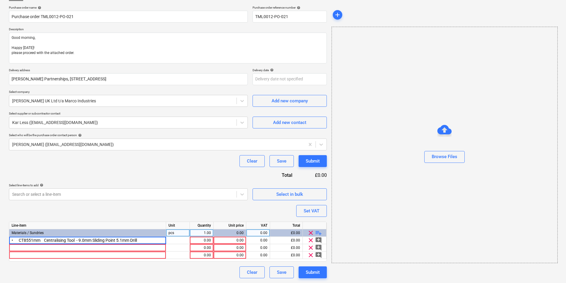
drag, startPoint x: 14, startPoint y: 240, endPoint x: 0, endPoint y: 237, distance: 14.1
click at [0, 238] on html "Sales Projects Contacts Company Inbox format_size keyboard_arrow_down help sear…" at bounding box center [283, 98] width 566 height 283
drag, startPoint x: 147, startPoint y: 241, endPoint x: 1, endPoint y: 220, distance: 147.4
click at [1, 220] on div "Create new document Purchase order name help Purchase order TML0012-PO-021 Purc…" at bounding box center [283, 133] width 566 height 299
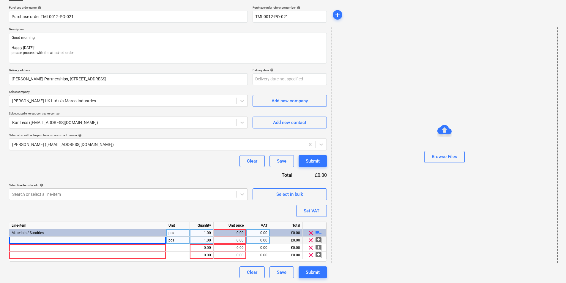
click at [114, 241] on div at bounding box center [87, 240] width 157 height 7
click at [90, 248] on div at bounding box center [87, 247] width 157 height 7
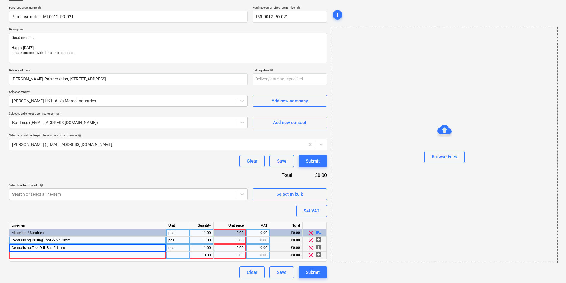
click at [84, 256] on div at bounding box center [87, 255] width 157 height 7
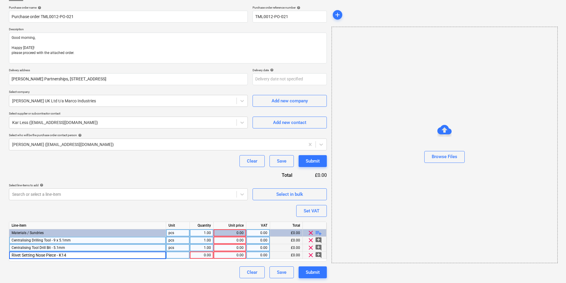
click at [178, 255] on div at bounding box center [178, 255] width 24 height 7
click at [207, 239] on div "1.00" at bounding box center [201, 240] width 19 height 7
click at [230, 241] on div "0.00" at bounding box center [230, 240] width 28 height 7
click at [319, 231] on span "playlist_add" at bounding box center [318, 233] width 7 height 7
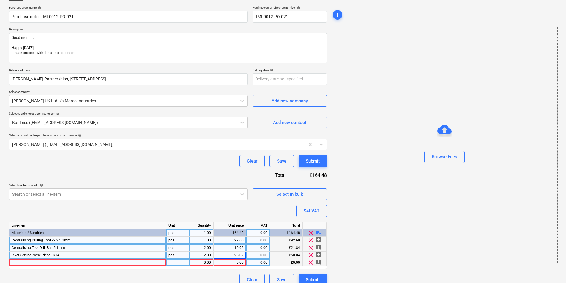
click at [35, 263] on div at bounding box center [87, 262] width 157 height 7
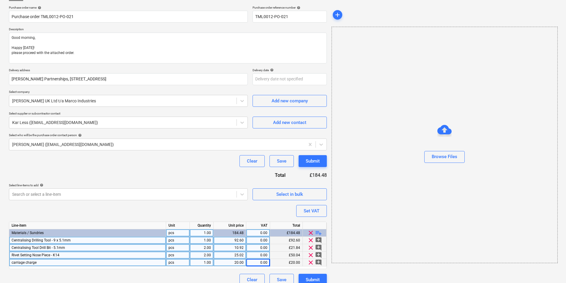
click at [193, 211] on div "Purchase order name help Purchase order TML0012-PO-021 Purchase order reference…" at bounding box center [168, 146] width 318 height 280
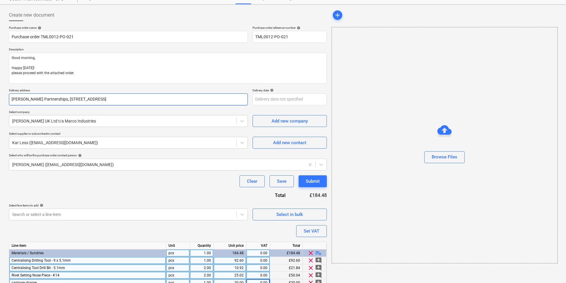
scroll to position [0, 0]
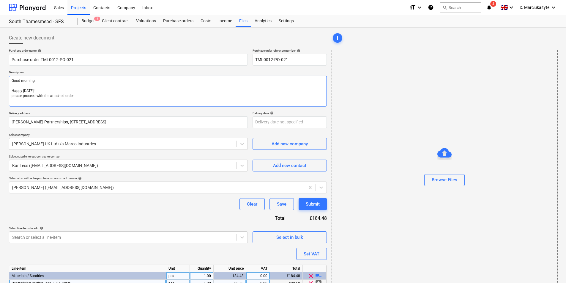
click at [78, 102] on textarea "Good morning, Happy [DATE]! please proceed with the attached order." at bounding box center [168, 91] width 318 height 31
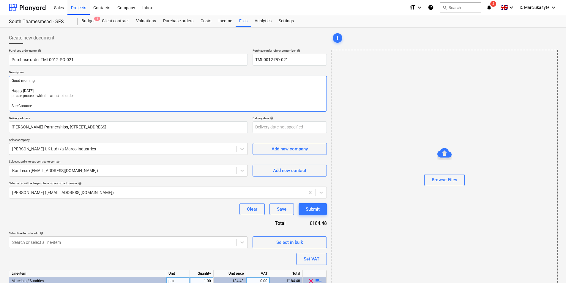
click at [97, 103] on textarea "Good morning, Happy [DATE]! please proceed with the attached order. Site Contac…" at bounding box center [168, 94] width 318 height 36
click at [94, 107] on textarea "Good morning, Happy [DATE]! please proceed with the attached order. Site Contac…" at bounding box center [168, 94] width 318 height 36
paste textarea "07424539956"
click at [33, 107] on textarea "Good morning, Happy [DATE]! please proceed with the attached order. Site Contac…" at bounding box center [168, 94] width 318 height 36
click at [110, 100] on textarea "Good morning, Happy [DATE]! please proceed with the attached order. Site Contac…" at bounding box center [168, 94] width 318 height 36
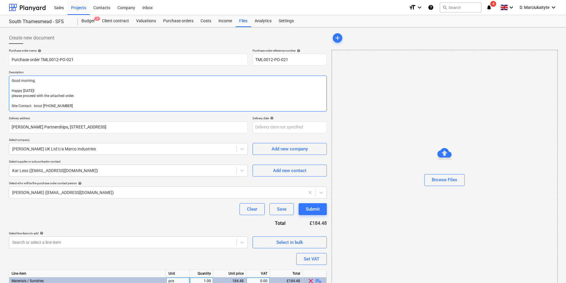
click at [113, 104] on textarea "Good morning, Happy [DATE]! please proceed with the attached order. Site Contac…" at bounding box center [168, 94] width 318 height 36
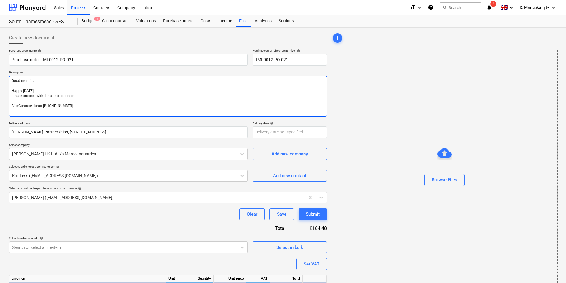
paste textarea "Thank you Regards, Demi"
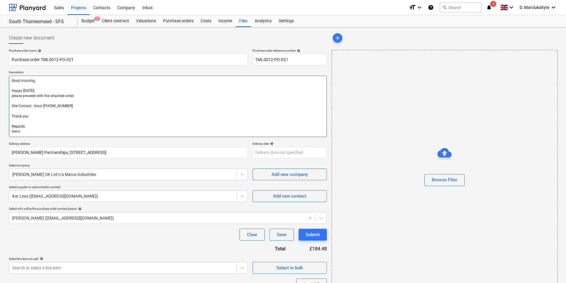
click at [96, 96] on textarea "Good morning, Happy [DATE]! please proceed with the attached order. Site Contac…" at bounding box center [168, 106] width 318 height 61
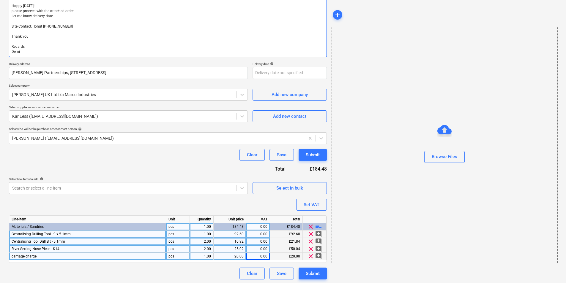
scroll to position [86, 0]
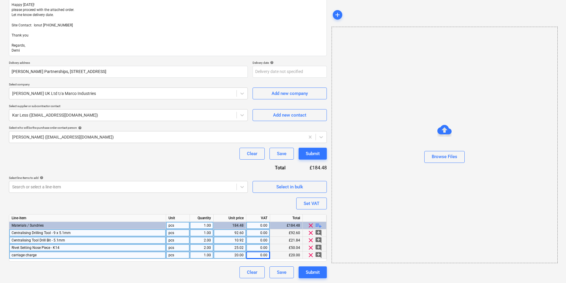
click at [167, 158] on div "Clear Save Submit" at bounding box center [168, 154] width 318 height 12
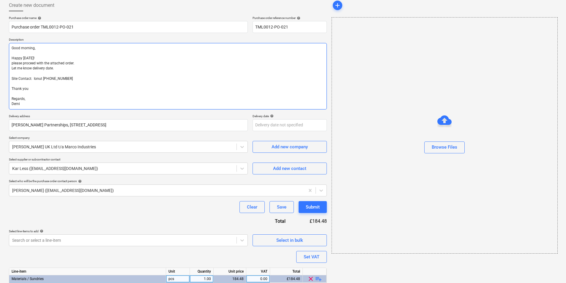
scroll to position [0, 0]
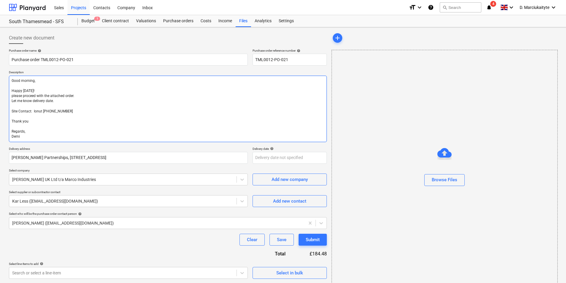
click at [13, 97] on textarea "Good morning, Happy [DATE]! please proceed with the attached order. Let me know…" at bounding box center [168, 109] width 318 height 67
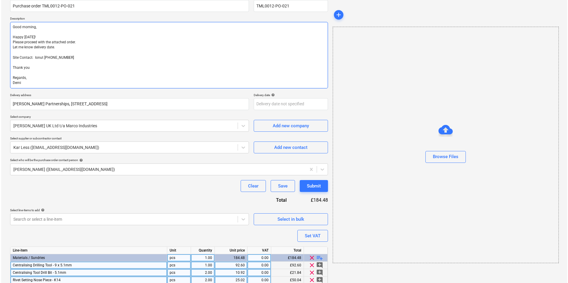
scroll to position [86, 0]
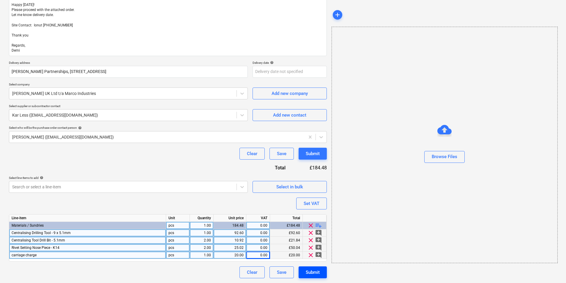
click at [315, 271] on div "Submit" at bounding box center [313, 273] width 14 height 8
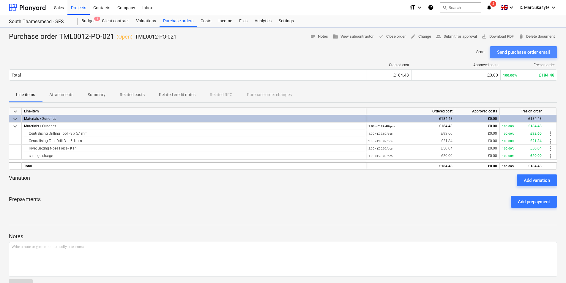
click at [504, 55] on div "Send purchase order email" at bounding box center [523, 52] width 53 height 8
drag, startPoint x: 167, startPoint y: 37, endPoint x: 136, endPoint y: 37, distance: 31.2
click at [136, 37] on div "Purchase order TML0012-PO-021 ( Open ) TML0012-PO-021 notes Notes (1) business …" at bounding box center [283, 37] width 548 height 10
click at [175, 19] on div "Purchase orders" at bounding box center [178, 21] width 37 height 12
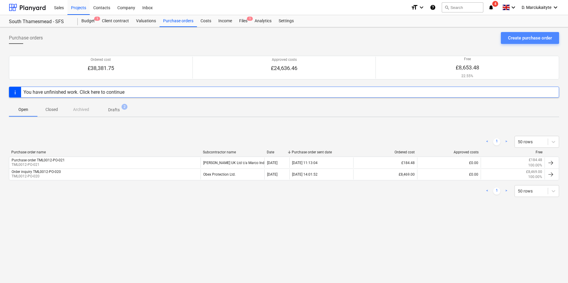
click at [517, 34] on div "Create purchase order" at bounding box center [530, 38] width 44 height 8
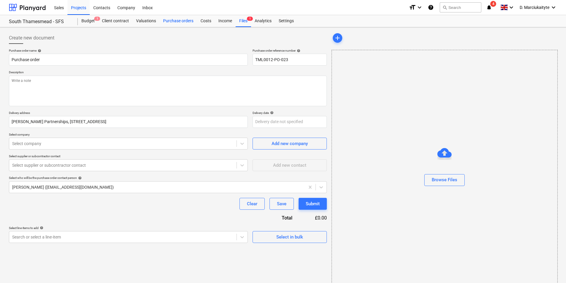
click at [174, 20] on div "Purchase orders" at bounding box center [178, 21] width 37 height 12
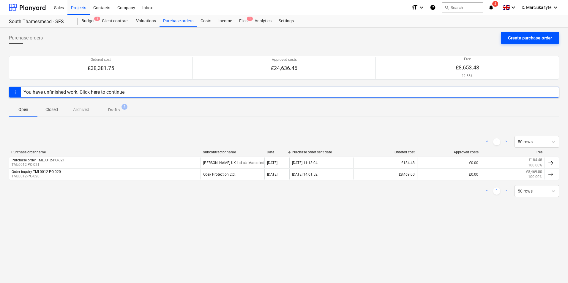
click at [517, 36] on div "Create purchase order" at bounding box center [530, 38] width 44 height 8
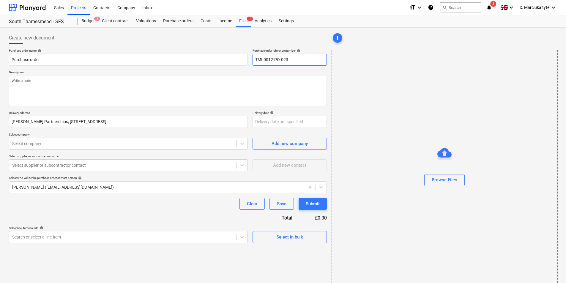
click at [297, 59] on input "TML0012-PO-023" at bounding box center [290, 60] width 74 height 12
drag, startPoint x: 299, startPoint y: 64, endPoint x: 238, endPoint y: 61, distance: 60.7
click at [238, 61] on div "Purchase order name help Purchase order Purchase order reference number help TM…" at bounding box center [168, 57] width 318 height 17
click at [175, 62] on input "Purchase order" at bounding box center [128, 60] width 239 height 12
paste input "TML0012-PO-022"
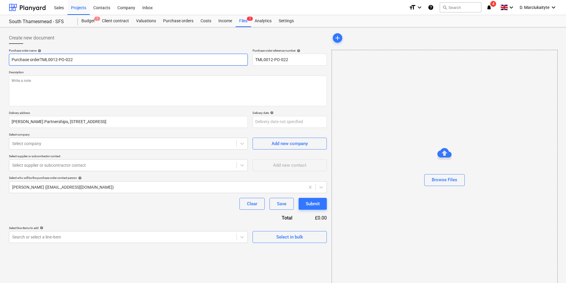
click at [39, 59] on input "Purchase orderTML0012-PO-022" at bounding box center [128, 60] width 239 height 12
drag, startPoint x: 66, startPoint y: 79, endPoint x: 74, endPoint y: 66, distance: 15.4
click at [66, 78] on textarea at bounding box center [168, 91] width 318 height 31
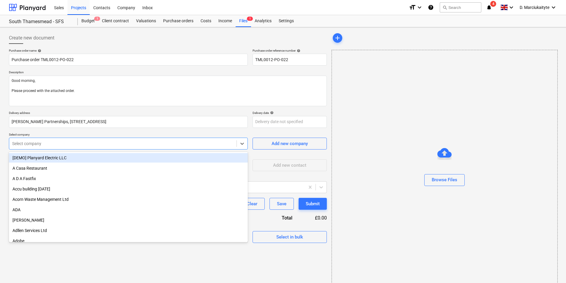
click at [93, 140] on div "Select company" at bounding box center [122, 144] width 227 height 8
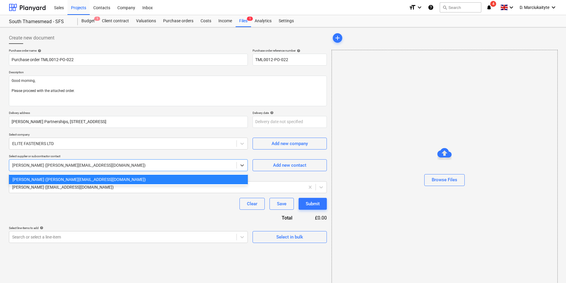
click at [202, 170] on div "[PERSON_NAME] ([PERSON_NAME][EMAIL_ADDRESS][DOMAIN_NAME])" at bounding box center [122, 165] width 227 height 8
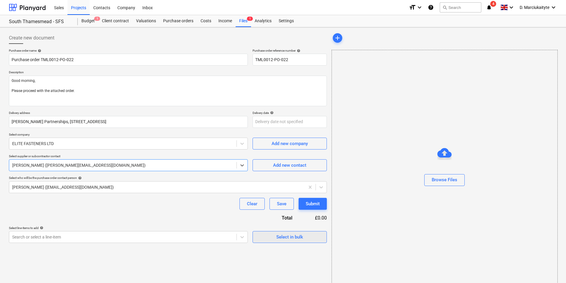
click at [286, 236] on div "Select in bulk" at bounding box center [289, 237] width 27 height 8
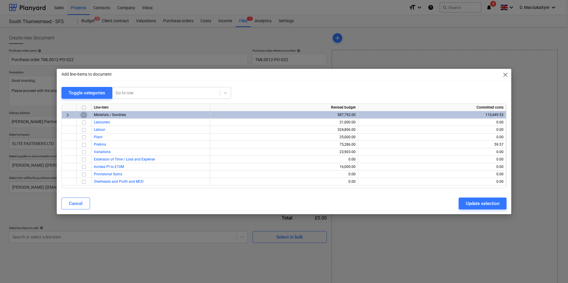
click at [82, 112] on input "checkbox" at bounding box center [83, 115] width 7 height 7
click at [468, 199] on button "Update selection" at bounding box center [483, 204] width 48 height 12
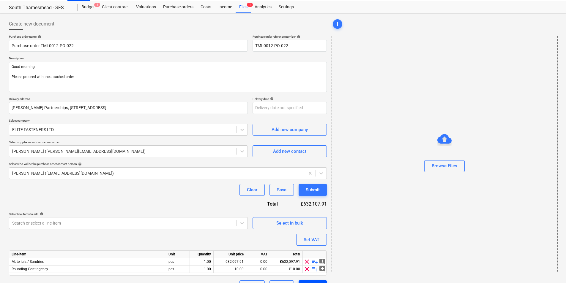
scroll to position [28, 0]
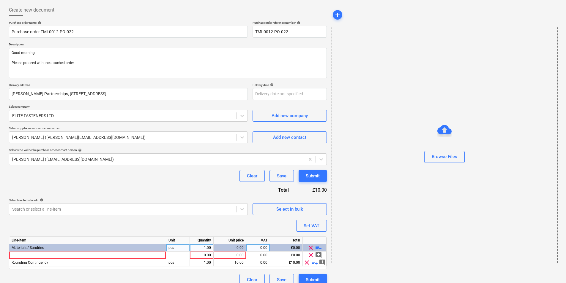
click at [316, 247] on span "playlist_add" at bounding box center [318, 247] width 7 height 7
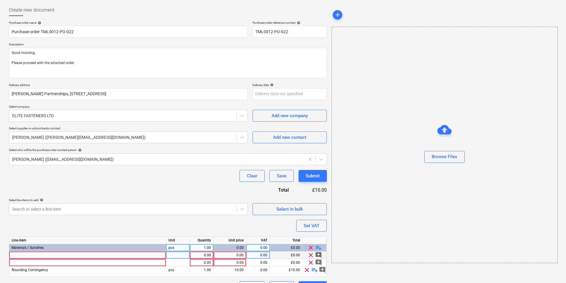
click at [137, 256] on div at bounding box center [87, 255] width 157 height 7
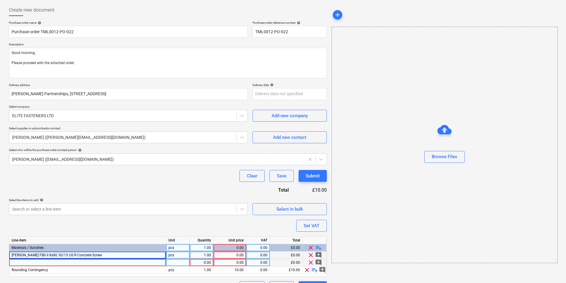
click at [94, 263] on div at bounding box center [87, 262] width 157 height 7
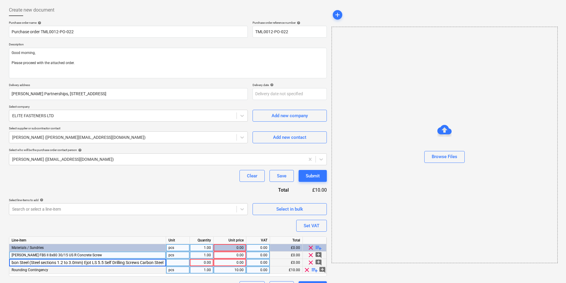
scroll to position [0, 368]
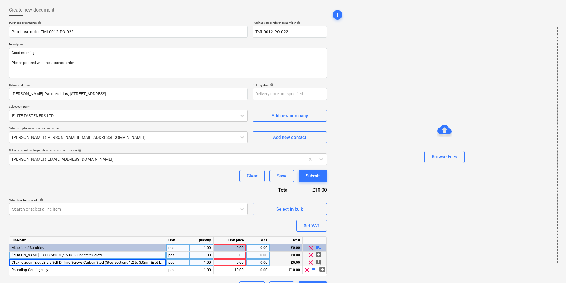
drag, startPoint x: 162, startPoint y: 262, endPoint x: 175, endPoint y: 263, distance: 12.5
click at [162, 262] on span "Click to zoom Ejot LS 5.5 Self Drilling Screws Carbon Steel (Steel sections 1.2…" at bounding box center [234, 263] width 445 height 4
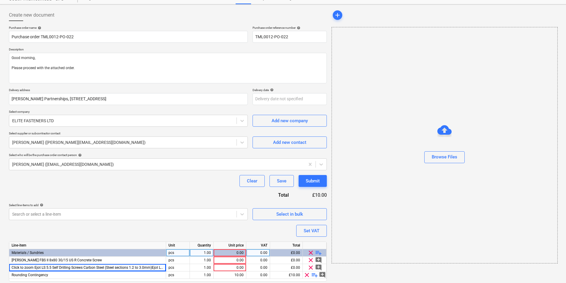
scroll to position [43, 0]
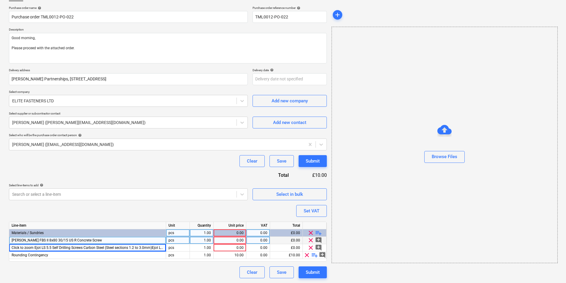
click at [203, 242] on div "1.00" at bounding box center [201, 240] width 19 height 7
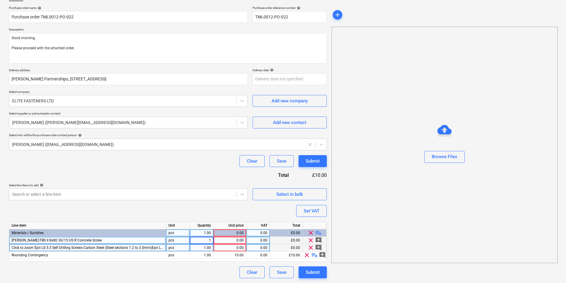
click at [206, 249] on div "1.00" at bounding box center [201, 247] width 19 height 7
click at [53, 246] on span "Click to zoom Ejot LS 5.5 Self Drilling Screws Carbon Steel (Steel sections 1.2…" at bounding box center [243, 248] width 463 height 4
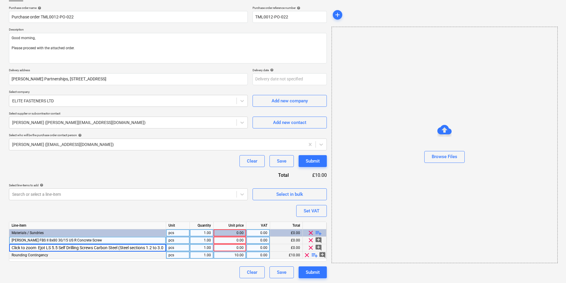
scroll to position [0, 389]
click at [28, 246] on input "Click to zoom Ejot LS 5.5 Self Drilling Screws Carbon Steel (Steel sections 1.2…" at bounding box center [87, 247] width 157 height 7
drag, startPoint x: 112, startPoint y: 248, endPoint x: -1, endPoint y: 254, distance: 113.7
click at [0, 241] on html "Sales Projects Contacts Company Inbox format_size keyboard_arrow_down help sear…" at bounding box center [283, 98] width 566 height 283
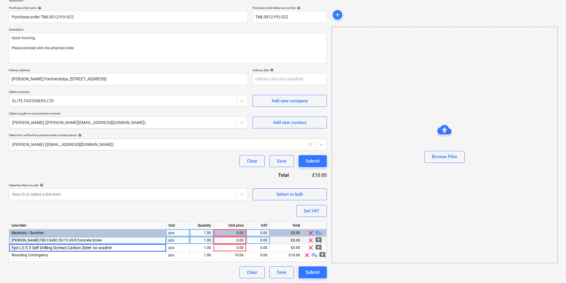
click at [177, 242] on div "pcs" at bounding box center [178, 240] width 24 height 7
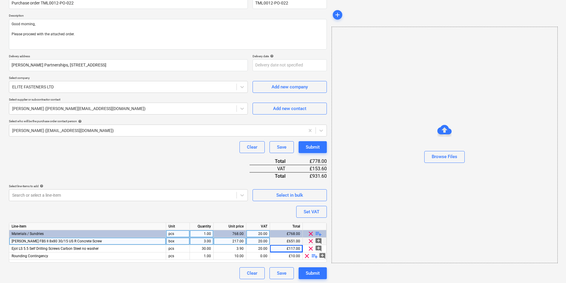
scroll to position [58, 0]
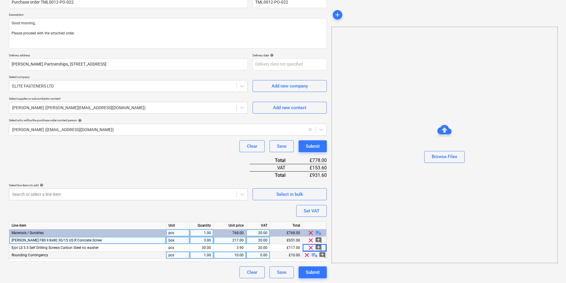
click at [307, 257] on span "clear" at bounding box center [306, 255] width 7 height 7
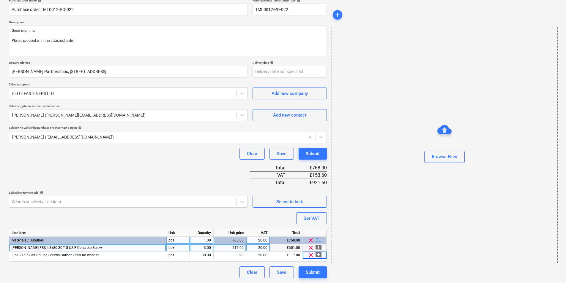
scroll to position [50, 0]
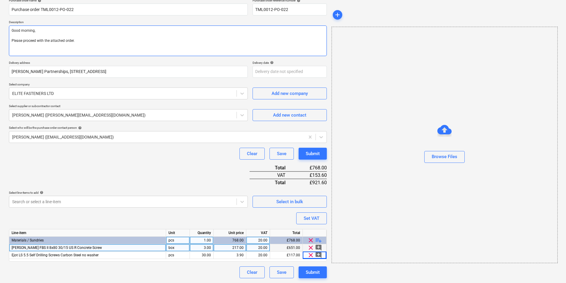
click at [69, 36] on textarea "Good morning, Please proceed with the attached order." at bounding box center [168, 41] width 318 height 31
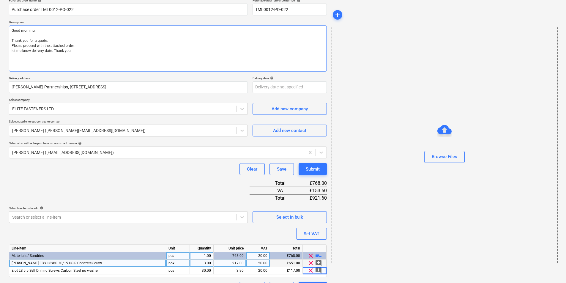
paste textarea "Site Contact: Ionut [PHONE_NUMBER] Thank you Regards, Demi"
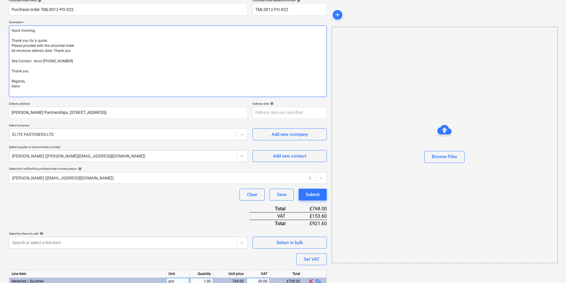
drag, startPoint x: 33, startPoint y: 72, endPoint x: 10, endPoint y: 68, distance: 22.9
click at [10, 68] on textarea "Good morning, Thank you for a quote. Please proceed with the attached order. le…" at bounding box center [168, 62] width 318 height 72
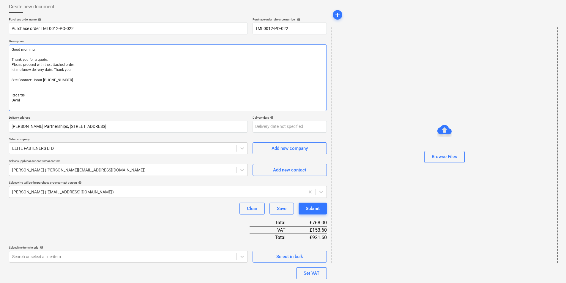
scroll to position [20, 0]
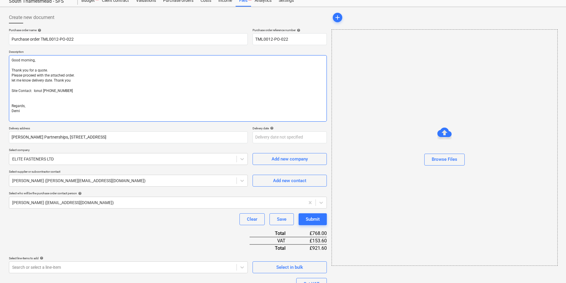
drag, startPoint x: 75, startPoint y: 84, endPoint x: 9, endPoint y: 67, distance: 68.2
click at [9, 67] on textarea "Good morning, Thank you for a quote. Please proceed with the attached order. le…" at bounding box center [168, 88] width 318 height 67
paste textarea "Thank you for the quote. Please proceed with the attached order. Let me know th…"
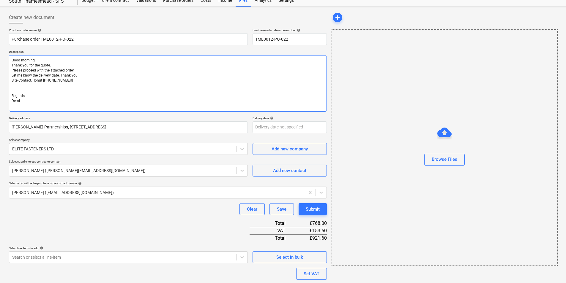
drag, startPoint x: 56, startPoint y: 61, endPoint x: 64, endPoint y: 55, distance: 9.5
click at [57, 61] on textarea "Good morning, Thank you for the quote. Please proceed with the attached order. …" at bounding box center [168, 83] width 318 height 56
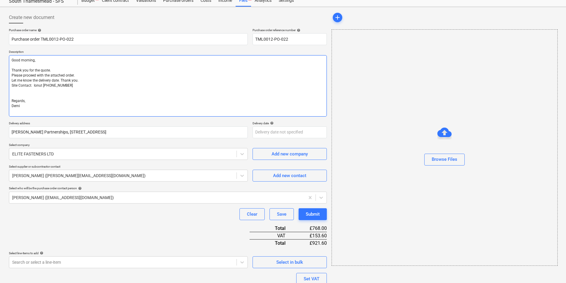
click at [91, 78] on textarea "Good morning, Thank you for the quote. Please proceed with the attached order. …" at bounding box center [168, 85] width 318 height 61
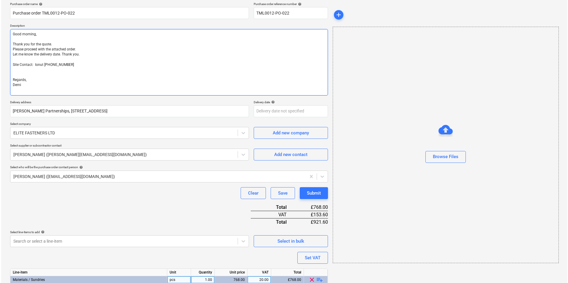
scroll to position [86, 0]
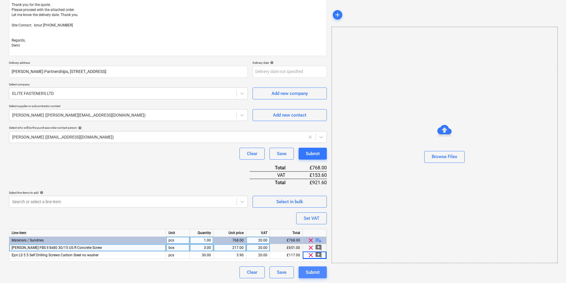
click at [312, 270] on div "Submit" at bounding box center [313, 273] width 14 height 8
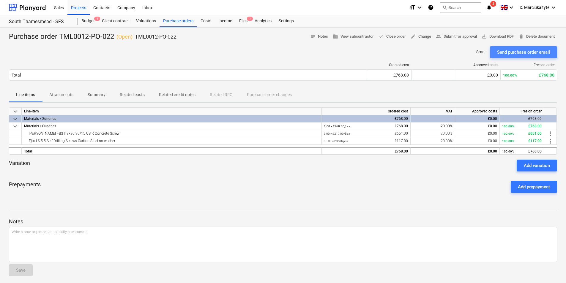
click at [520, 50] on div "Send purchase order email" at bounding box center [523, 52] width 53 height 8
drag, startPoint x: 183, startPoint y: 38, endPoint x: 137, endPoint y: 38, distance: 46.3
click at [137, 38] on div "Purchase order TML0012-PO-022 ( Open ) TML0012-PO-022 notes Notes (1) business …" at bounding box center [283, 37] width 548 height 10
click at [497, 36] on span "save_alt Download PDF" at bounding box center [498, 36] width 32 height 7
click at [176, 20] on div "Purchase orders" at bounding box center [178, 21] width 37 height 12
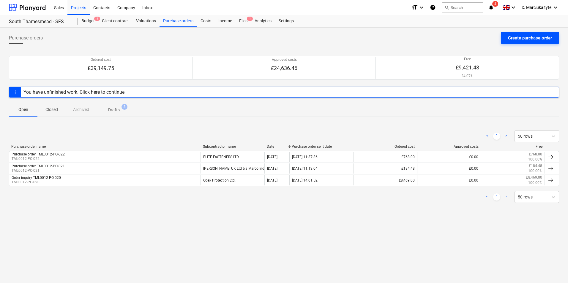
click at [528, 41] on div "Create purchase order" at bounding box center [530, 38] width 44 height 8
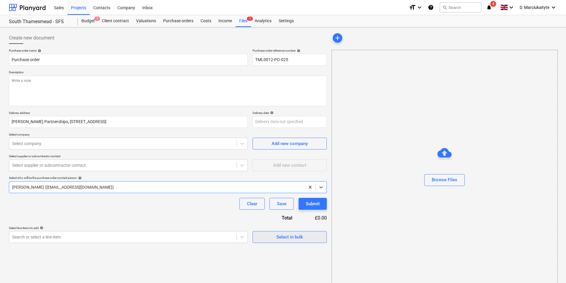
click at [269, 234] on span "Select in bulk" at bounding box center [289, 237] width 59 height 8
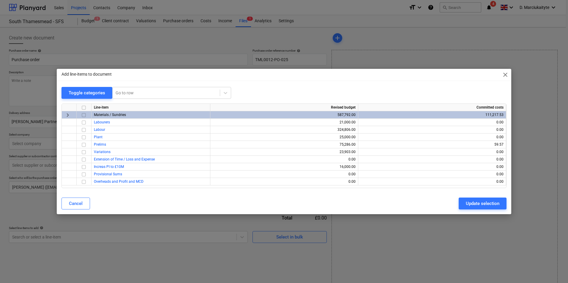
click at [83, 113] on input "checkbox" at bounding box center [83, 115] width 7 height 7
click at [489, 205] on div "Update selection" at bounding box center [483, 204] width 34 height 8
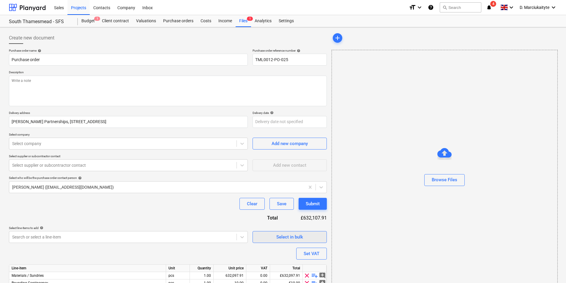
scroll to position [28, 0]
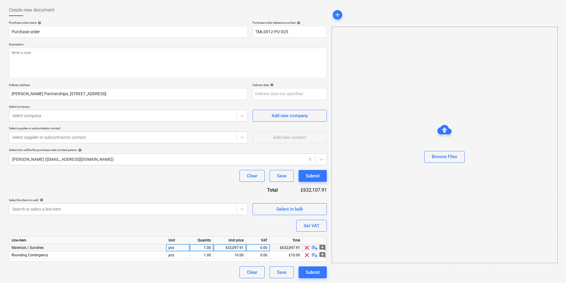
click at [313, 246] on span "playlist_add" at bounding box center [314, 247] width 7 height 7
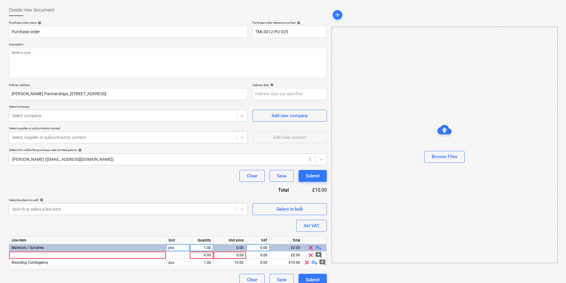
click at [317, 248] on span "playlist_add" at bounding box center [318, 247] width 7 height 7
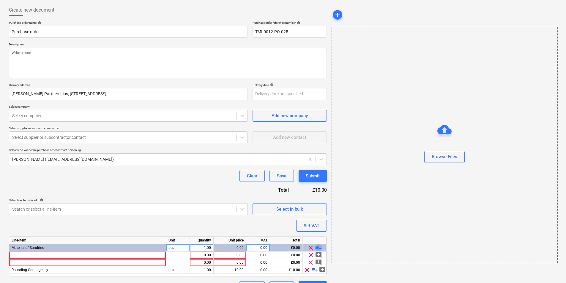
click at [317, 248] on span "playlist_add" at bounding box center [318, 247] width 7 height 7
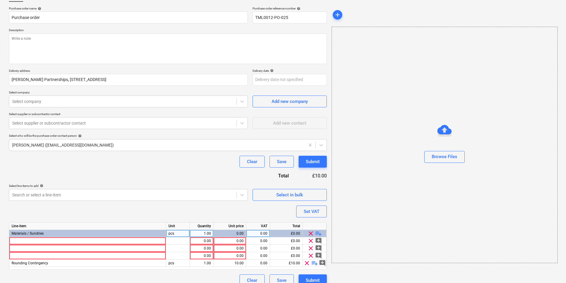
scroll to position [50, 0]
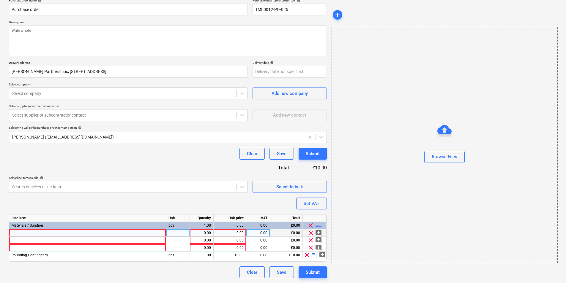
click at [94, 232] on div at bounding box center [87, 233] width 157 height 7
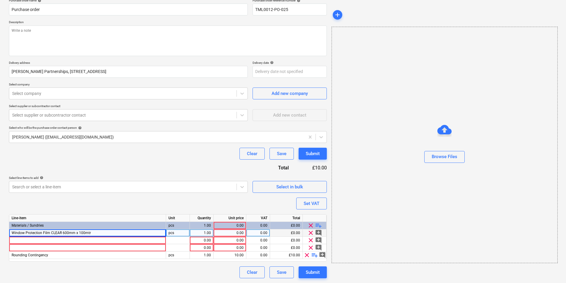
click at [180, 233] on div "pcs" at bounding box center [178, 233] width 24 height 7
click at [82, 239] on div at bounding box center [87, 240] width 157 height 7
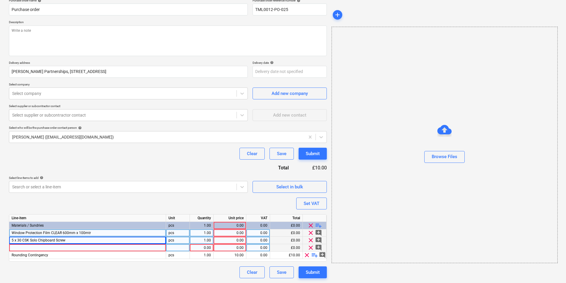
click at [67, 246] on div at bounding box center [87, 247] width 157 height 7
click at [319, 224] on span "playlist_add" at bounding box center [318, 225] width 7 height 7
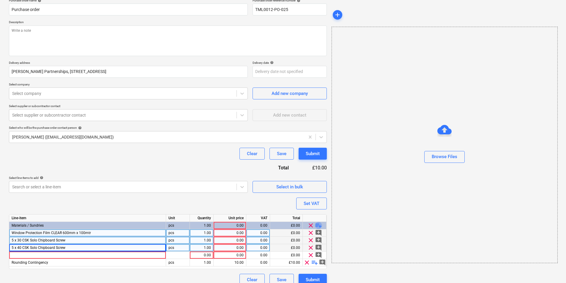
click at [319, 224] on span "playlist_add" at bounding box center [318, 225] width 7 height 7
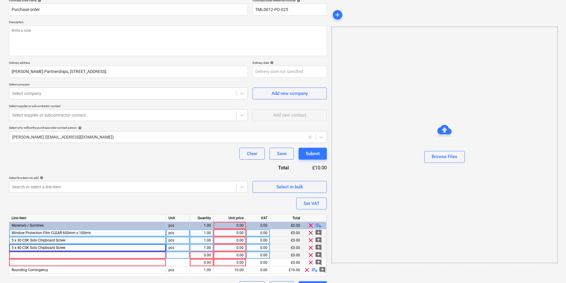
click at [102, 253] on div at bounding box center [87, 255] width 157 height 7
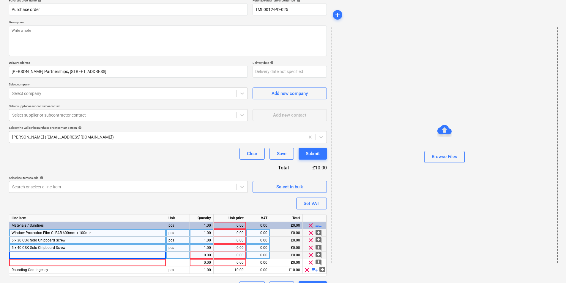
click at [94, 254] on div at bounding box center [87, 255] width 157 height 7
click at [182, 255] on div at bounding box center [178, 255] width 24 height 7
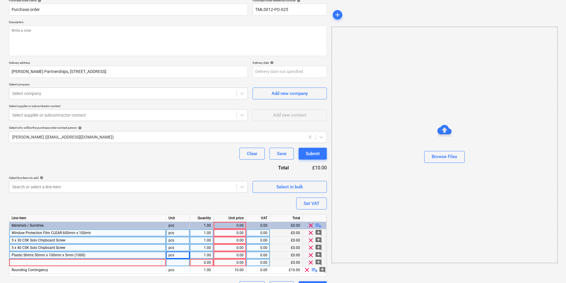
click at [186, 264] on div at bounding box center [178, 262] width 24 height 7
click at [185, 254] on div "pcs" at bounding box center [178, 255] width 24 height 7
click at [208, 253] on div "1.00" at bounding box center [201, 255] width 19 height 7
click at [204, 255] on div "2.00" at bounding box center [201, 255] width 19 height 7
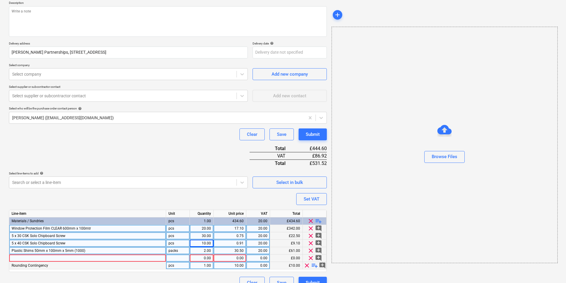
scroll to position [80, 0]
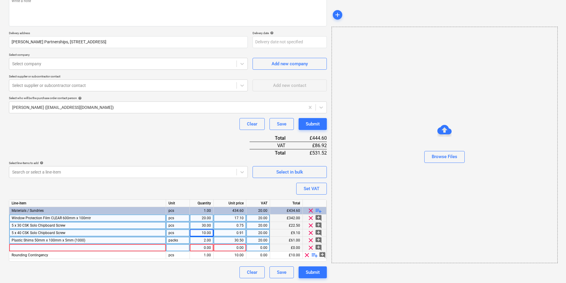
click at [310, 247] on span "clear" at bounding box center [310, 247] width 7 height 7
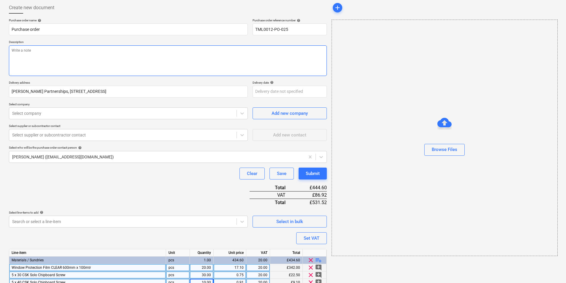
scroll to position [0, 0]
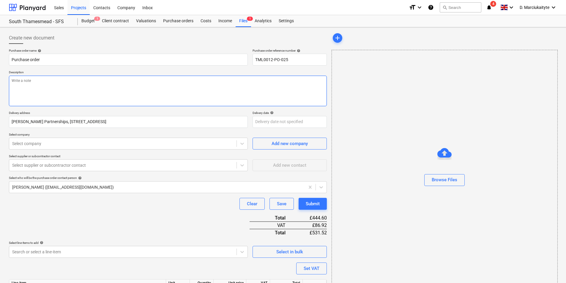
click at [78, 91] on textarea at bounding box center [168, 91] width 318 height 31
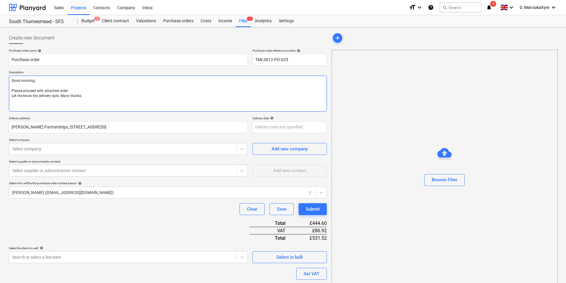
drag, startPoint x: 89, startPoint y: 98, endPoint x: 8, endPoint y: 91, distance: 80.8
click at [8, 91] on div "Create new document Purchase order name help Purchase order Purchase order refe…" at bounding box center [168, 194] width 323 height 329
paste textarea "the attached order. Let me know the delivery date. Thank you. Site Contact: Ion…"
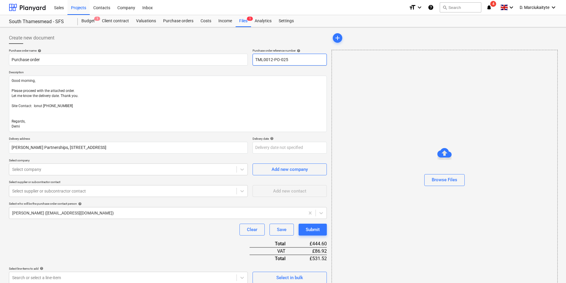
click at [294, 61] on input "TML0012-PO-025" at bounding box center [290, 60] width 74 height 12
drag, startPoint x: 293, startPoint y: 61, endPoint x: 238, endPoint y: 57, distance: 54.8
click at [238, 57] on div "Purchase order name help Purchase order Purchase order reference number help TM…" at bounding box center [168, 57] width 318 height 17
click at [195, 59] on input "Purchase order" at bounding box center [128, 60] width 239 height 12
paste input "TML0012-PO-023"
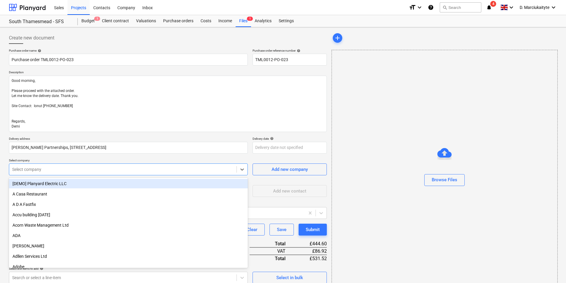
click at [149, 170] on div at bounding box center [122, 170] width 221 height 6
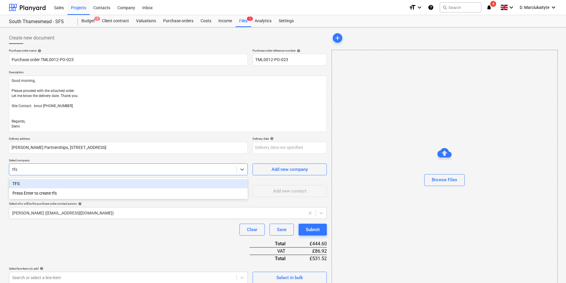
click at [186, 183] on div "TFS" at bounding box center [128, 184] width 239 height 10
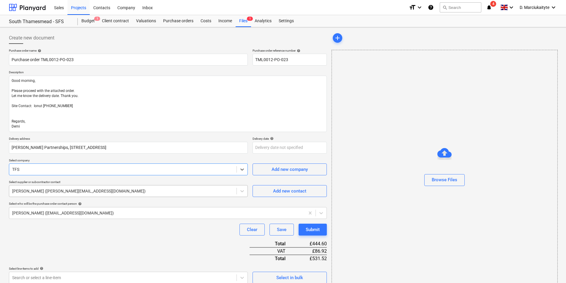
click at [108, 193] on div at bounding box center [122, 191] width 221 height 6
click at [109, 192] on div at bounding box center [122, 191] width 221 height 6
click at [308, 188] on span "Add new contact" at bounding box center [289, 191] width 59 height 8
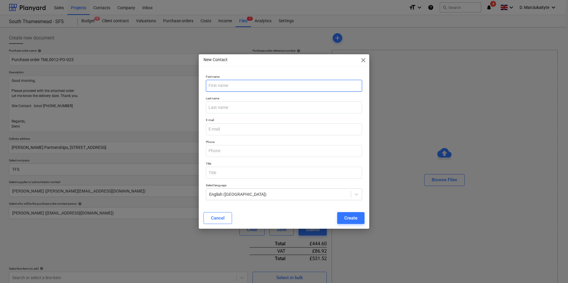
drag, startPoint x: 278, startPoint y: 82, endPoint x: 281, endPoint y: 81, distance: 3.2
click at [278, 83] on input "text" at bounding box center [284, 86] width 156 height 12
click at [241, 86] on input "text" at bounding box center [284, 86] width 156 height 12
paste input "[PERSON_NAME]"
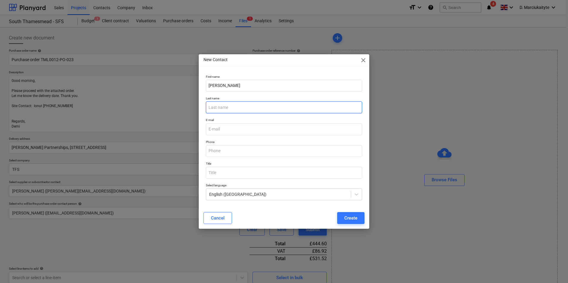
click at [259, 104] on input "text" at bounding box center [284, 108] width 156 height 12
paste input "[PERSON_NAME]"
click at [272, 131] on input "email" at bounding box center [284, 130] width 156 height 12
paste input "[EMAIL_ADDRESS][DOMAIN_NAME]"
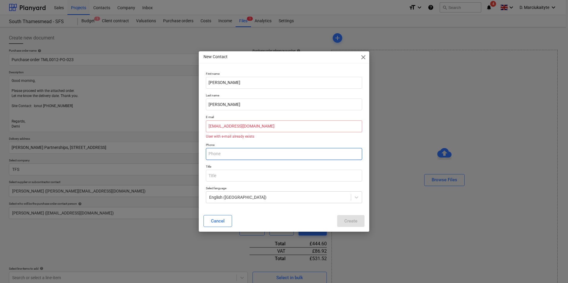
click at [286, 149] on input "text" at bounding box center [284, 154] width 156 height 12
click at [353, 219] on div "Cancel Create" at bounding box center [283, 221] width 161 height 12
click at [223, 219] on div "Cancel" at bounding box center [218, 221] width 14 height 8
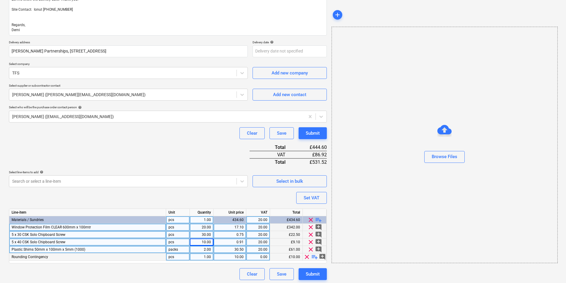
scroll to position [98, 0]
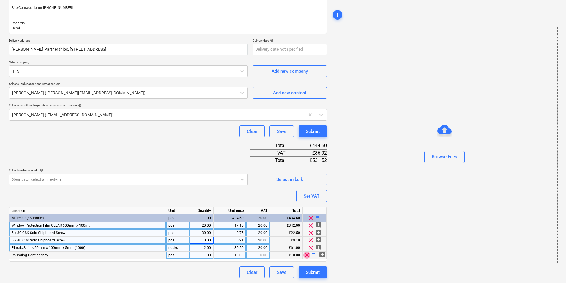
click at [306, 253] on span "clear" at bounding box center [306, 255] width 7 height 7
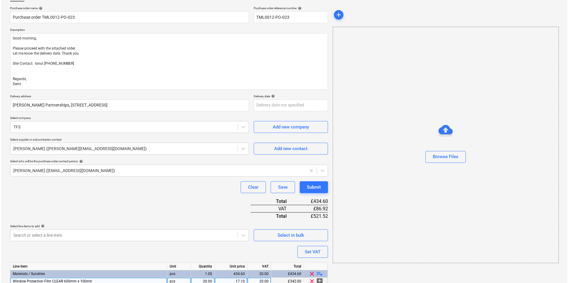
scroll to position [91, 0]
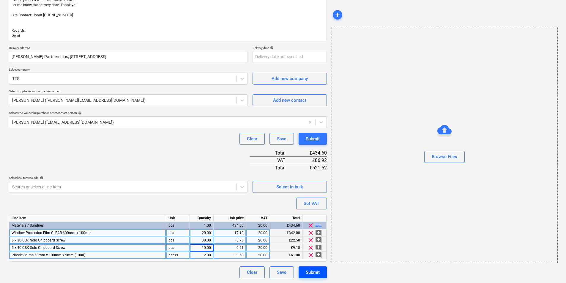
click at [312, 275] on div "Submit" at bounding box center [313, 273] width 14 height 8
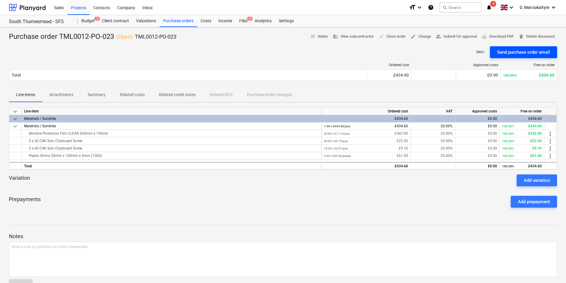
click at [509, 50] on div "Send purchase order email" at bounding box center [523, 52] width 53 height 8
click at [101, 97] on p "Summary" at bounding box center [97, 95] width 18 height 6
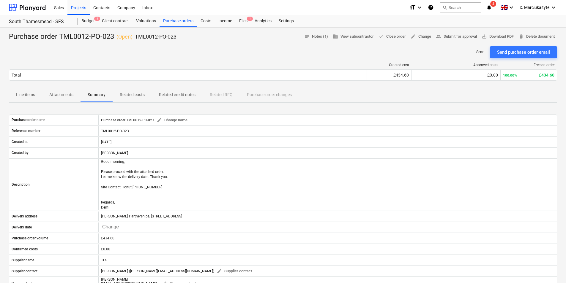
click at [63, 92] on p "Attachments" at bounding box center [61, 95] width 24 height 6
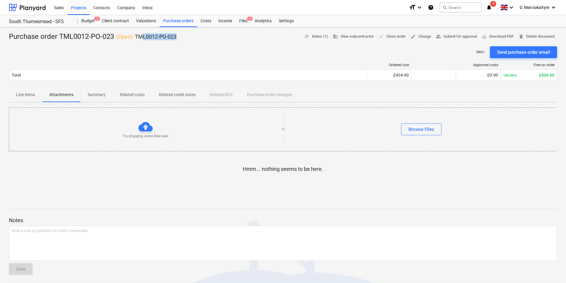
drag, startPoint x: 187, startPoint y: 37, endPoint x: 142, endPoint y: 39, distance: 45.2
click at [142, 39] on div "Purchase order TML0012-PO-023 ( Open ) TML0012-PO-023 notes Notes (1) business …" at bounding box center [283, 37] width 548 height 10
click at [24, 94] on p "Line-items" at bounding box center [25, 95] width 19 height 6
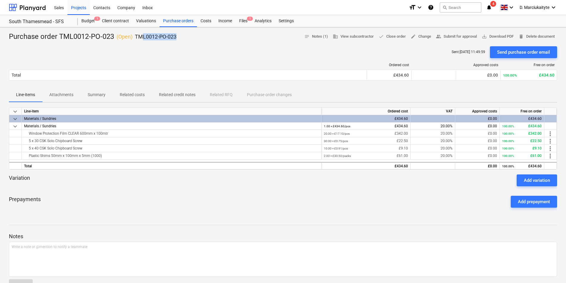
click at [186, 36] on div "Purchase order TML0012-PO-023 ( Open ) TML0012-PO-023 notes Notes (1) business …" at bounding box center [283, 37] width 548 height 10
drag, startPoint x: 178, startPoint y: 36, endPoint x: 135, endPoint y: 38, distance: 43.2
click at [135, 38] on div "Purchase order TML0012-PO-023 ( Open ) TML0012-PO-023 notes Notes (1) business …" at bounding box center [283, 37] width 548 height 10
click at [187, 35] on div "Purchase order TML0012-PO-023 ( Open ) TML0012-PO-023 notes Notes (1) business …" at bounding box center [283, 37] width 548 height 10
drag, startPoint x: 167, startPoint y: 37, endPoint x: 137, endPoint y: 37, distance: 30.0
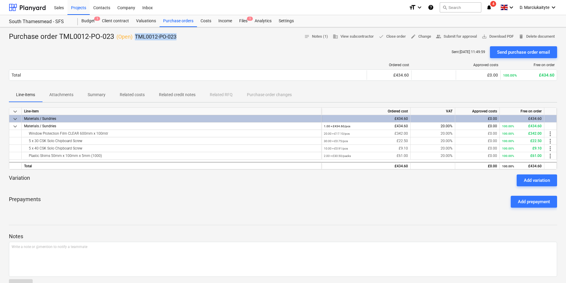
click at [137, 37] on div "Purchase order TML0012-PO-023 ( Open ) TML0012-PO-023 notes Notes (1) business …" at bounding box center [283, 37] width 548 height 10
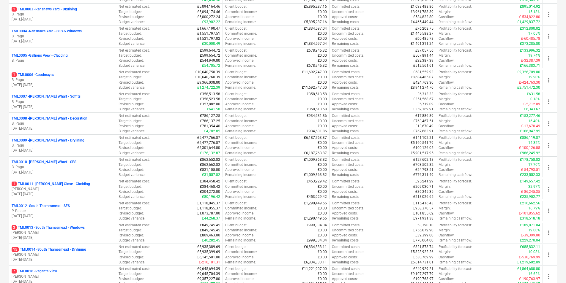
scroll to position [238, 0]
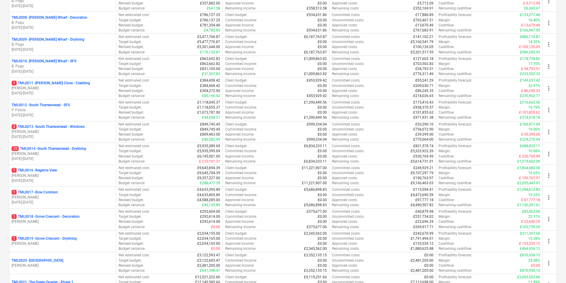
drag, startPoint x: 75, startPoint y: 157, endPoint x: 74, endPoint y: 153, distance: 4.7
click at [75, 157] on p "06.01.2025 - 07.09.2026" at bounding box center [63, 159] width 102 height 5
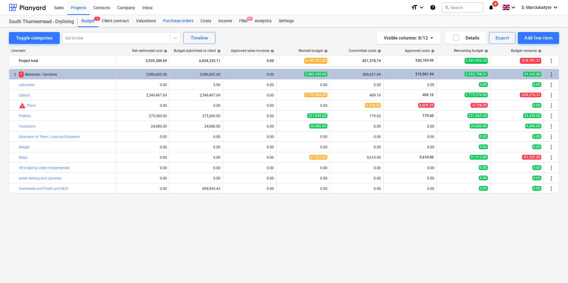
click at [176, 17] on div "Purchase orders" at bounding box center [178, 21] width 37 height 12
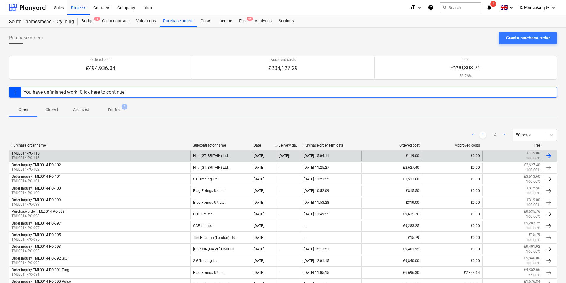
click at [46, 159] on div "TML0014-PO-115 TML0014-PO-115" at bounding box center [99, 156] width 181 height 10
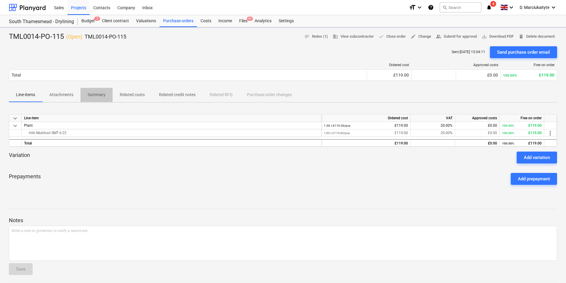
click at [92, 91] on span "Summary" at bounding box center [97, 95] width 32 height 10
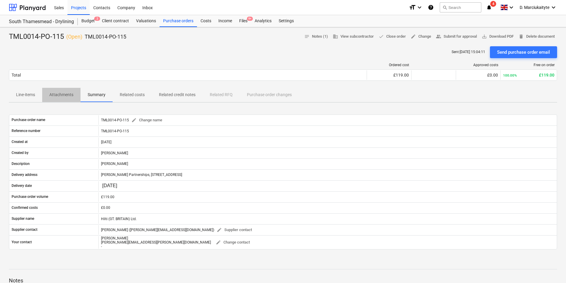
click at [56, 94] on p "Attachments" at bounding box center [61, 95] width 24 height 6
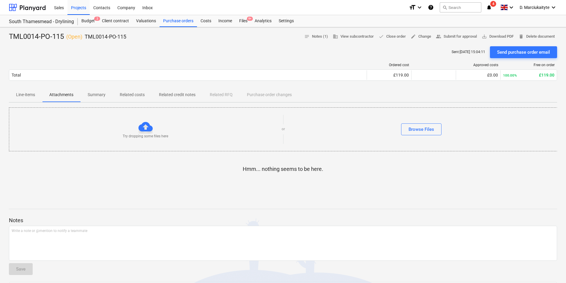
click at [137, 94] on p "Related costs" at bounding box center [132, 95] width 25 height 6
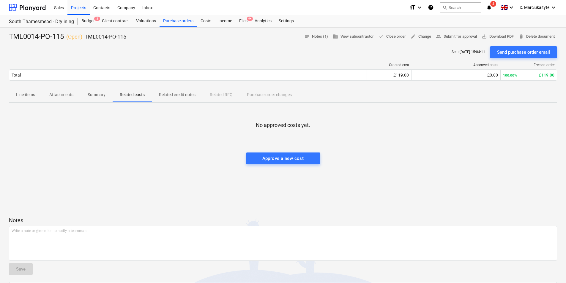
click at [87, 91] on span "Summary" at bounding box center [97, 95] width 32 height 10
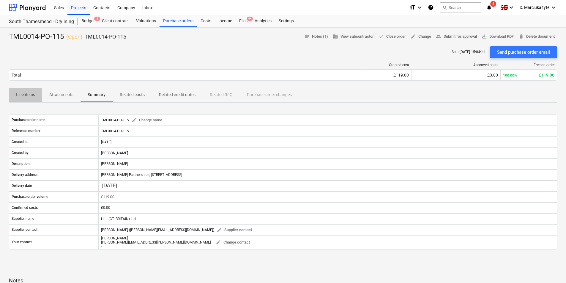
click at [20, 91] on span "Line-items" at bounding box center [25, 95] width 33 height 10
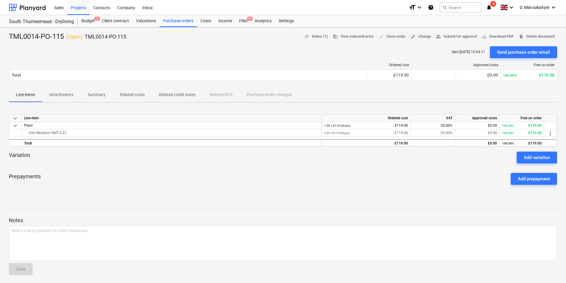
click at [61, 97] on p "Attachments" at bounding box center [61, 95] width 24 height 6
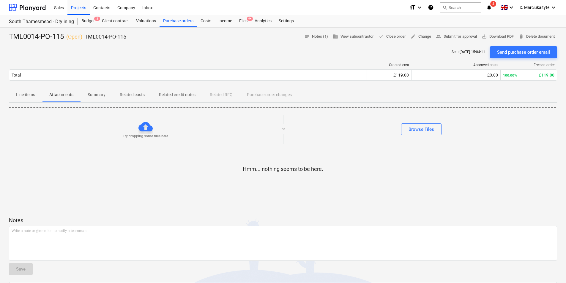
click at [22, 90] on button "Line-items" at bounding box center [25, 95] width 33 height 14
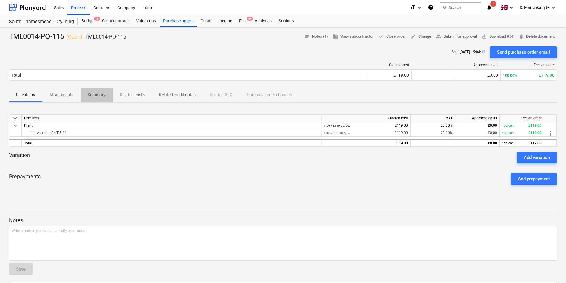
click at [97, 94] on p "Summary" at bounding box center [97, 95] width 18 height 6
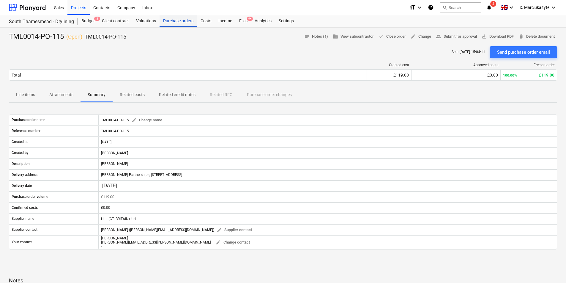
click at [175, 22] on div "Purchase orders" at bounding box center [178, 21] width 37 height 12
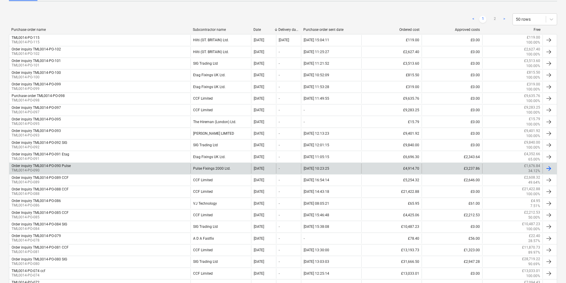
scroll to position [119, 0]
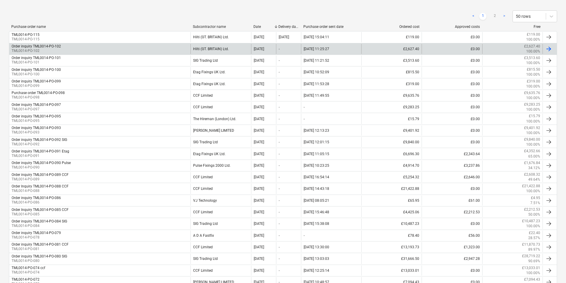
click at [94, 48] on div "Order inquiry TML0014-PO-102 TML0014-PO-102" at bounding box center [99, 49] width 181 height 10
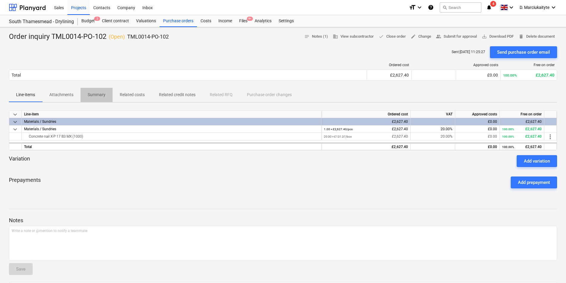
click at [95, 91] on span "Summary" at bounding box center [97, 95] width 32 height 10
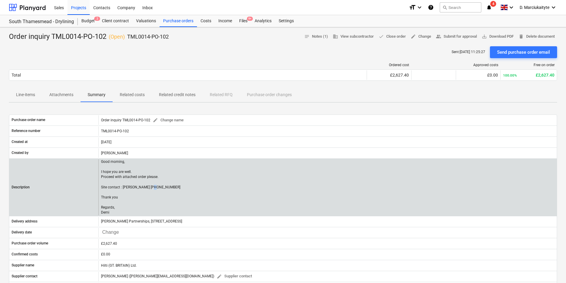
drag, startPoint x: 157, startPoint y: 186, endPoint x: 102, endPoint y: 190, distance: 55.2
click at [102, 190] on p "Good morning, I hope you are well. Proceed with attached order please. Site con…" at bounding box center [140, 188] width 79 height 56
drag, startPoint x: 110, startPoint y: 211, endPoint x: 101, endPoint y: 186, distance: 26.7
click at [101, 186] on p "Good morning, I hope you are well. Proceed with attached order please. Site con…" at bounding box center [140, 188] width 79 height 56
copy p "Site contact : Alex 07958418640 Thank you Regards, Demi"
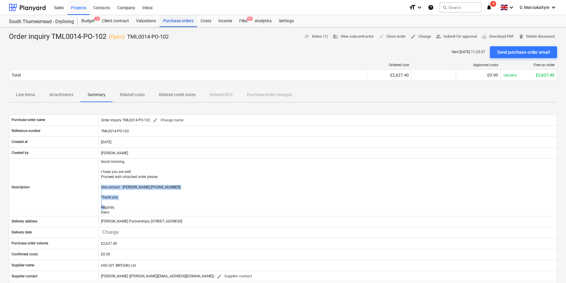
click at [190, 18] on div "Purchase orders" at bounding box center [178, 21] width 37 height 12
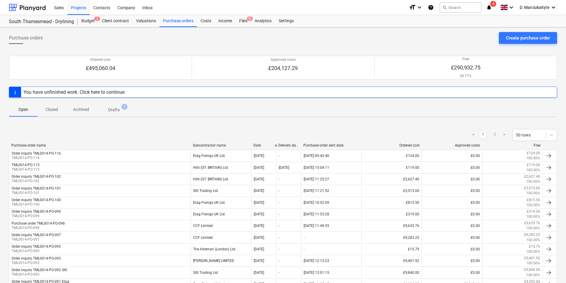
click at [84, 112] on p "Archived" at bounding box center [81, 110] width 16 height 6
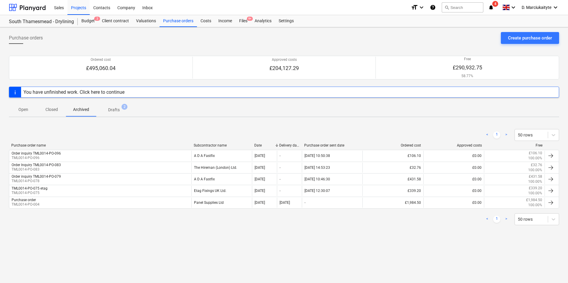
click at [42, 112] on span "Closed" at bounding box center [51, 110] width 29 height 10
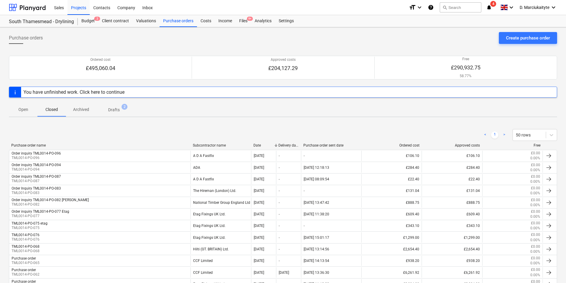
click at [25, 111] on p "Open" at bounding box center [23, 110] width 14 height 6
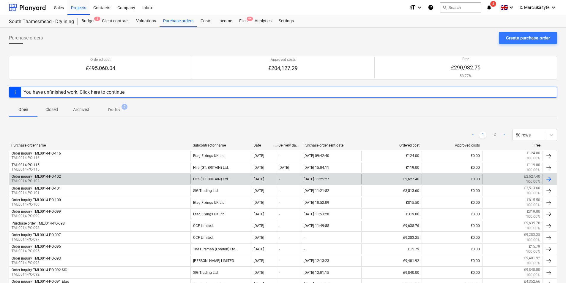
click at [74, 175] on div "Order inquiry TML0014-PO-102 TML0014-PO-102" at bounding box center [99, 179] width 181 height 10
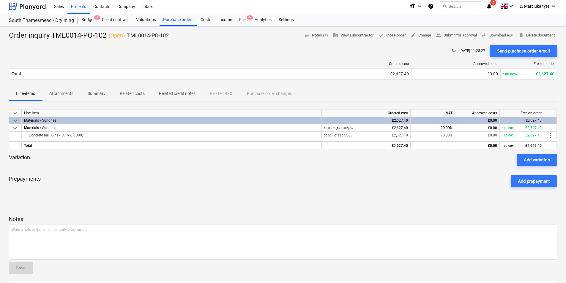
scroll to position [1, 0]
click at [98, 89] on span "Summary" at bounding box center [97, 94] width 32 height 10
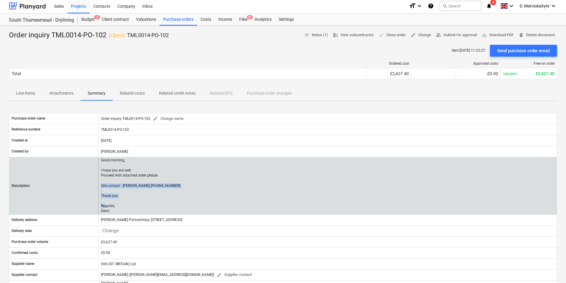
drag, startPoint x: 113, startPoint y: 210, endPoint x: 100, endPoint y: 184, distance: 29.0
click at [100, 184] on div "Good morning, I hope you are well. Proceed with attached order please. Site con…" at bounding box center [327, 186] width 458 height 56
copy p "Site contact : Alex 07958418640 Thank you Regards, Demi"
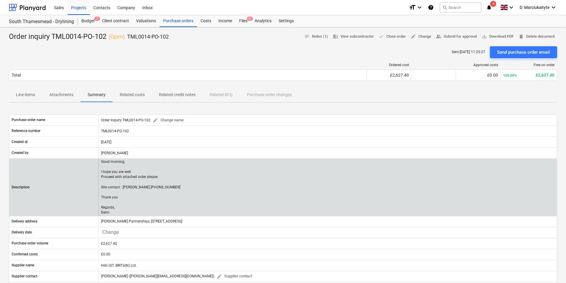
scroll to position [1, 0]
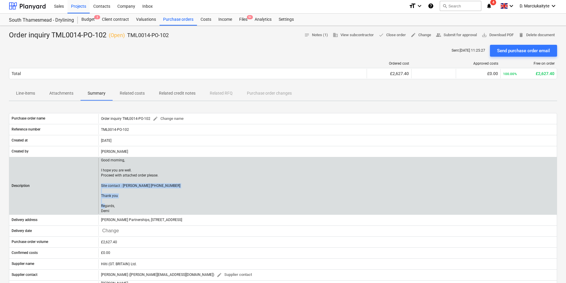
click at [141, 197] on p "Good morning, I hope you are well. Proceed with attached order please. Site con…" at bounding box center [140, 186] width 79 height 56
drag, startPoint x: 111, startPoint y: 211, endPoint x: 100, endPoint y: 184, distance: 28.6
click at [100, 184] on div "Good morning, I hope you are well. Proceed with attached order please. Site con…" at bounding box center [327, 186] width 458 height 56
copy p "Site contact : [PERSON_NAME] [PHONE_NUMBER] Thank you Regards, [PERSON_NAME]"
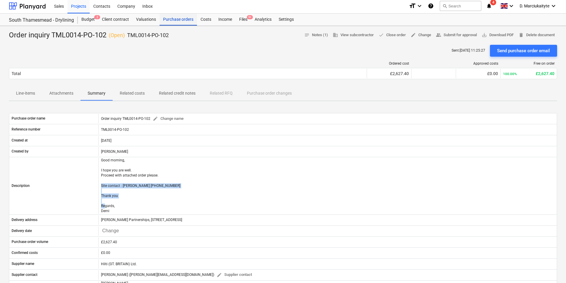
click at [176, 24] on div "Purchase orders" at bounding box center [178, 20] width 37 height 12
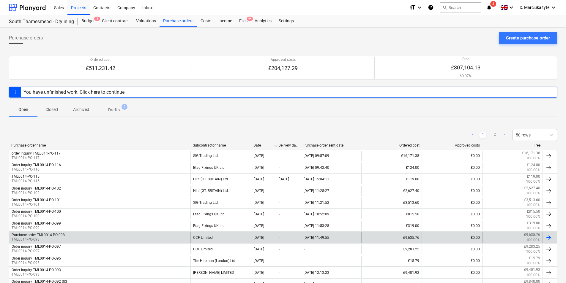
click at [191, 237] on div "CCF Limited" at bounding box center [220, 238] width 60 height 10
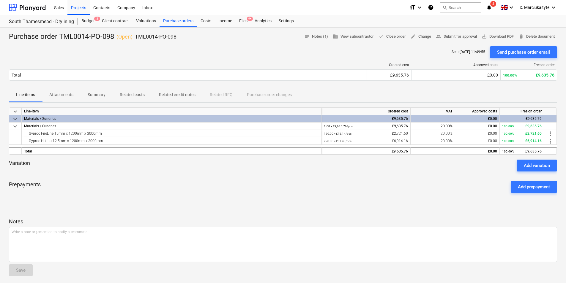
click at [128, 96] on p "Related costs" at bounding box center [132, 95] width 25 height 6
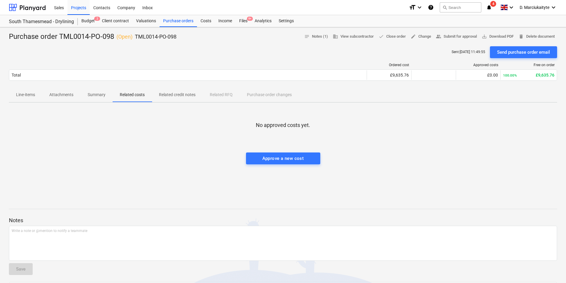
click at [103, 95] on p "Summary" at bounding box center [97, 95] width 18 height 6
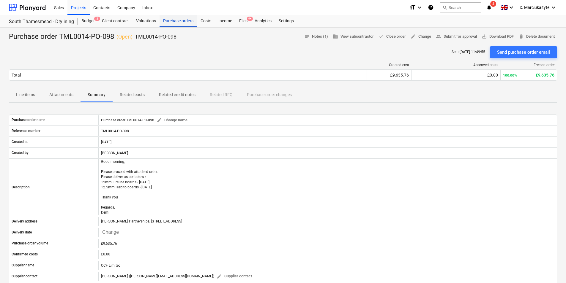
click at [179, 21] on div "Purchase orders" at bounding box center [178, 21] width 37 height 12
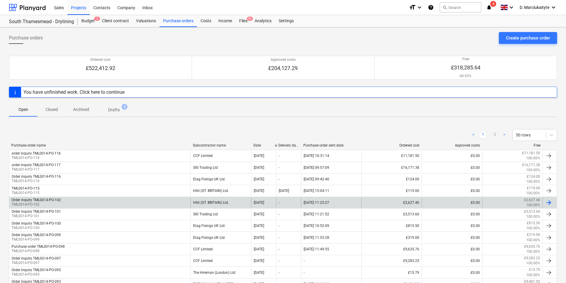
click at [116, 197] on div "Order inquiry TML0014-PO-102 TML0014-PO-102 Hilti (GT. BRITAIN) Ltd. 12 Aug 202…" at bounding box center [283, 203] width 548 height 12
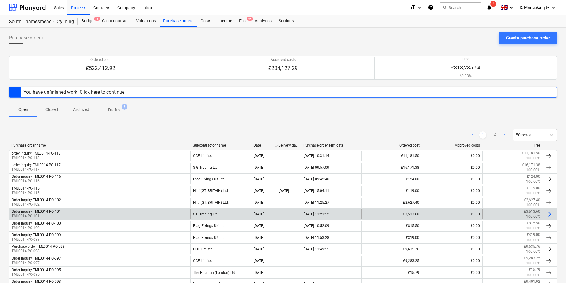
click at [122, 218] on div "Order inquiry TML0014-PO-101 TML0014-PO-101" at bounding box center [99, 214] width 181 height 10
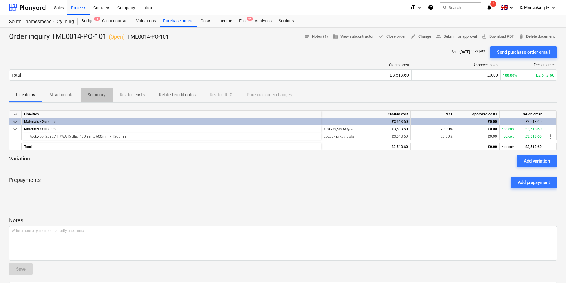
click at [98, 93] on p "Summary" at bounding box center [97, 95] width 18 height 6
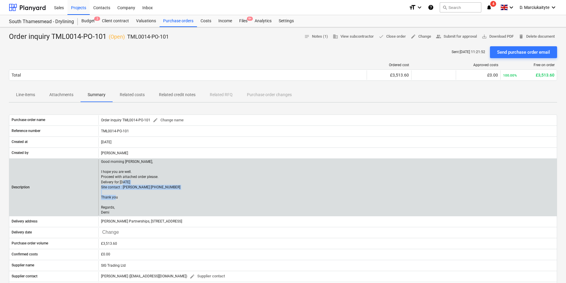
drag, startPoint x: 118, startPoint y: 213, endPoint x: 99, endPoint y: 190, distance: 29.6
click at [99, 190] on div "Good morning Luci, I hope you are well. Proceed with attached order please. Del…" at bounding box center [327, 188] width 458 height 56
copy p "Site contact : Alex 07958418640 Thank you Regards, Demi"
click at [135, 194] on p "Good morning Luci, I hope you are well. Proceed with attached order please. Del…" at bounding box center [140, 188] width 79 height 56
drag, startPoint x: 118, startPoint y: 209, endPoint x: 100, endPoint y: 187, distance: 28.7
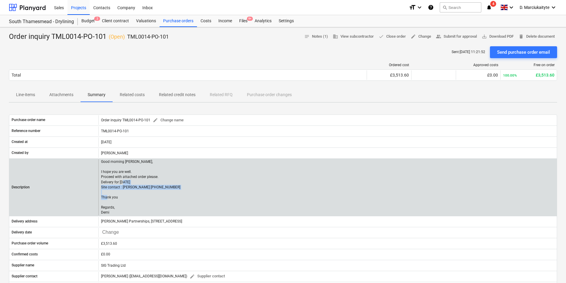
click at [100, 187] on div "Good morning Luci, I hope you are well. Proceed with attached order please. Del…" at bounding box center [327, 188] width 458 height 56
drag, startPoint x: 100, startPoint y: 187, endPoint x: 114, endPoint y: 215, distance: 31.2
click at [114, 215] on p "Good morning Luci, I hope you are well. Proceed with attached order please. Del…" at bounding box center [140, 188] width 79 height 56
drag, startPoint x: 114, startPoint y: 215, endPoint x: 100, endPoint y: 187, distance: 30.8
click at [100, 187] on div "Good morning Luci, I hope you are well. Proceed with attached order please. Del…" at bounding box center [327, 188] width 458 height 56
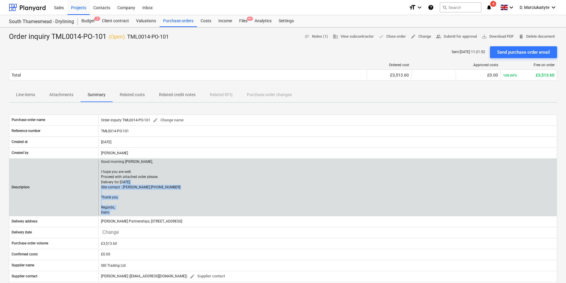
copy p "Site contact : Alex 07958418640 Thank you Regards, Demi"
click at [162, 193] on div "Good morning Luci, I hope you are well. Proceed with attached order please. Del…" at bounding box center [327, 188] width 458 height 56
drag, startPoint x: 112, startPoint y: 212, endPoint x: 102, endPoint y: 188, distance: 26.4
click at [102, 188] on p "Good morning Luci, I hope you are well. Proceed with attached order please. Del…" at bounding box center [140, 188] width 79 height 56
click at [134, 205] on p "Good morning Luci, I hope you are well. Proceed with attached order please. Del…" at bounding box center [140, 188] width 79 height 56
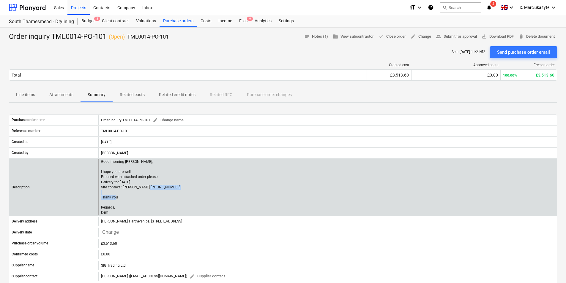
drag, startPoint x: 127, startPoint y: 212, endPoint x: 101, endPoint y: 196, distance: 30.0
click at [101, 196] on p "Good morning Luci, I hope you are well. Proceed with attached order please. Del…" at bounding box center [140, 188] width 79 height 56
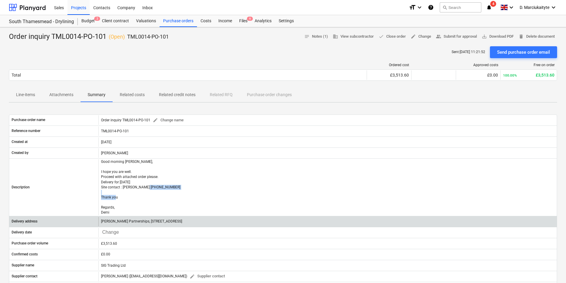
copy p "Thank you Regards, Demi"
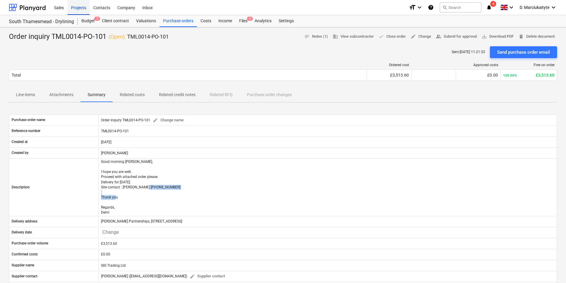
click at [82, 6] on div "Projects" at bounding box center [78, 7] width 22 height 15
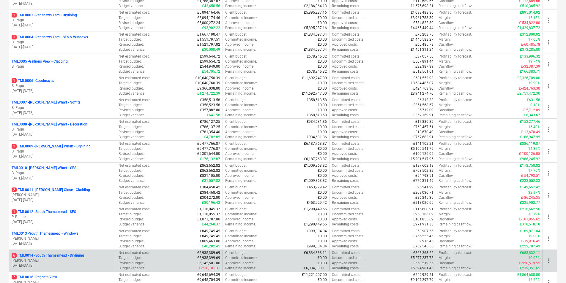
scroll to position [238, 0]
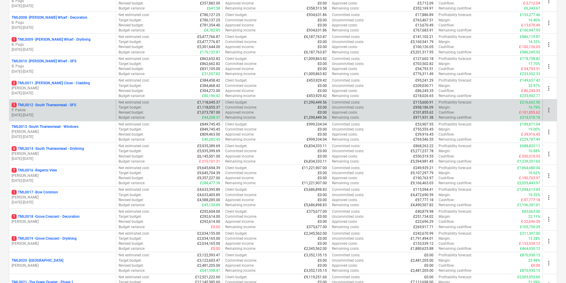
click at [60, 103] on p "1 TML0012 - South Thamesmead - SFS" at bounding box center [44, 105] width 64 height 5
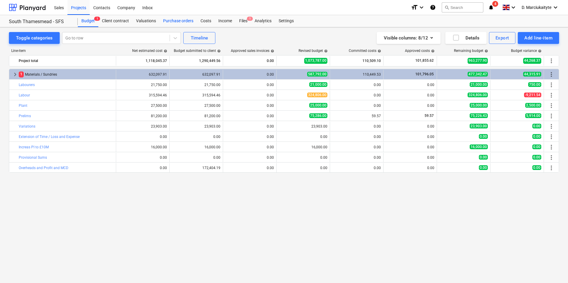
click at [182, 19] on div "Purchase orders" at bounding box center [178, 21] width 37 height 12
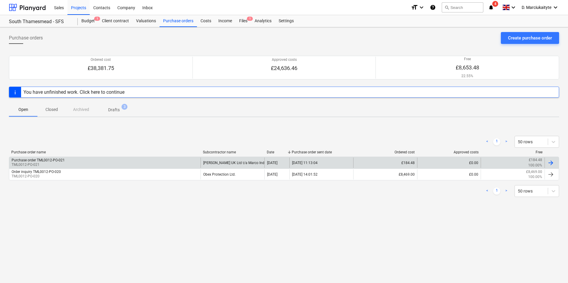
click at [99, 162] on div "Purchase order TML0012-PO-021 TML0012-PO-021" at bounding box center [104, 163] width 191 height 10
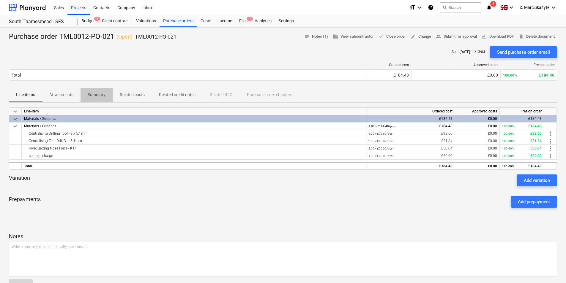
click at [90, 93] on p "Summary" at bounding box center [97, 95] width 18 height 6
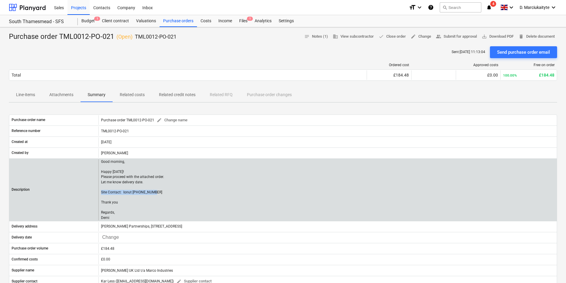
drag, startPoint x: 128, startPoint y: 192, endPoint x: 100, endPoint y: 190, distance: 28.3
click at [100, 190] on div "Good morning, Happy [DATE]! Please proceed with the attached order. Let me know…" at bounding box center [327, 190] width 458 height 61
drag, startPoint x: 100, startPoint y: 190, endPoint x: 126, endPoint y: 211, distance: 33.2
click at [126, 211] on p "Good morning, Happy [DATE]! Please proceed with the attached order. Let me know…" at bounding box center [132, 190] width 63 height 61
drag, startPoint x: 126, startPoint y: 211, endPoint x: 118, endPoint y: 218, distance: 11.4
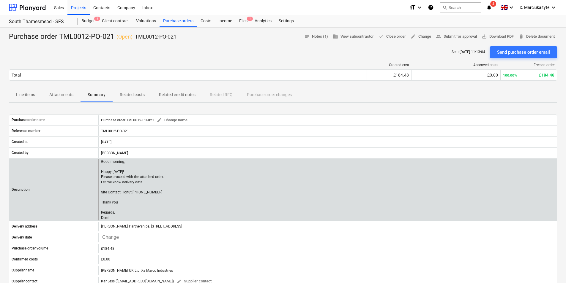
click at [118, 218] on p "Good morning, Happy [DATE]! Please proceed with the attached order. Let me know…" at bounding box center [132, 190] width 63 height 61
drag, startPoint x: 113, startPoint y: 219, endPoint x: 101, endPoint y: 192, distance: 29.1
click at [101, 192] on div "Good morning, Happy [DATE]! Please proceed with the attached order. Let me know…" at bounding box center [327, 190] width 458 height 61
copy p "Site Contact: Ionut 07424539956 Thank you Regards, Demi"
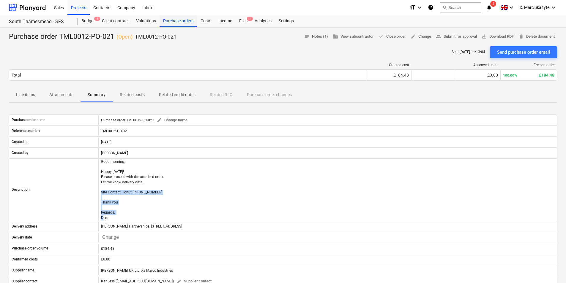
click at [176, 17] on div "Purchase orders" at bounding box center [178, 21] width 37 height 12
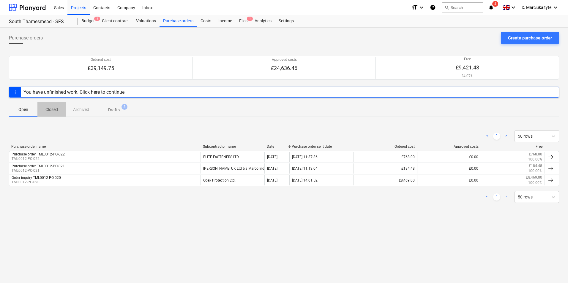
click at [53, 108] on p "Closed" at bounding box center [52, 110] width 14 height 6
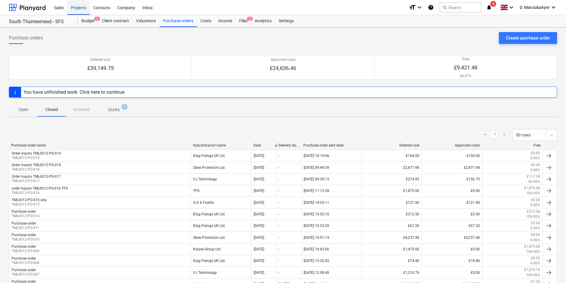
click at [83, 8] on div "Projects" at bounding box center [78, 7] width 22 height 15
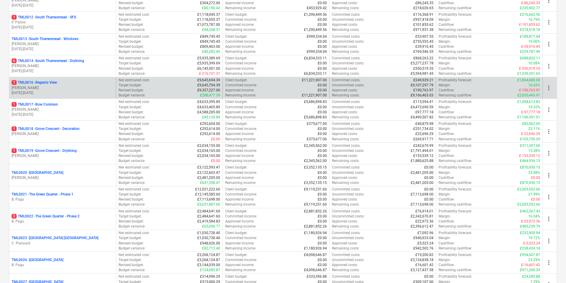
scroll to position [267, 0]
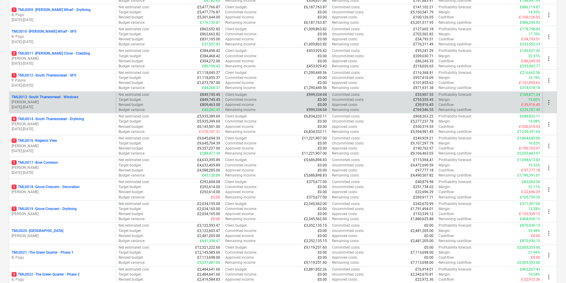
click at [60, 94] on div "TML0013 - South Thamesmead - Windows M. Tomlinson 11.10.2024 - 29.08.2025" at bounding box center [62, 102] width 107 height 20
click at [72, 105] on p "11.10.2024 - 29.08.2025" at bounding box center [63, 107] width 102 height 5
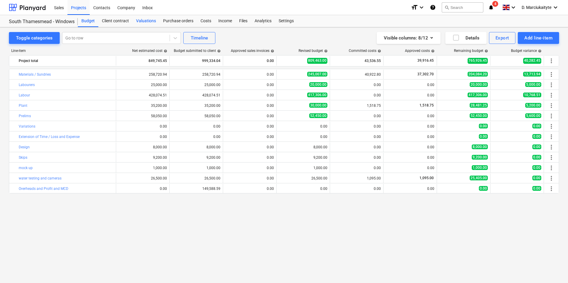
click at [149, 22] on div "Valuations" at bounding box center [145, 21] width 27 height 12
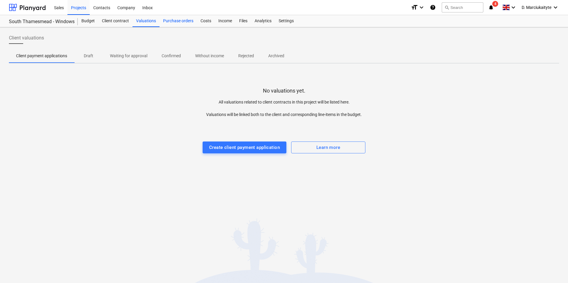
click at [176, 20] on div "Purchase orders" at bounding box center [178, 21] width 37 height 12
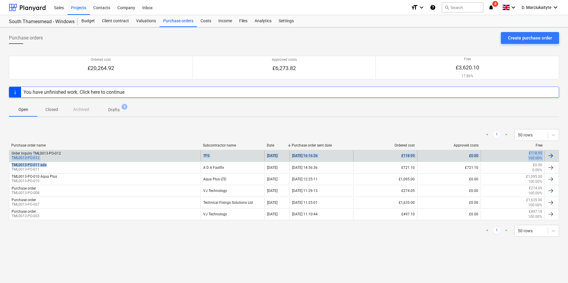
drag, startPoint x: 151, startPoint y: 162, endPoint x: 150, endPoint y: 154, distance: 8.0
click at [150, 154] on div "Order inquiry TML0013-PO-012 TML0013-PO-012 TFS 07 Aug 2025 07.08.2025 16:16:26…" at bounding box center [284, 185] width 550 height 70
click at [150, 154] on div "Order inquiry TML0013-PO-012 TML0013-PO-012" at bounding box center [104, 156] width 191 height 10
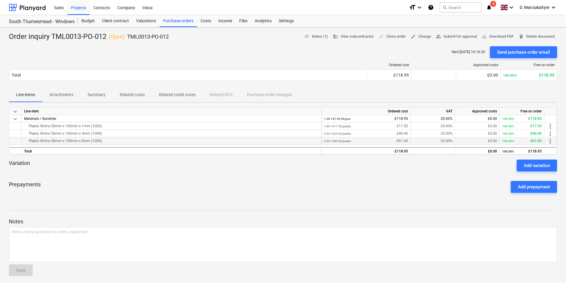
drag, startPoint x: 105, startPoint y: 142, endPoint x: 28, endPoint y: 141, distance: 77.5
click at [28, 141] on div "Plastic Shims 50mm x 100mm x 5mm (1000)" at bounding box center [171, 141] width 295 height 7
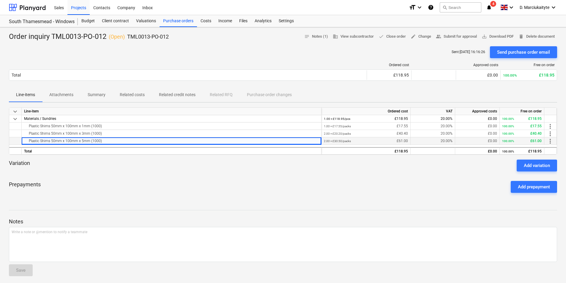
copy div "Plastic Shims 50mm x 100mm x 5mm (1000)"
click at [176, 19] on div "Purchase orders" at bounding box center [178, 21] width 37 height 12
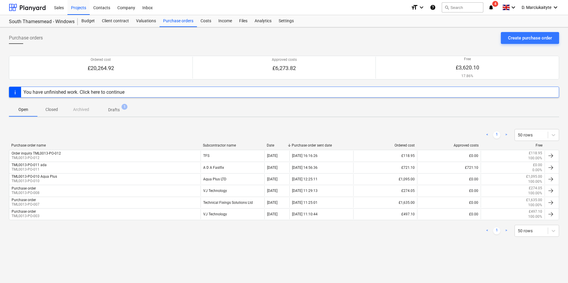
click at [67, 140] on div "< 1 > 50 rows" at bounding box center [284, 135] width 550 height 12
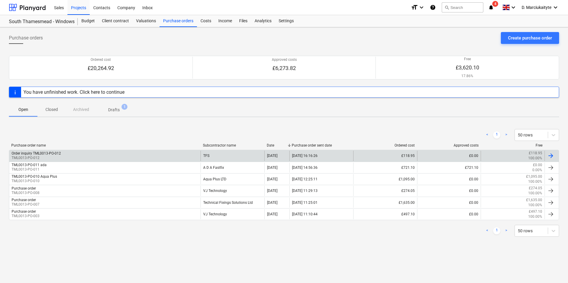
click at [78, 157] on div "Order inquiry TML0013-PO-012 TML0013-PO-012" at bounding box center [104, 156] width 191 height 10
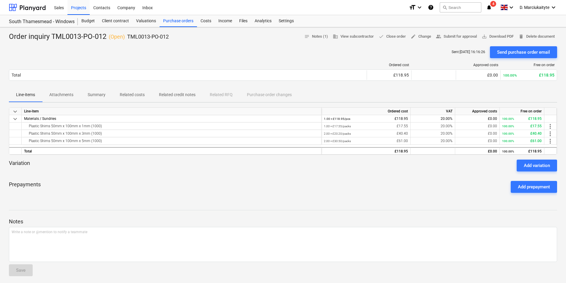
click at [96, 94] on p "Summary" at bounding box center [97, 95] width 18 height 6
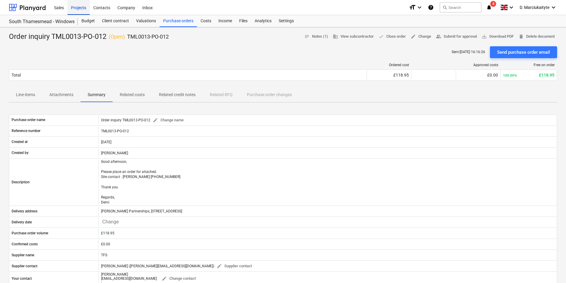
click at [83, 9] on div "Projects" at bounding box center [78, 7] width 22 height 15
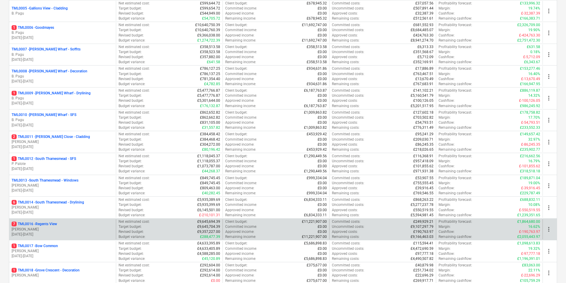
scroll to position [267, 0]
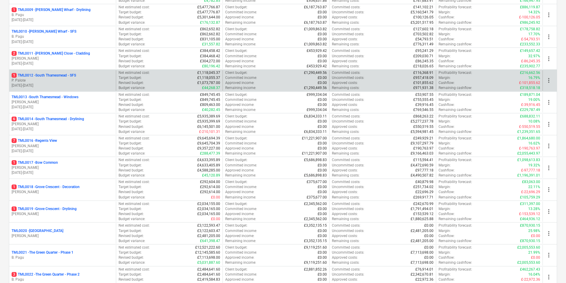
click at [75, 77] on p "1 TML0012 - South Thamesmead - SFS" at bounding box center [44, 75] width 64 height 5
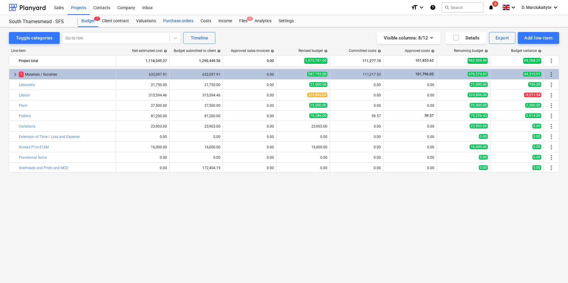
click at [172, 17] on div "Purchase orders" at bounding box center [178, 21] width 37 height 12
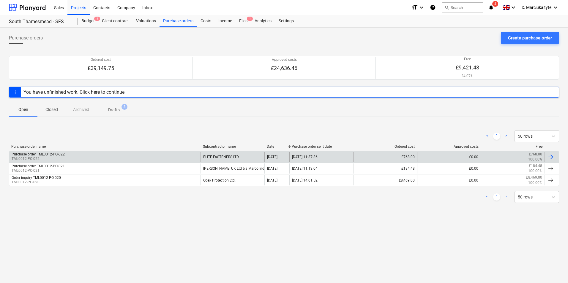
click at [83, 155] on div "Purchase order TML0012-PO-022 TML0012-PO-022" at bounding box center [104, 157] width 191 height 10
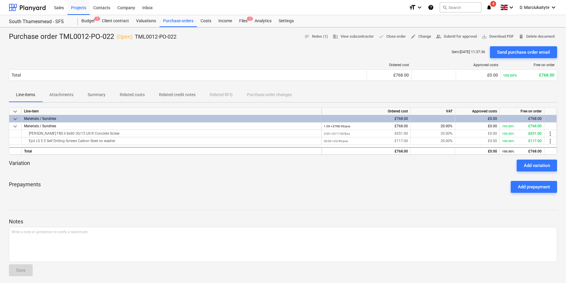
click at [97, 94] on p "Summary" at bounding box center [97, 95] width 18 height 6
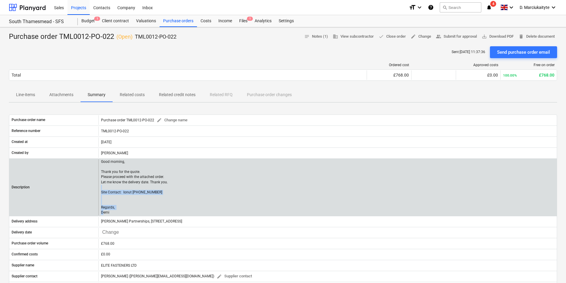
drag, startPoint x: 122, startPoint y: 211, endPoint x: 99, endPoint y: 189, distance: 32.1
click at [99, 189] on div "Good morning, Thank you for the quote. Please proceed with the attached order. …" at bounding box center [327, 188] width 458 height 56
click at [161, 198] on p "Good morning, Thank you for the quote. Please proceed with the attached order. …" at bounding box center [134, 188] width 67 height 56
click at [126, 209] on p "Good morning, Thank you for the quote. Please proceed with the attached order. …" at bounding box center [134, 188] width 67 height 56
click at [115, 212] on p "Good morning, Thank you for the quote. Please proceed with the attached order. …" at bounding box center [134, 188] width 67 height 56
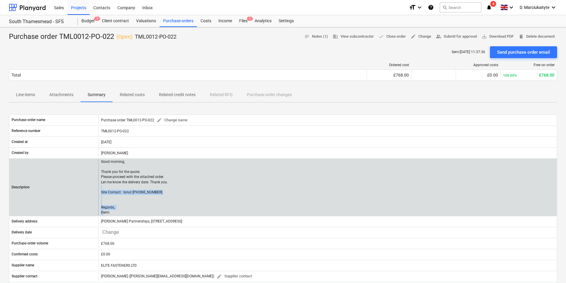
click at [108, 213] on p "Good morning, Thank you for the quote. Please proceed with the attached order. …" at bounding box center [134, 188] width 67 height 56
drag, startPoint x: 101, startPoint y: 176, endPoint x: 125, endPoint y: 212, distance: 42.9
click at [125, 212] on p "Good morning, Thank you for the quote. Please proceed with the attached order. …" at bounding box center [134, 188] width 67 height 56
copy p "Please proceed with the attached order. Let me know the delivery date. Thank yo…"
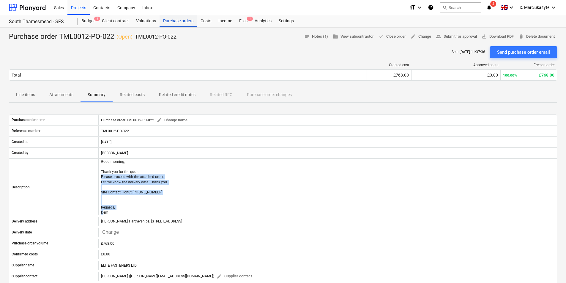
click at [174, 18] on div "Purchase orders" at bounding box center [178, 21] width 37 height 12
